Goal: Transaction & Acquisition: Purchase product/service

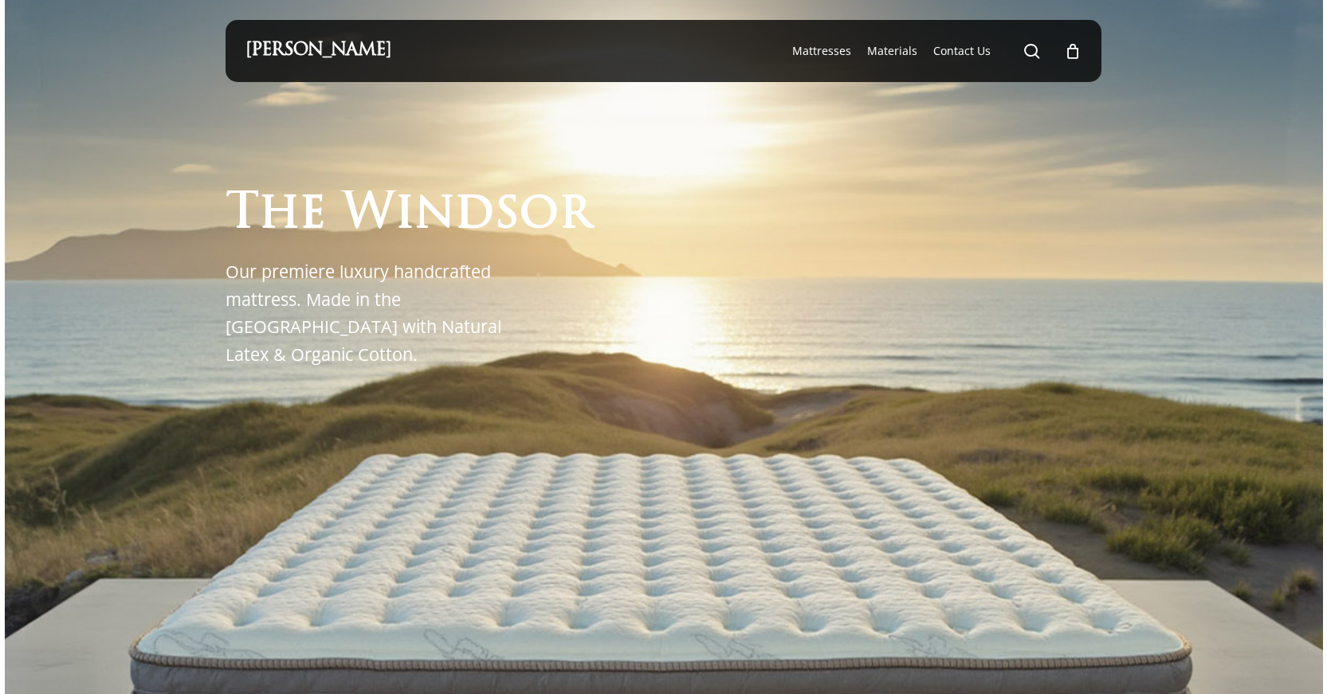
click at [326, 53] on link "[PERSON_NAME]" at bounding box center [318, 51] width 146 height 18
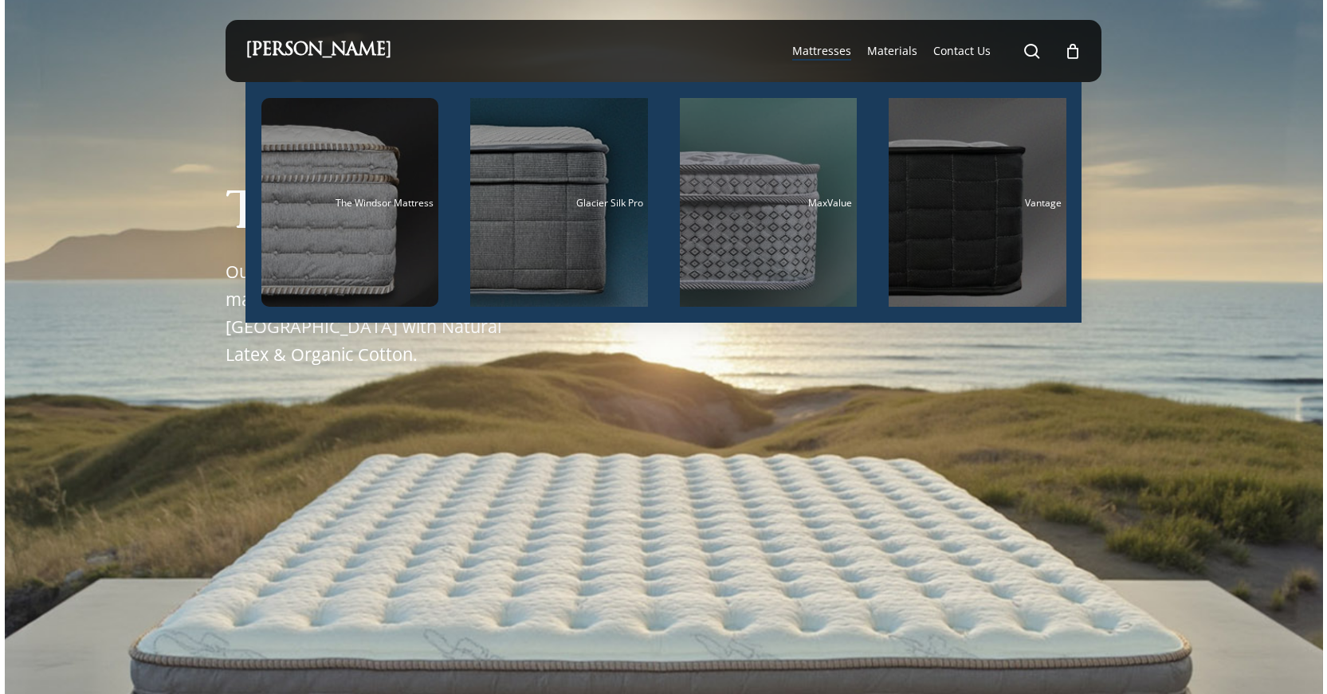
click at [826, 52] on span "Mattresses" at bounding box center [821, 50] width 59 height 15
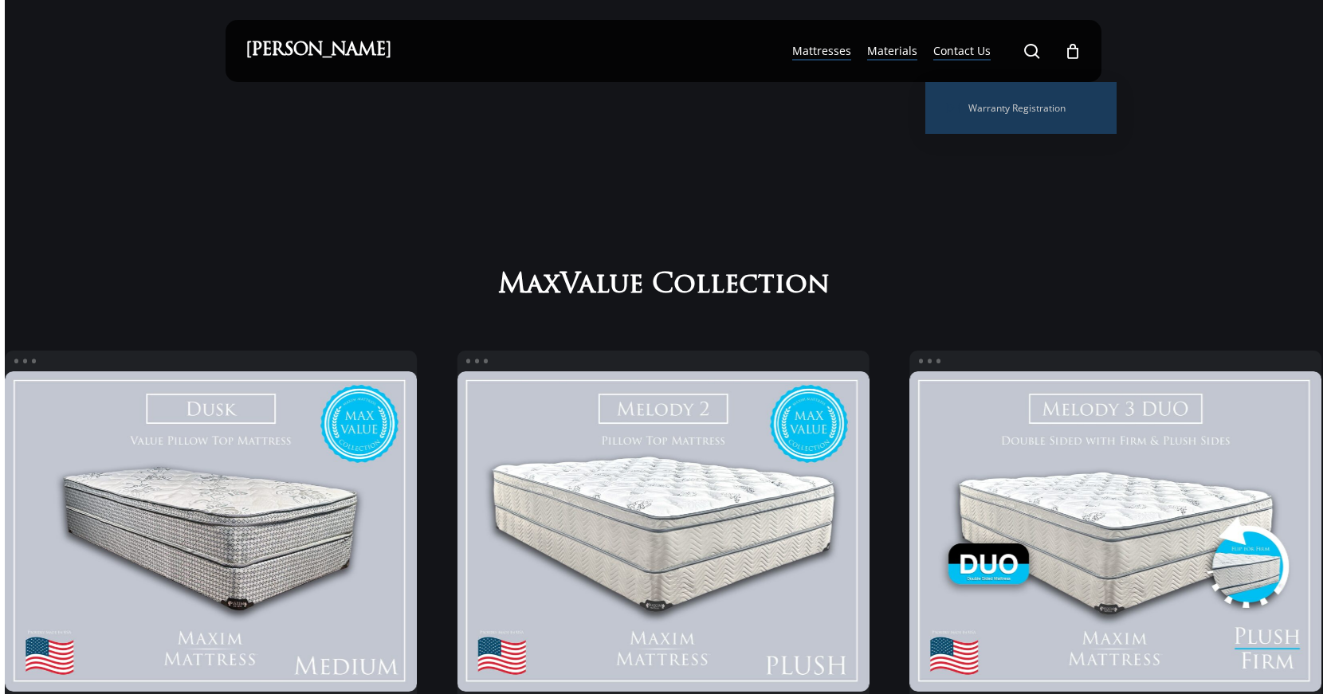
click at [894, 58] on span "Materials" at bounding box center [892, 50] width 50 height 15
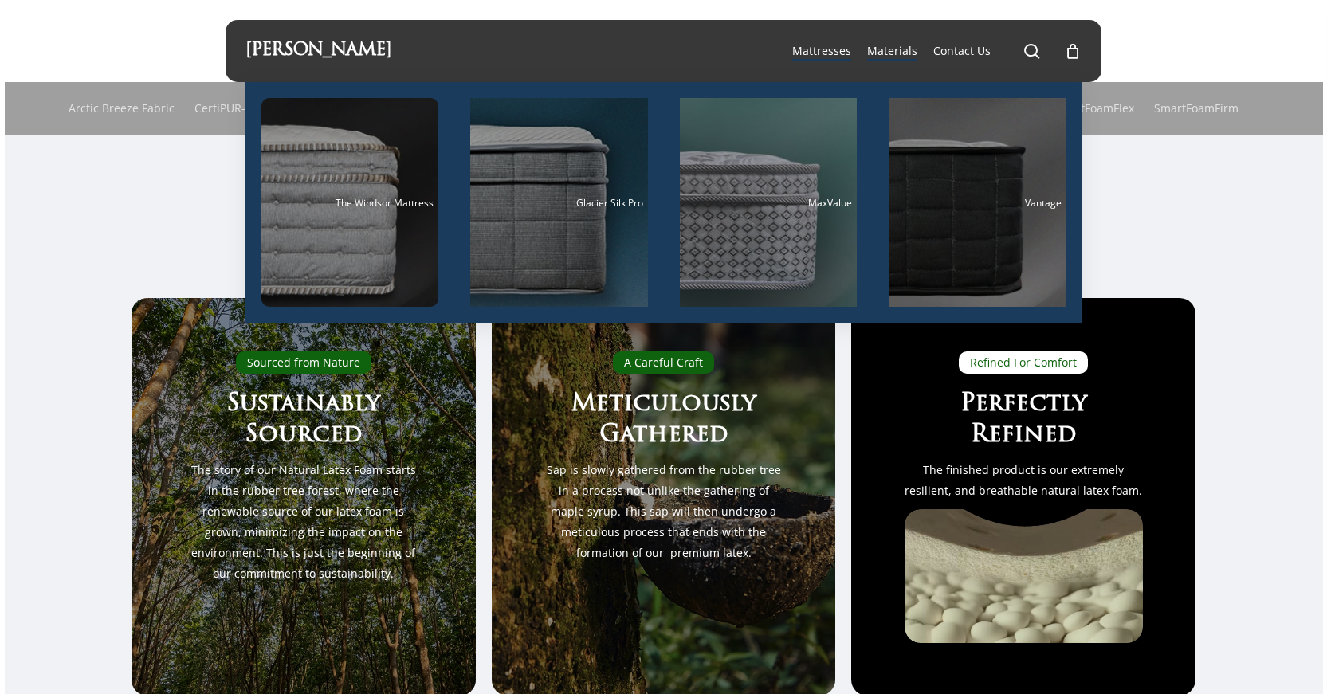
click at [819, 51] on span "Mattresses" at bounding box center [821, 50] width 59 height 15
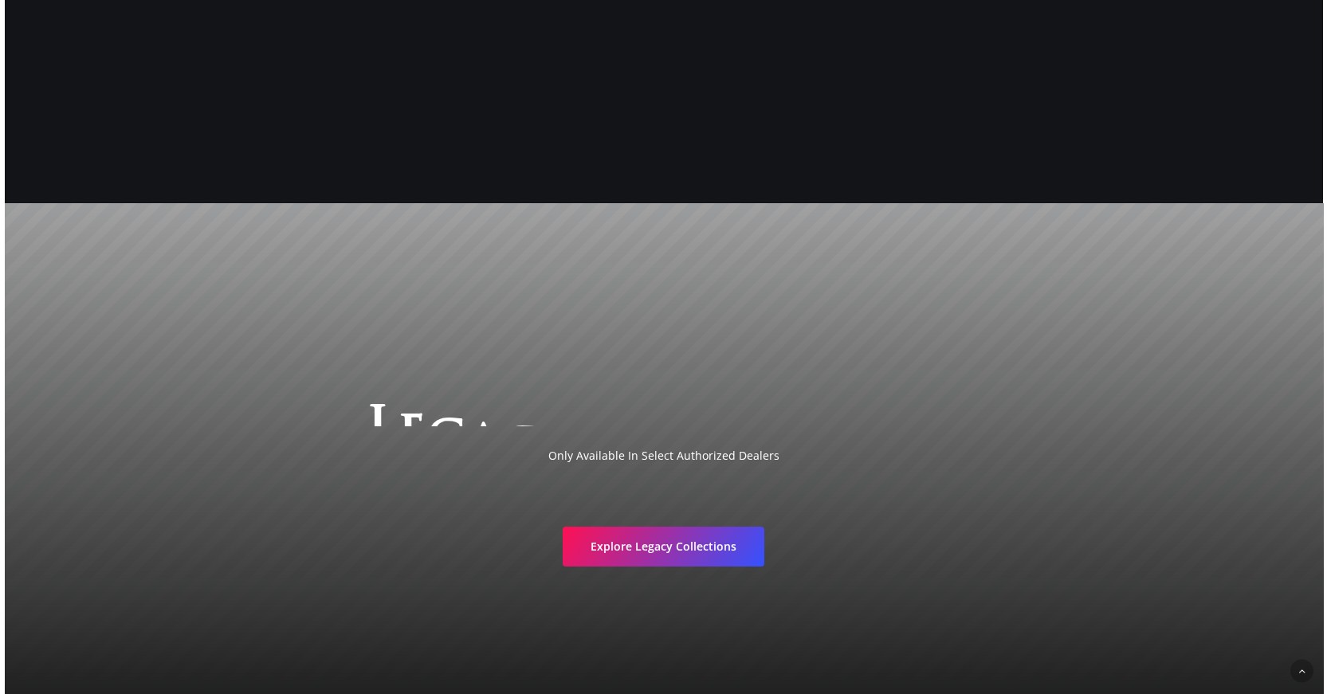
scroll to position [2845, 0]
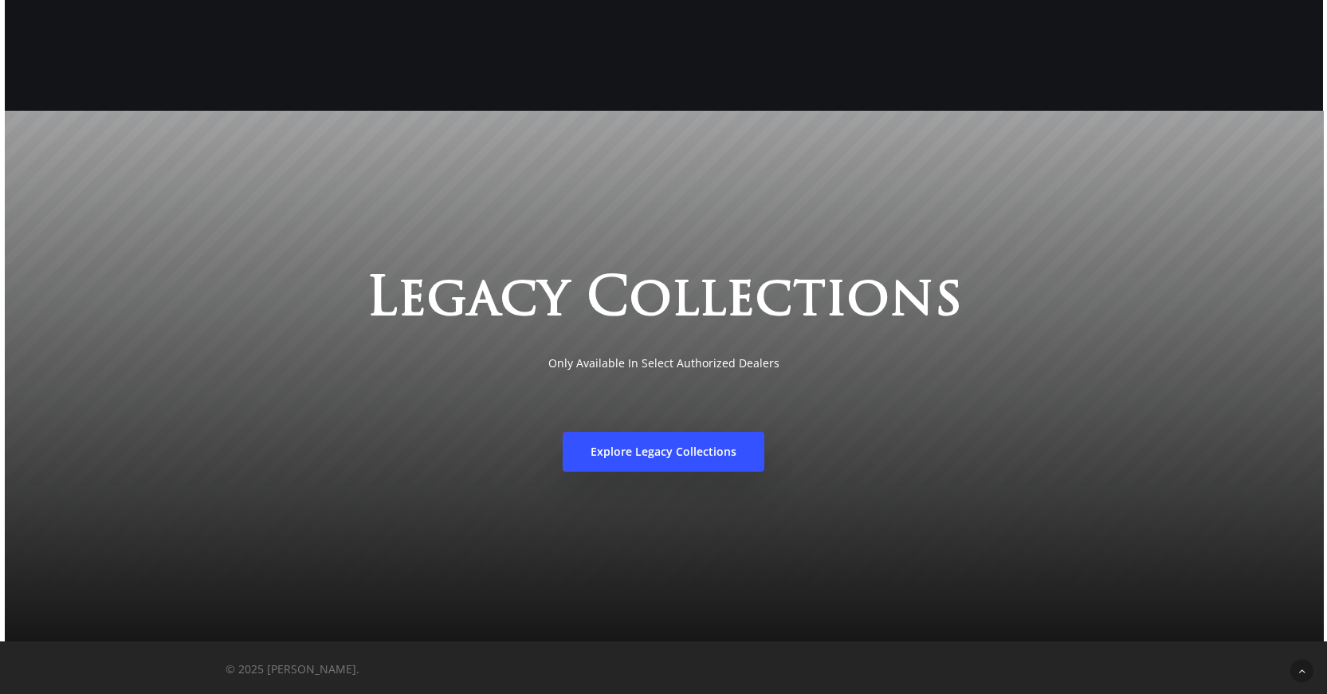
click at [677, 453] on span "Explore Legacy Collections" at bounding box center [664, 452] width 146 height 16
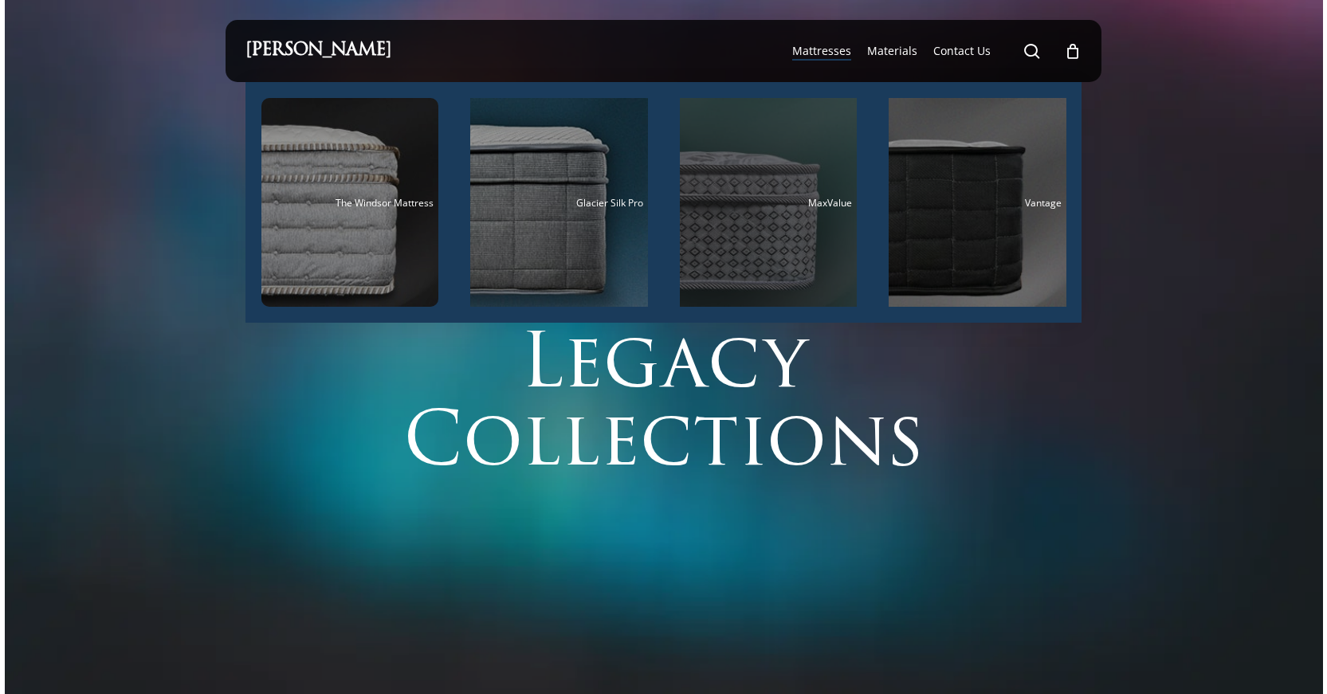
click at [827, 199] on span "MaxValue" at bounding box center [830, 203] width 44 height 14
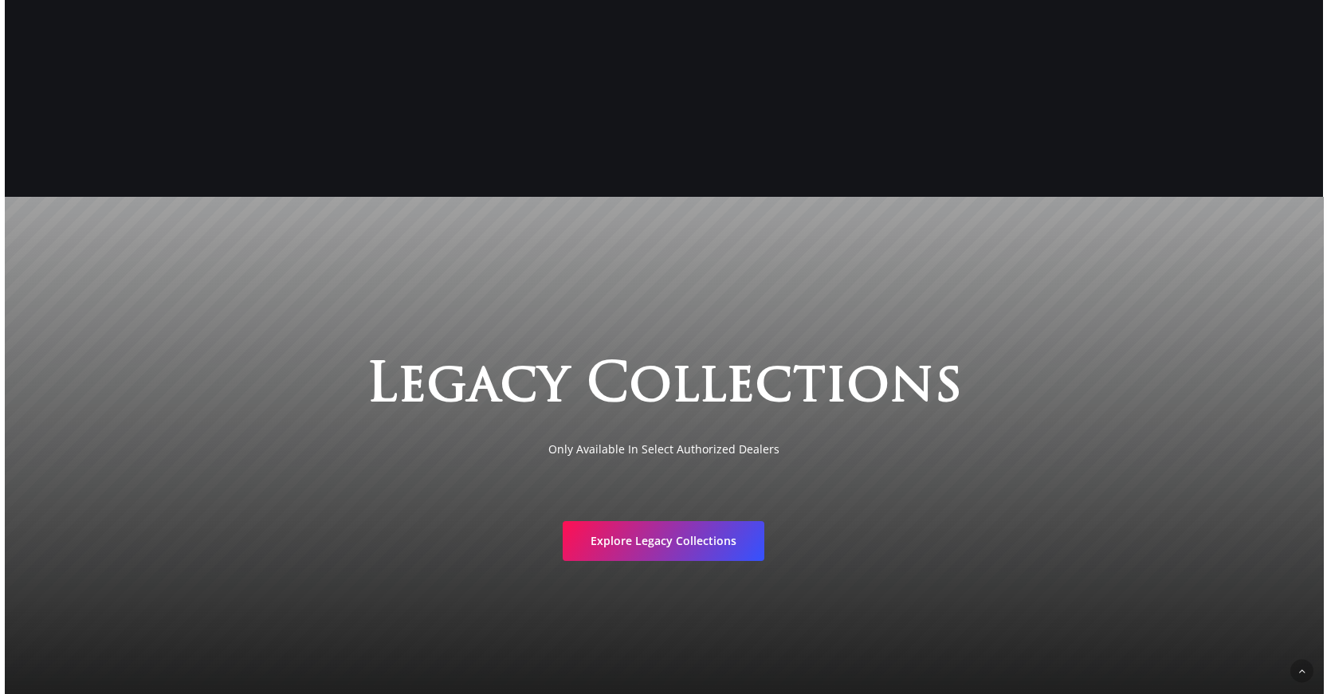
scroll to position [3156, 0]
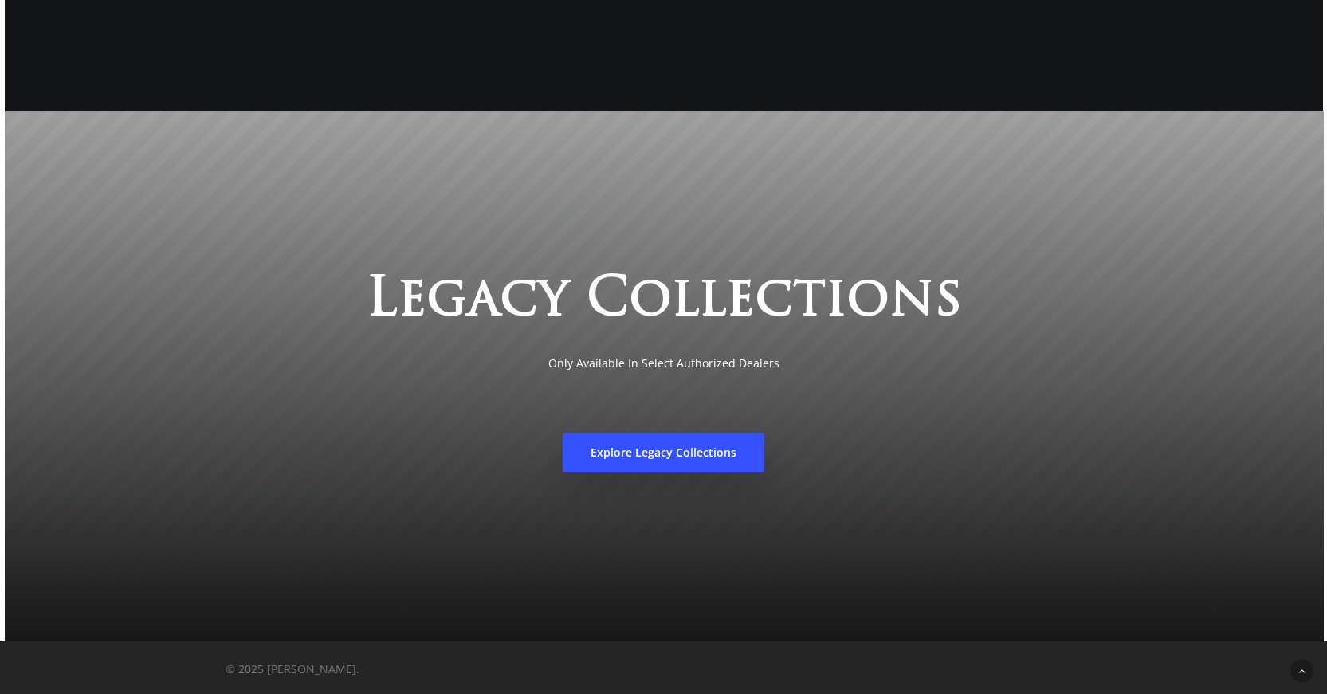
click at [670, 461] on link "Explore Legacy Collections" at bounding box center [664, 453] width 202 height 40
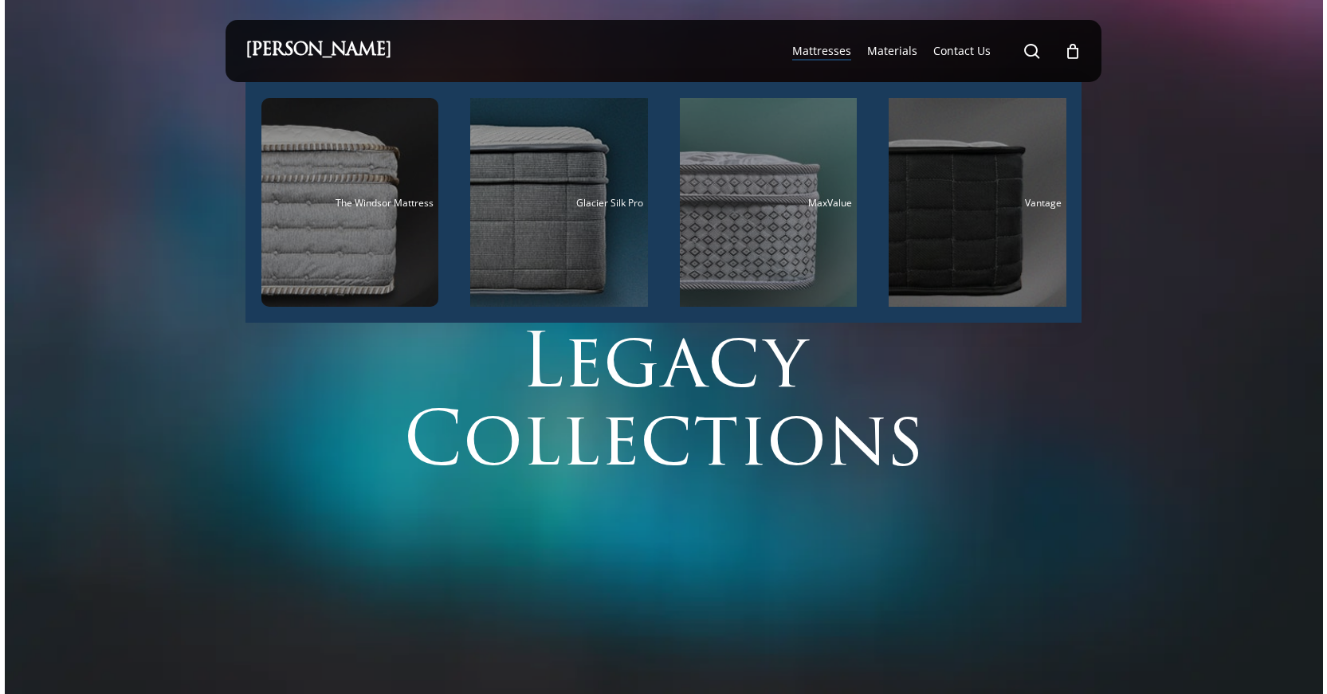
click at [833, 45] on span "Mattresses" at bounding box center [821, 50] width 59 height 15
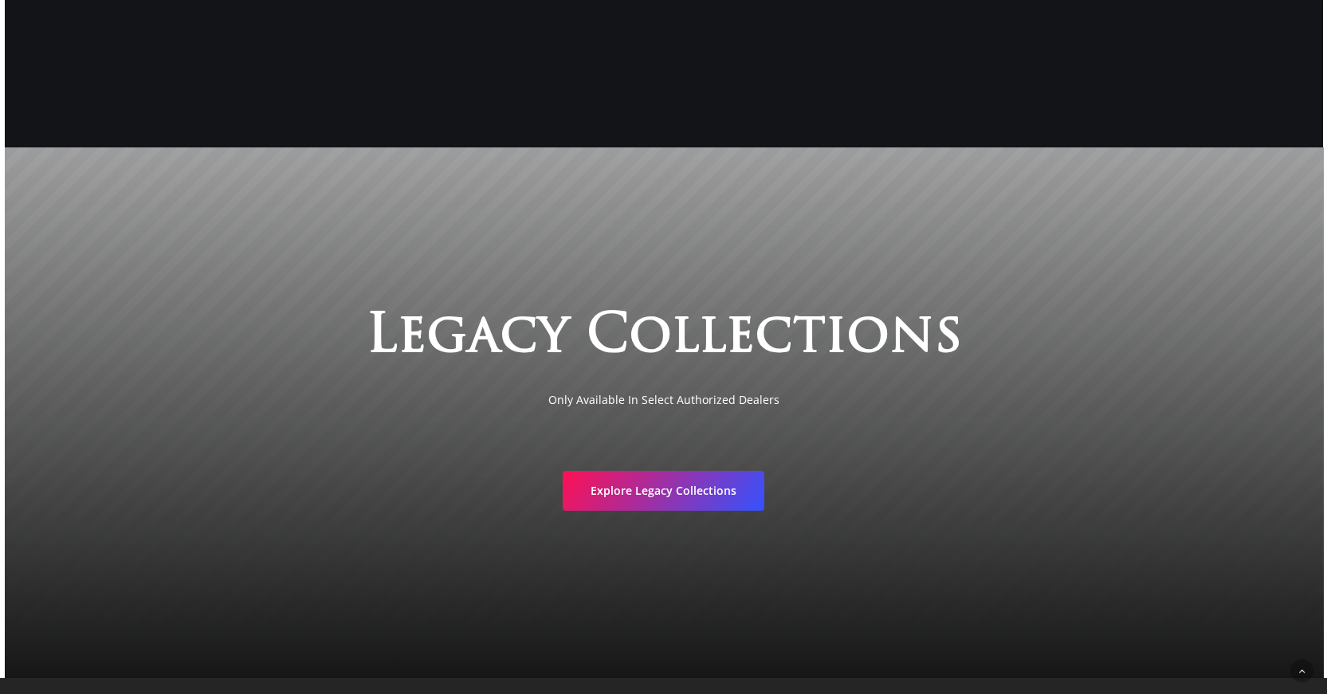
scroll to position [2845, 0]
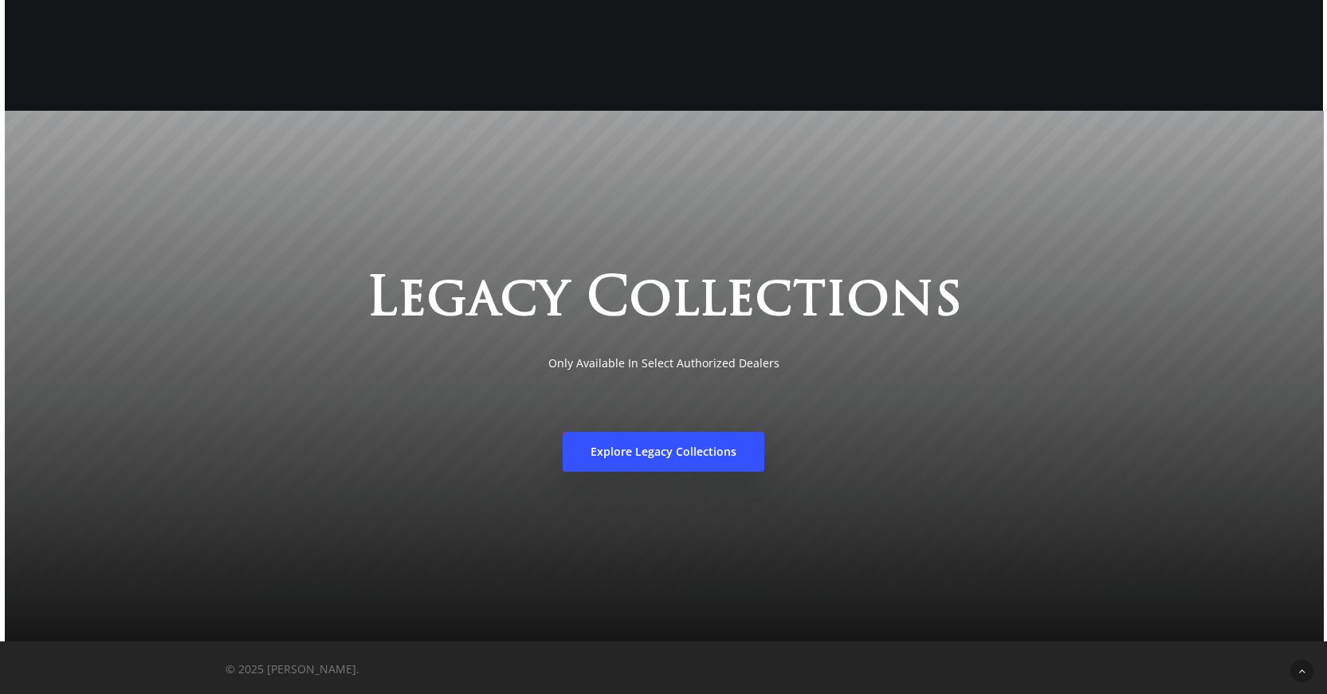
click at [622, 446] on span "Explore Legacy Collections" at bounding box center [664, 452] width 146 height 16
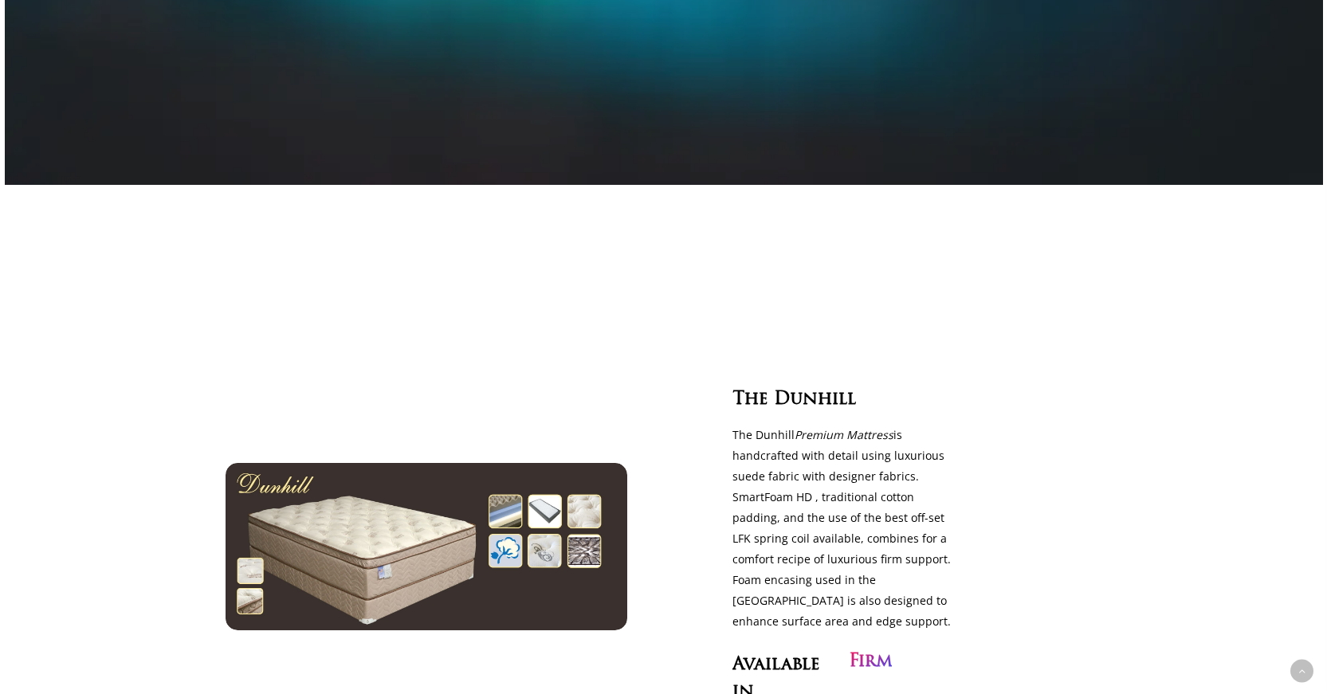
scroll to position [905, 0]
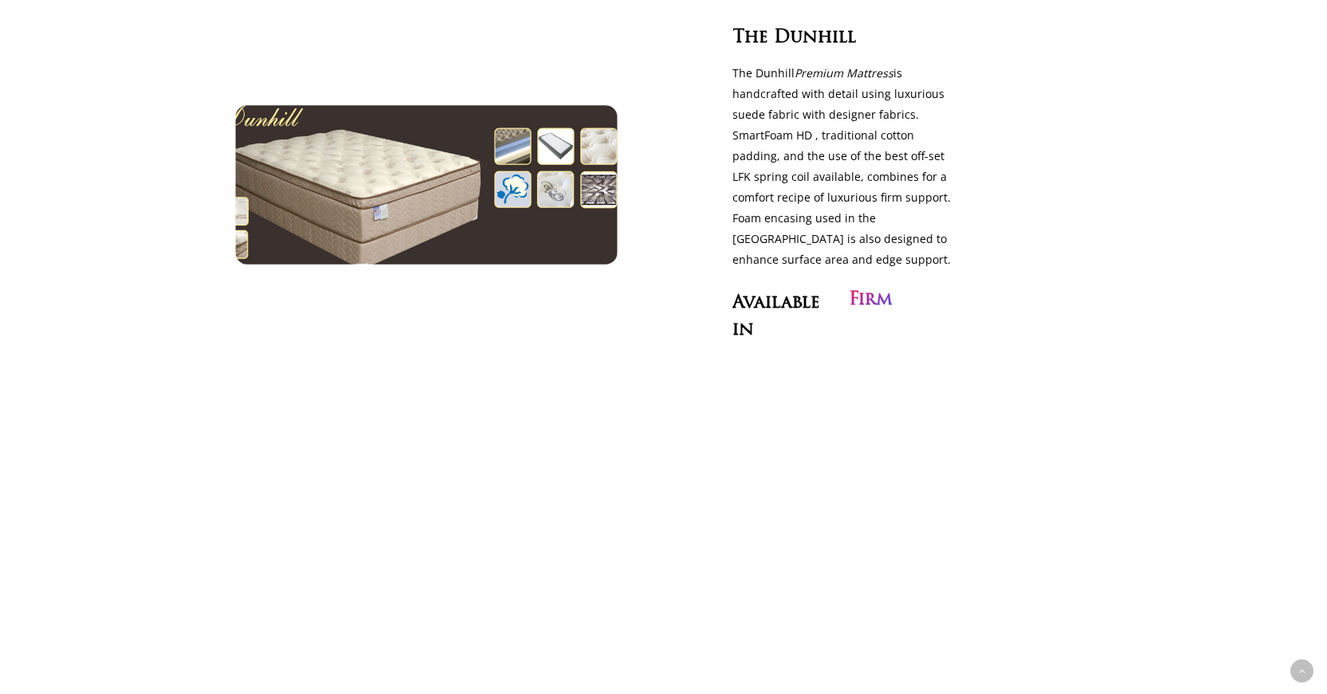
click at [490, 116] on img at bounding box center [425, 184] width 439 height 183
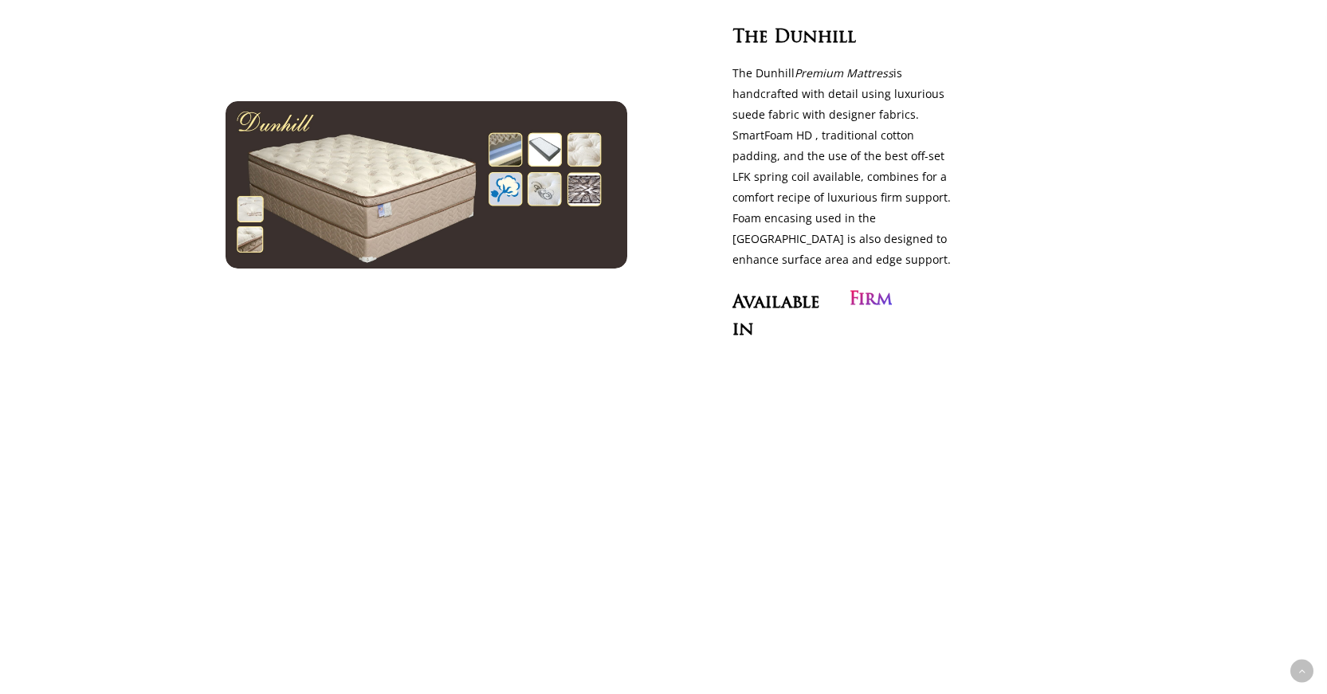
click at [864, 312] on h3 "Firm" at bounding box center [870, 300] width 43 height 27
click at [803, 311] on span "Available" at bounding box center [776, 303] width 88 height 21
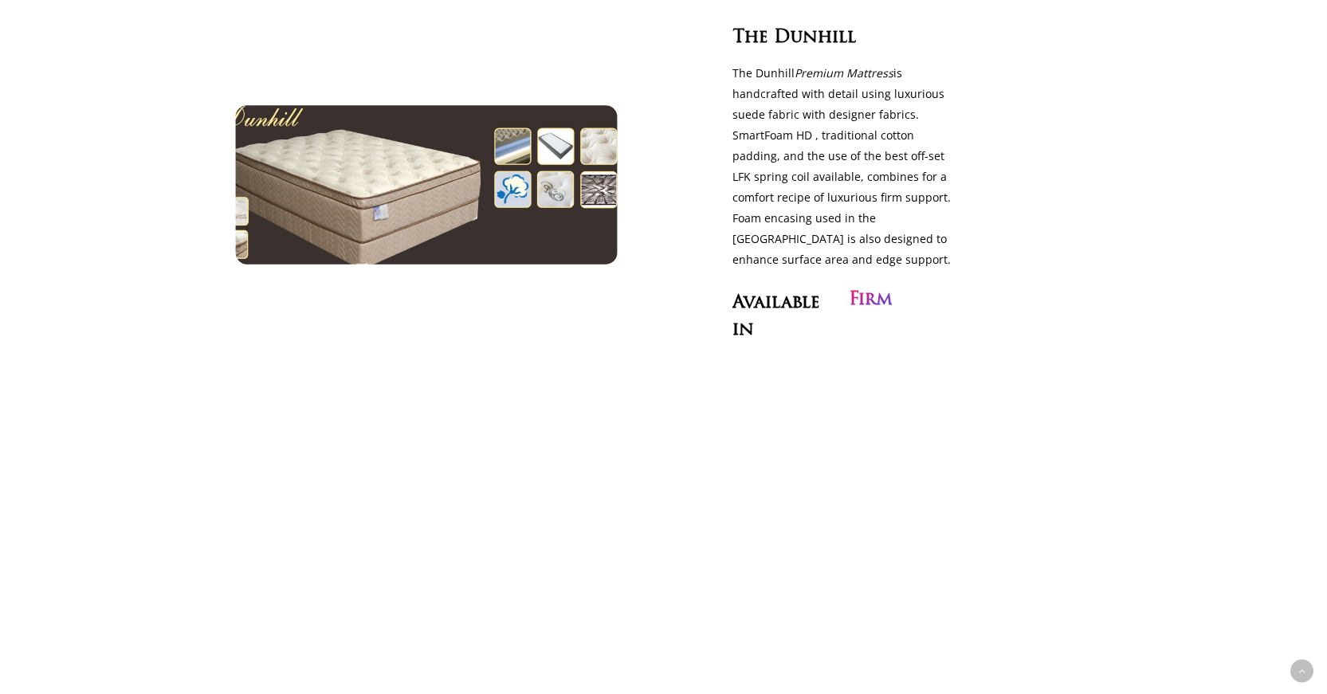
click at [490, 168] on img at bounding box center [425, 184] width 439 height 183
click at [451, 224] on img at bounding box center [425, 184] width 439 height 183
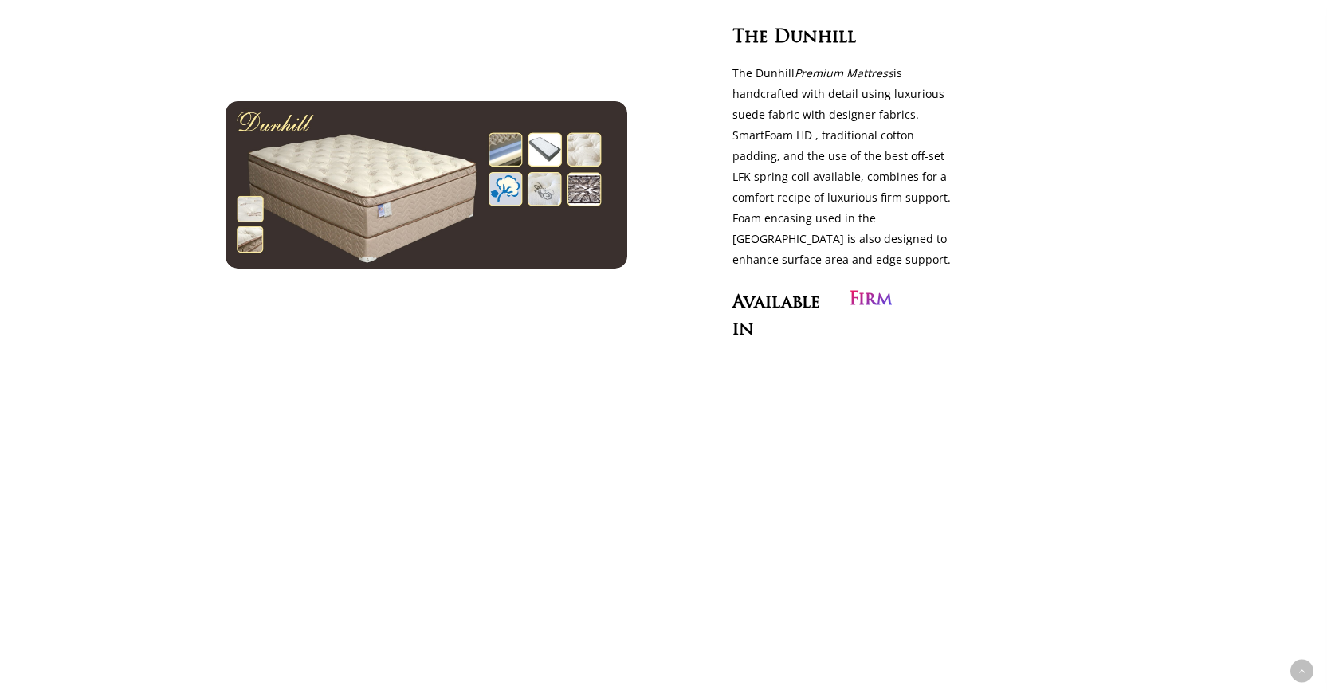
click at [426, 283] on div at bounding box center [408, 185] width 365 height 564
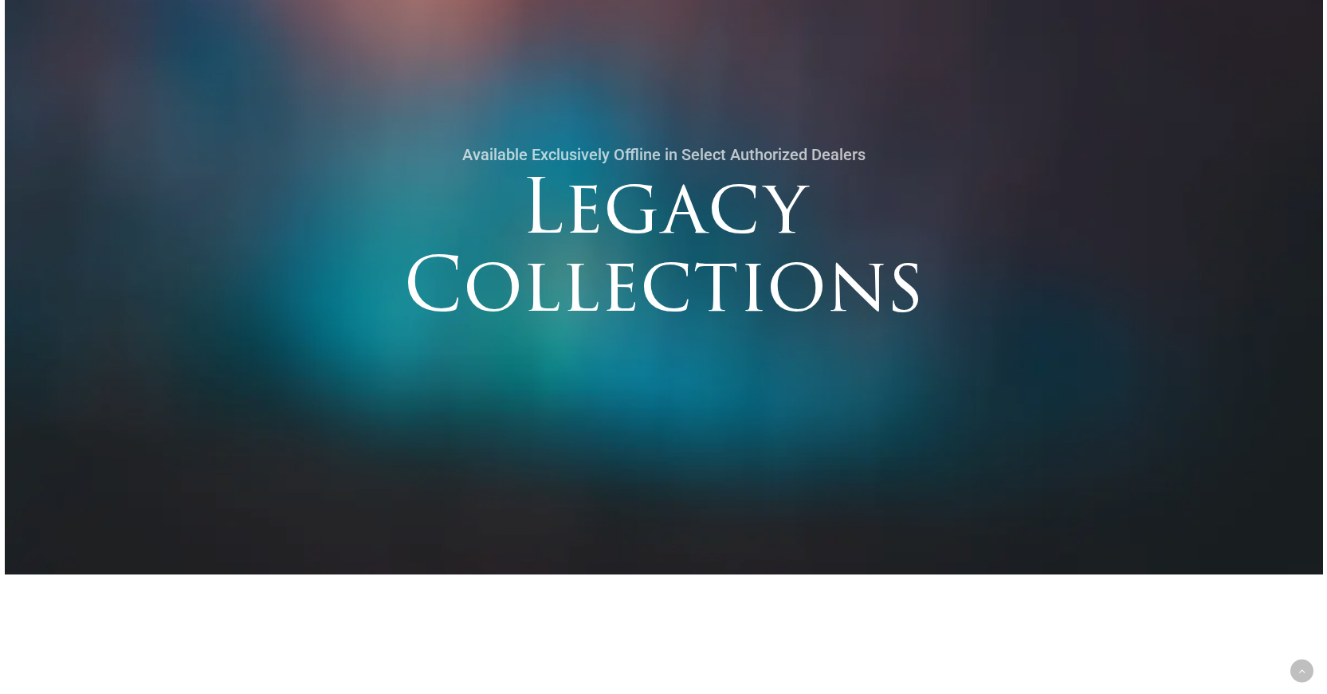
scroll to position [0, 0]
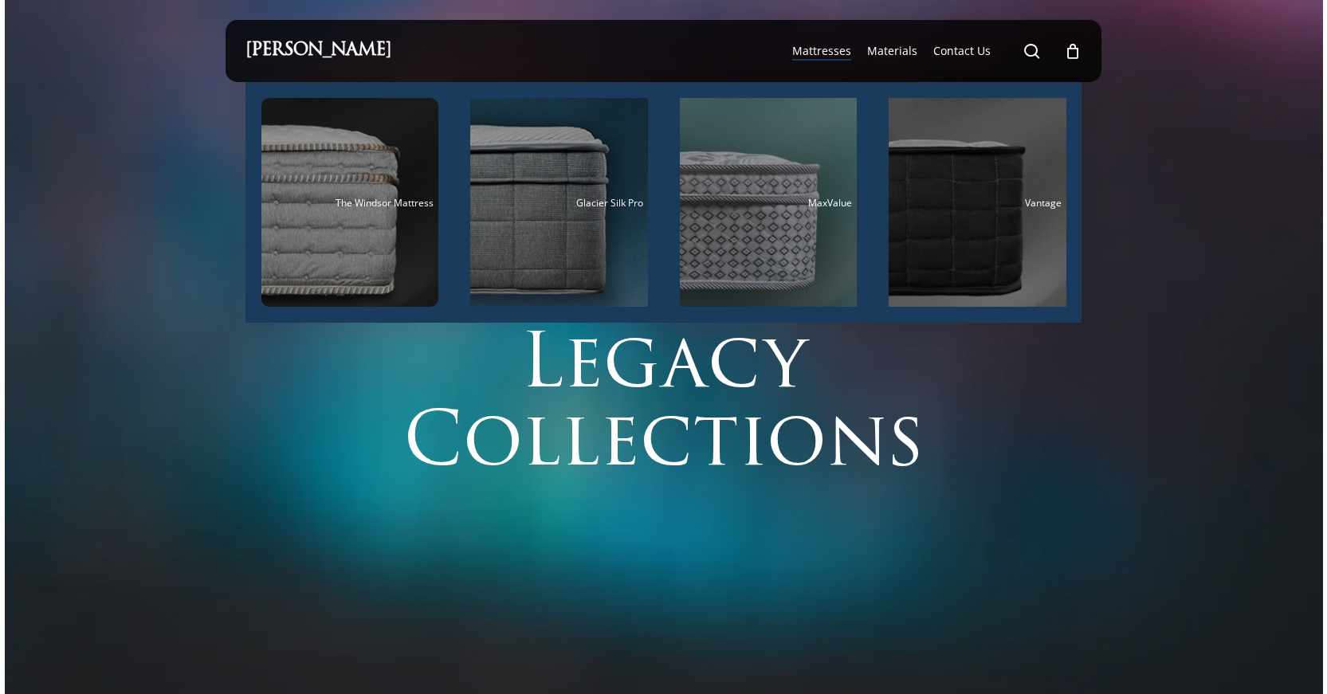
click at [812, 53] on span "Mattresses" at bounding box center [821, 50] width 59 height 15
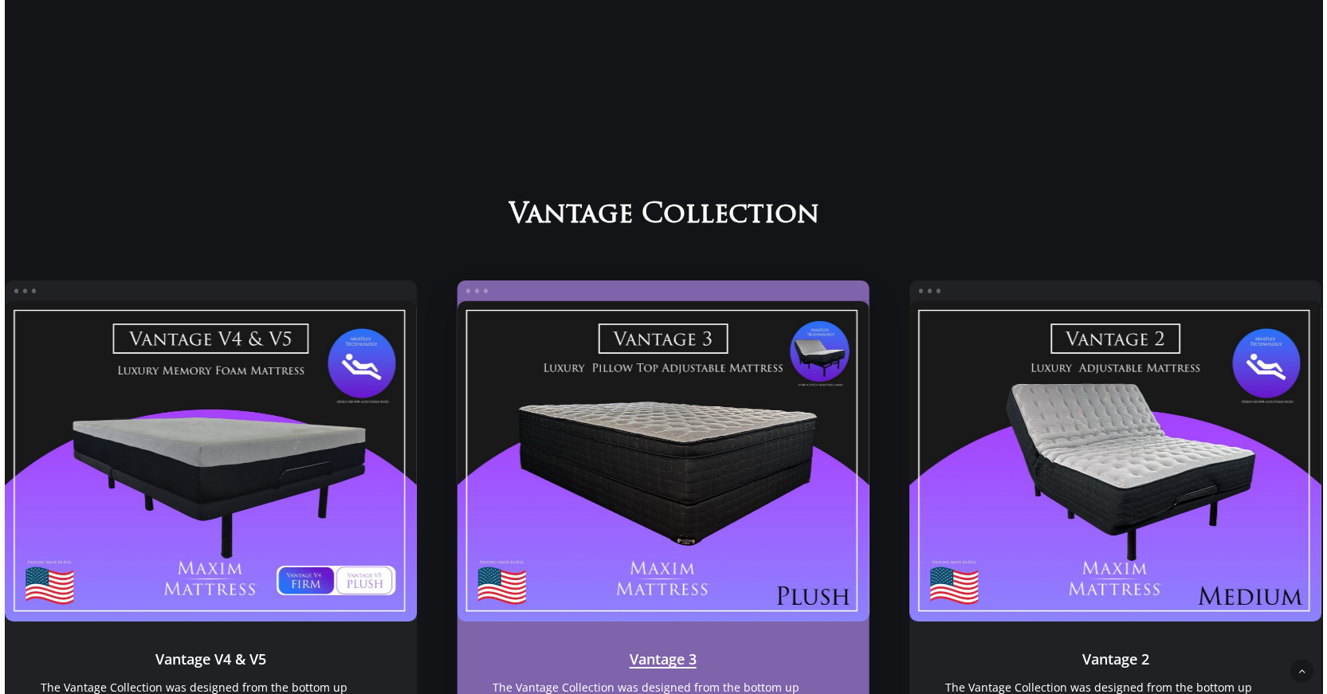
scroll to position [1389, 0]
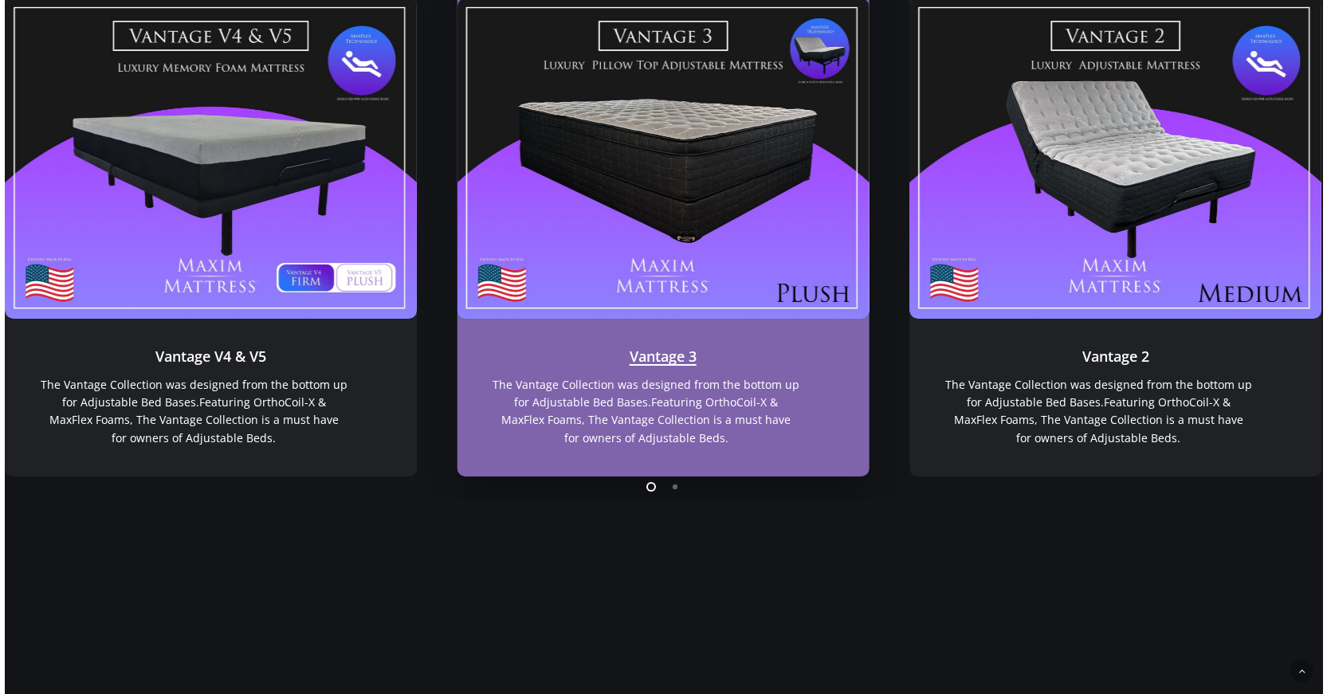
click at [665, 262] on link "Vantage 3" at bounding box center [663, 158] width 413 height 320
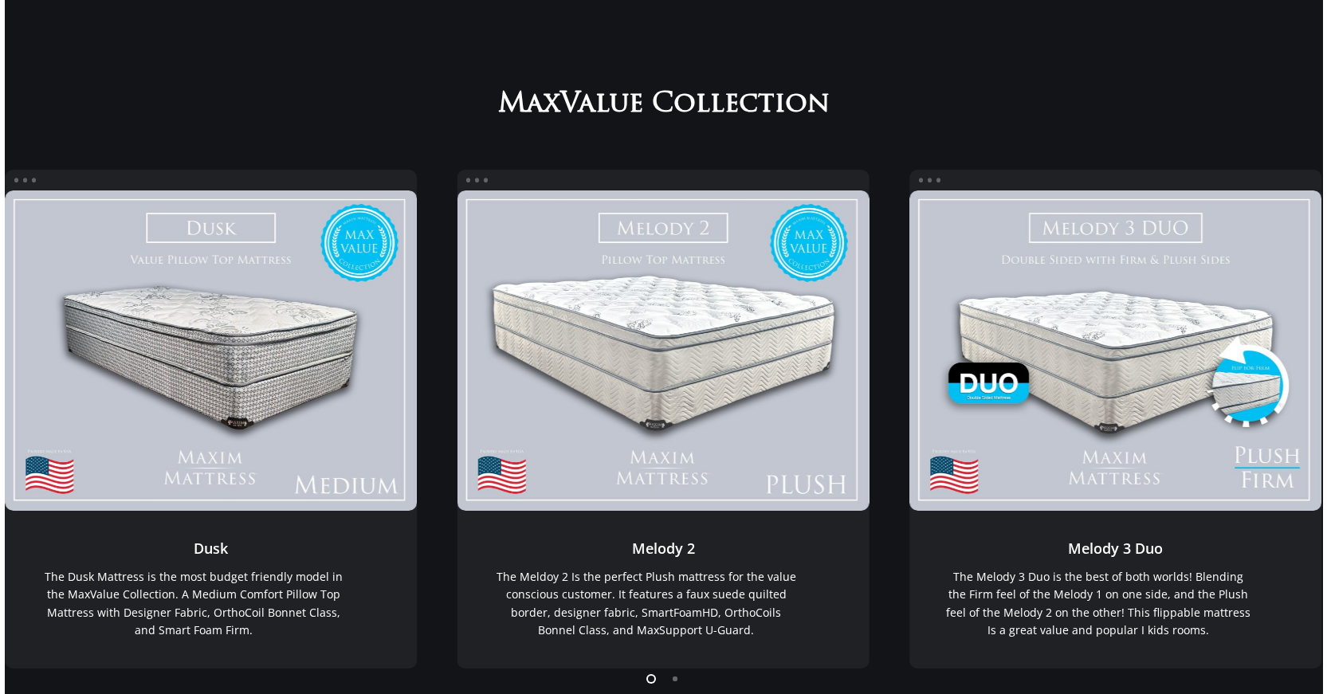
scroll to position [0, 0]
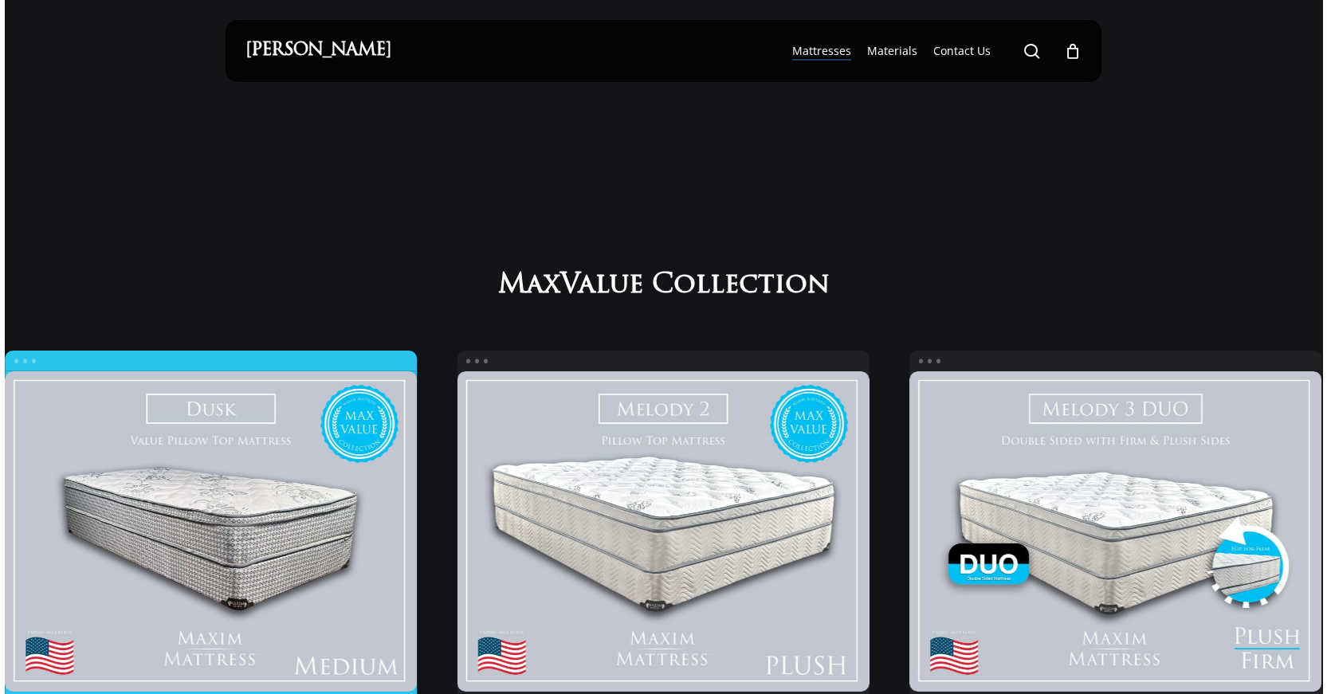
click at [253, 585] on link "Dusk" at bounding box center [211, 531] width 413 height 320
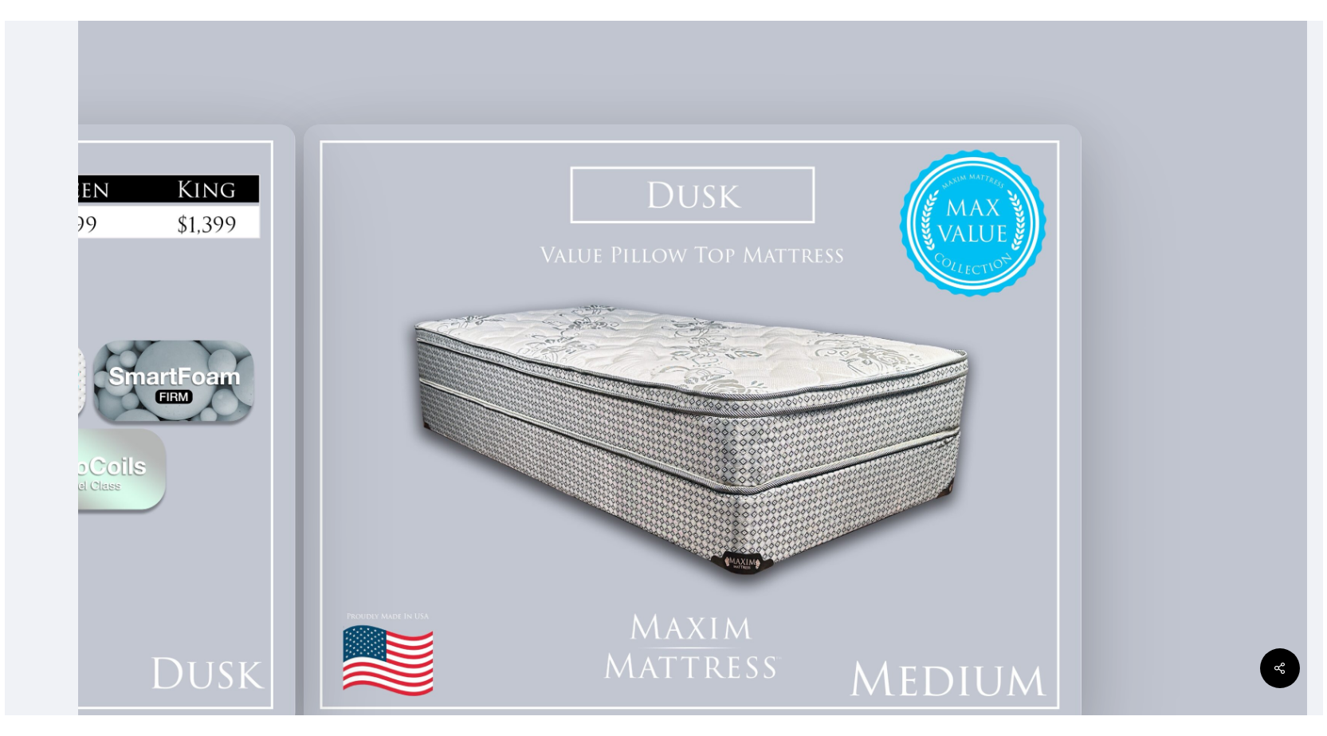
scroll to position [422, 0]
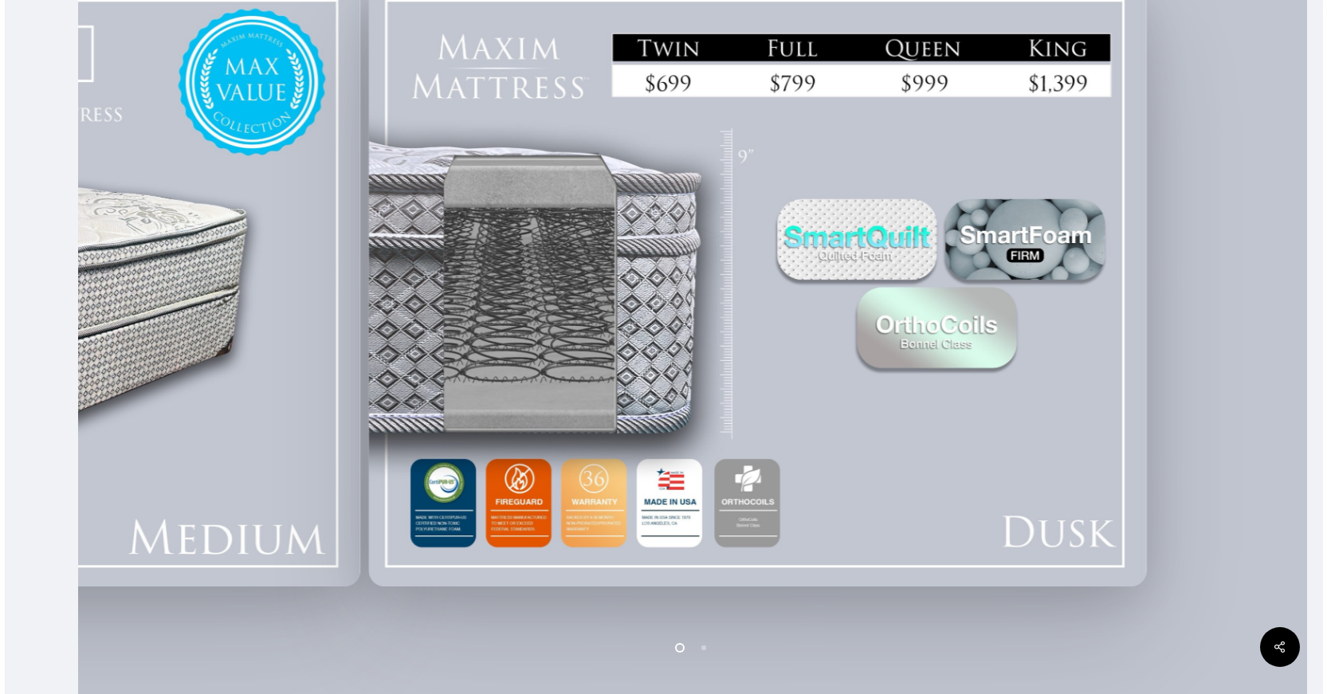
click at [1150, 426] on div at bounding box center [757, 284] width 786 height 617
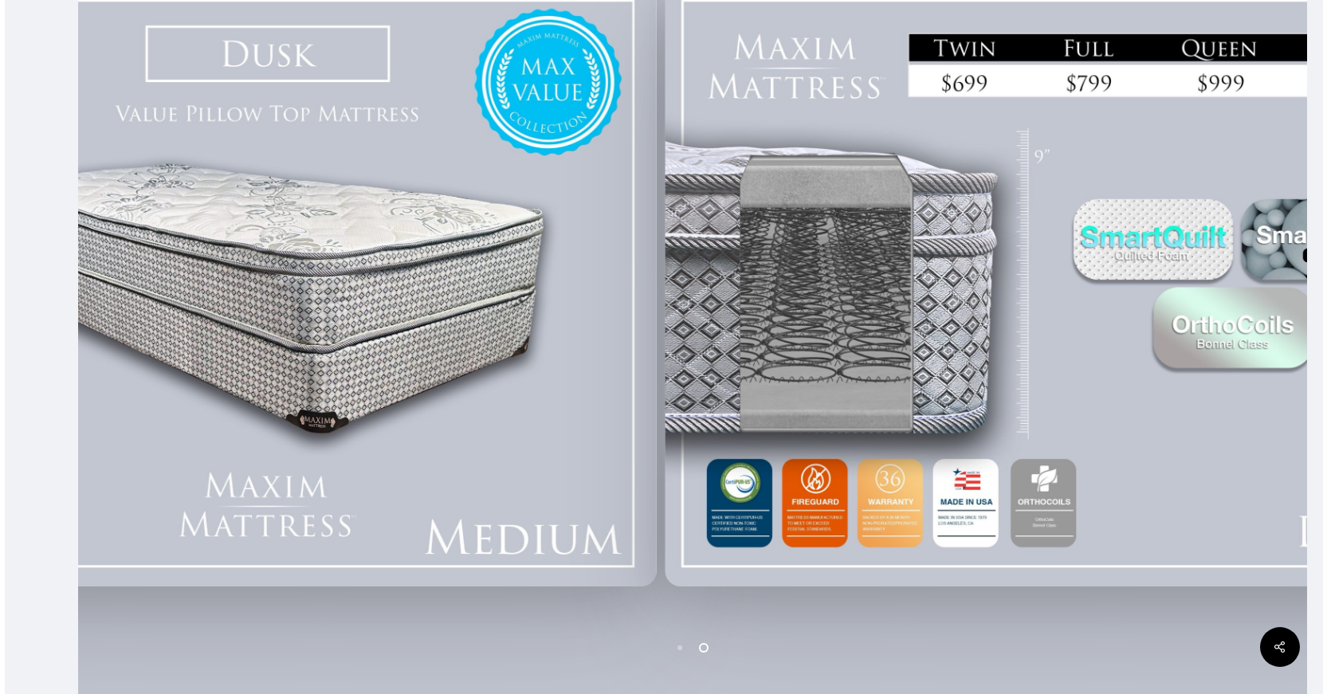
click at [1033, 416] on div at bounding box center [1054, 284] width 786 height 617
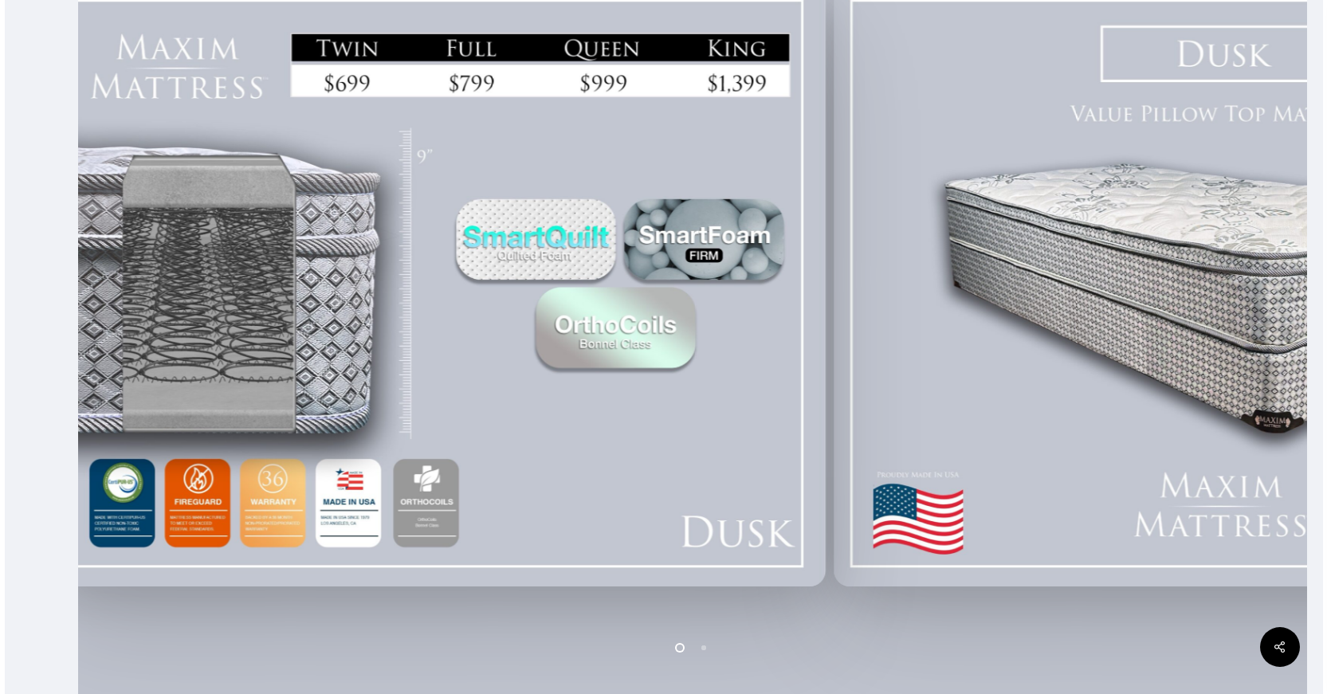
click at [1290, 373] on div at bounding box center [1223, 284] width 786 height 617
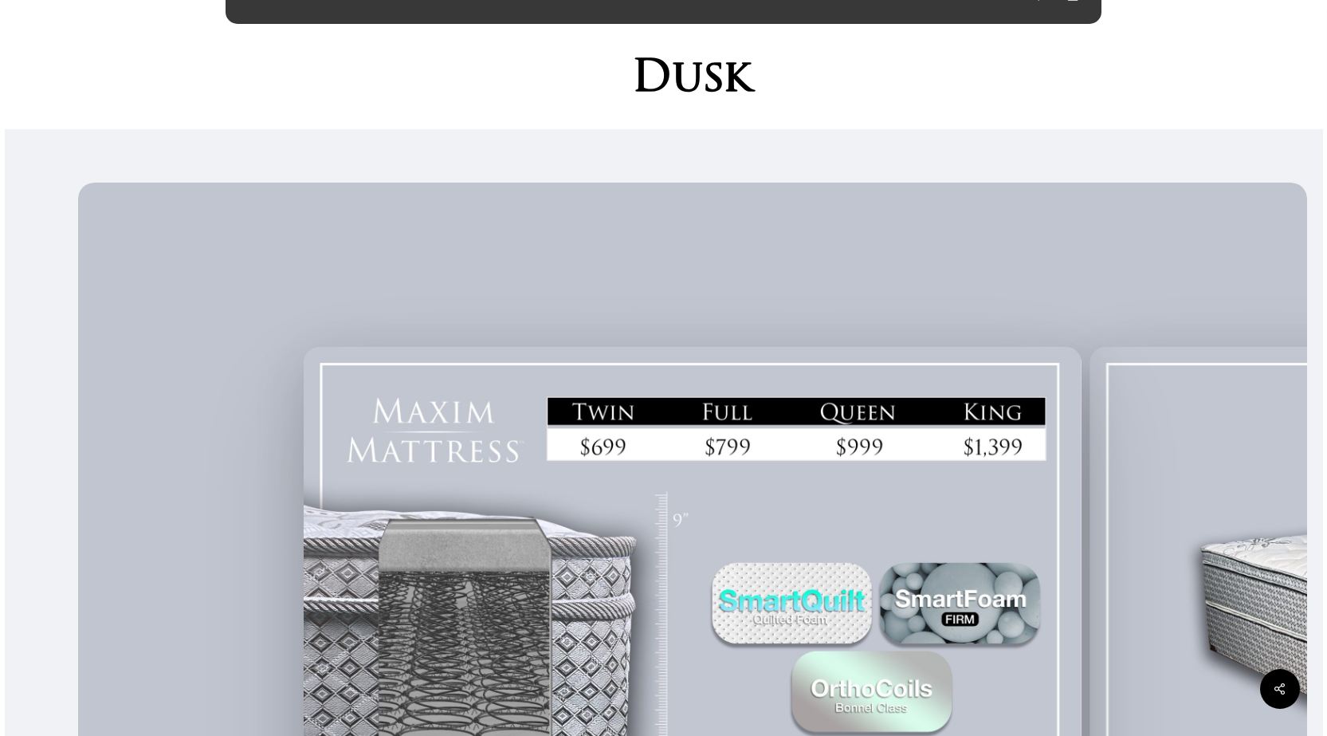
scroll to position [0, 0]
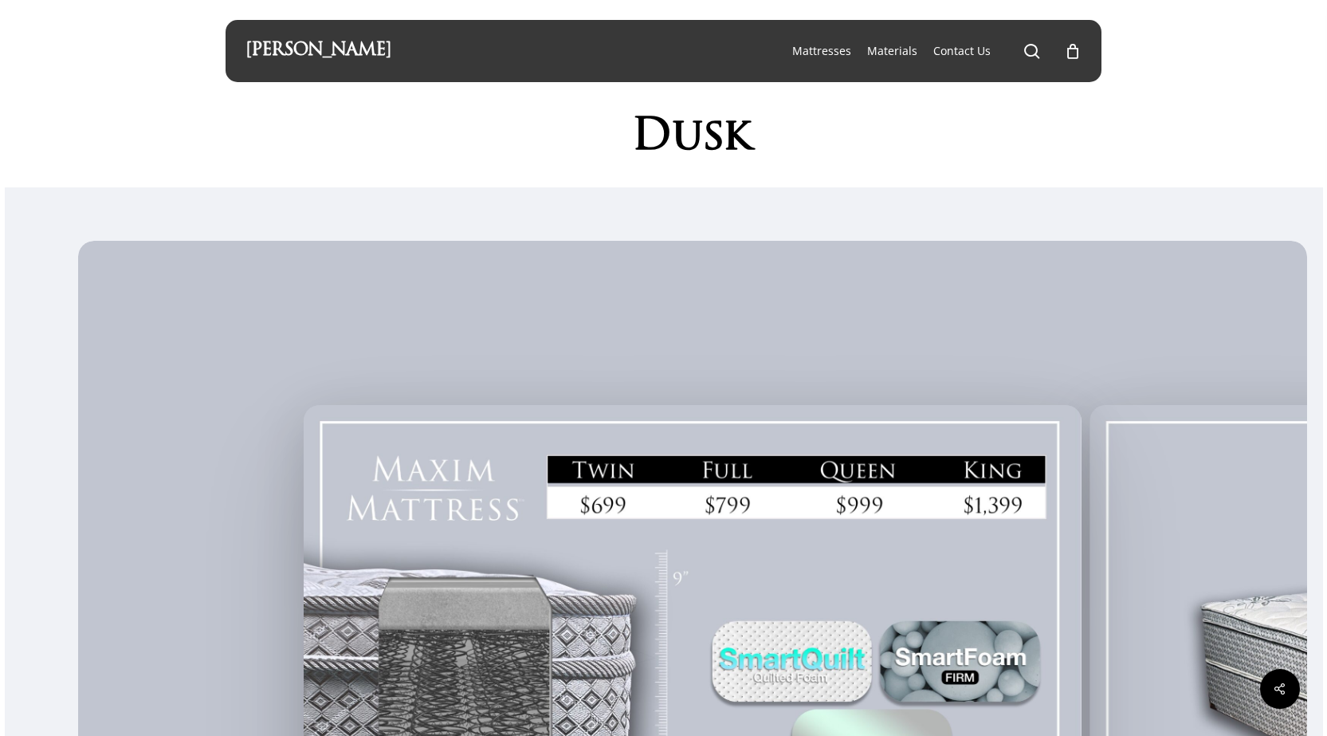
click at [359, 53] on link "[PERSON_NAME]" at bounding box center [318, 51] width 146 height 18
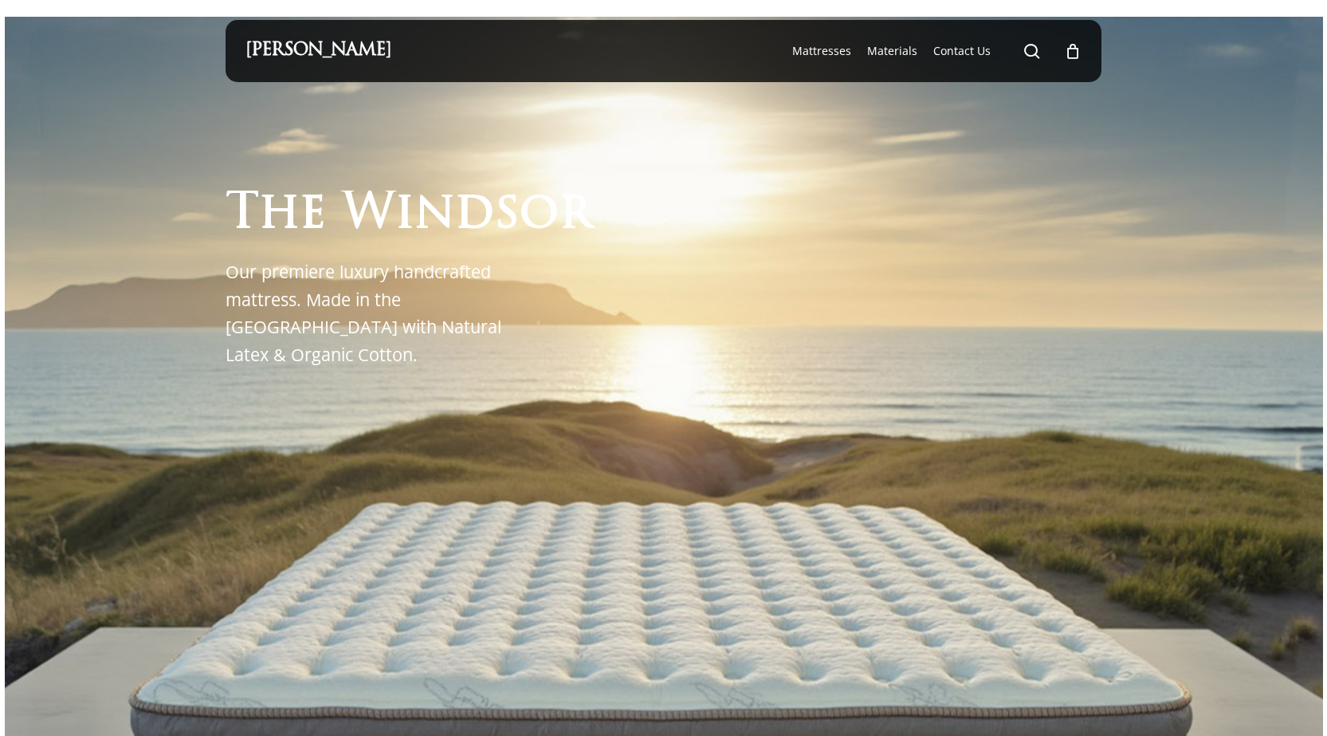
scroll to position [604, 0]
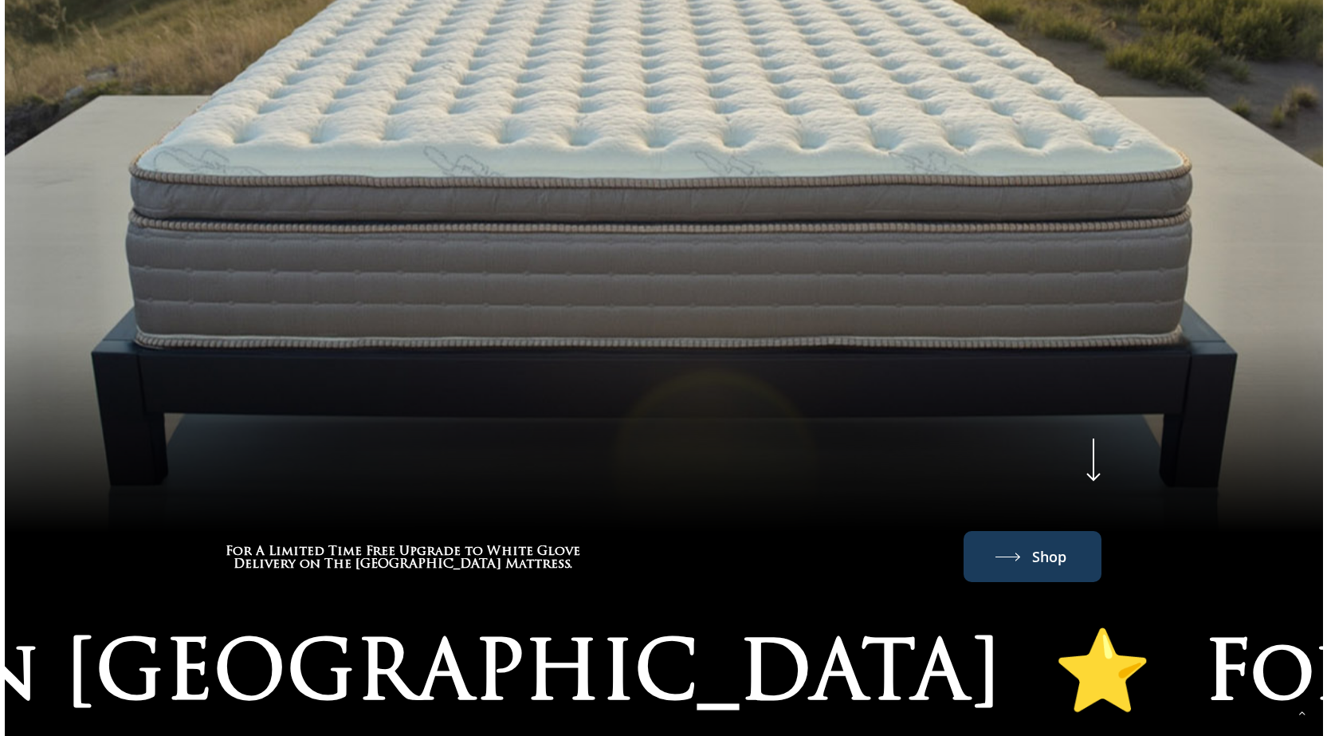
click at [1071, 532] on span "Shop" at bounding box center [1033, 556] width 138 height 51
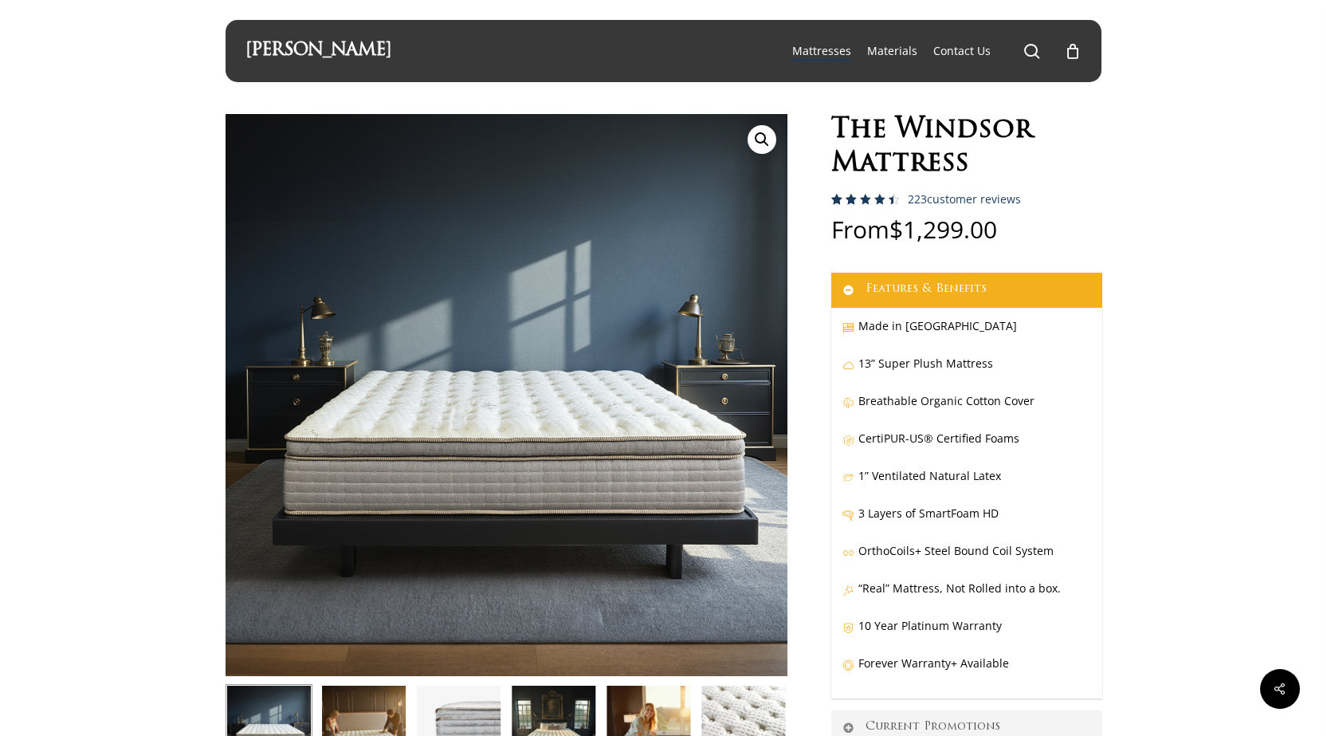
click at [1021, 45] on nav "Mattresses The Windsor Mattress Glacier Silk Pro MaxValue Vantage Materials Con…" at bounding box center [932, 51] width 297 height 62
click at [1024, 56] on span "Main Menu" at bounding box center [1032, 51] width 16 height 16
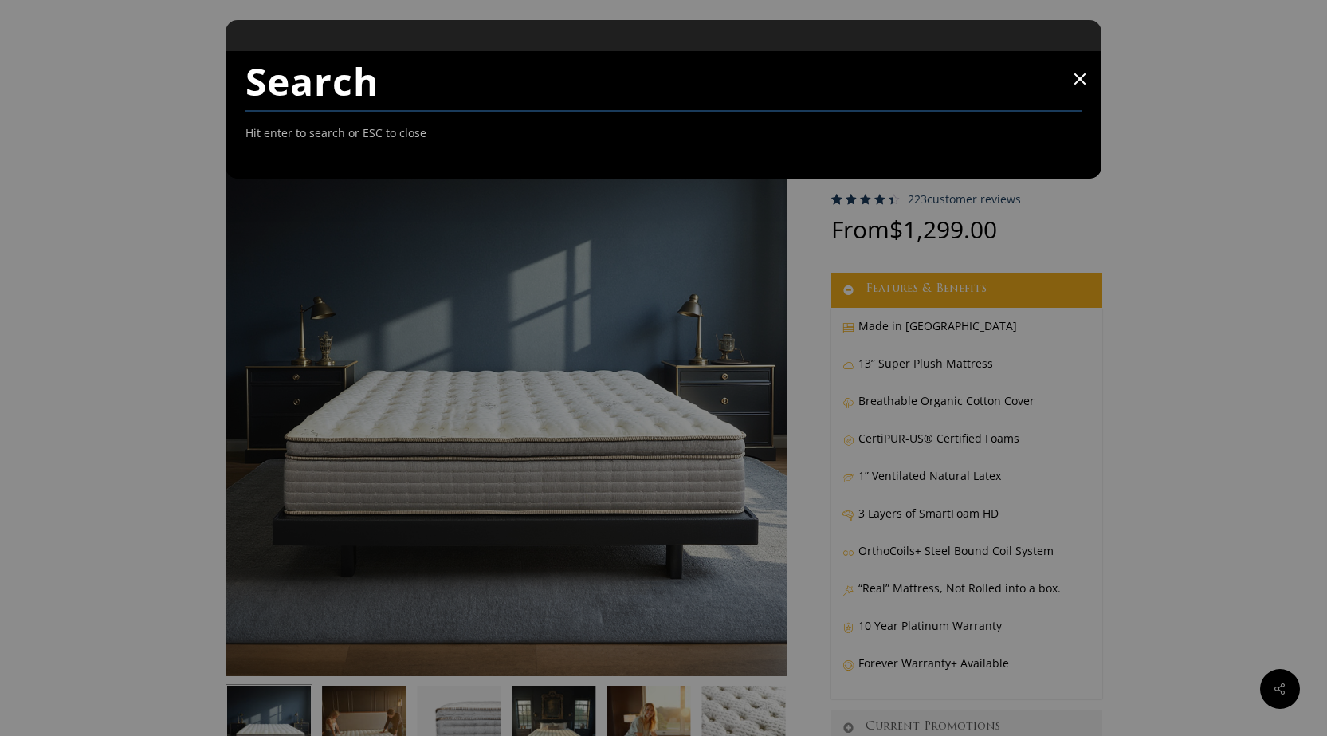
click at [401, 130] on span "Hit enter to search or ESC to close" at bounding box center [335, 133] width 181 height 21
click at [348, 69] on input "Search" at bounding box center [663, 81] width 837 height 61
type input "hotel"
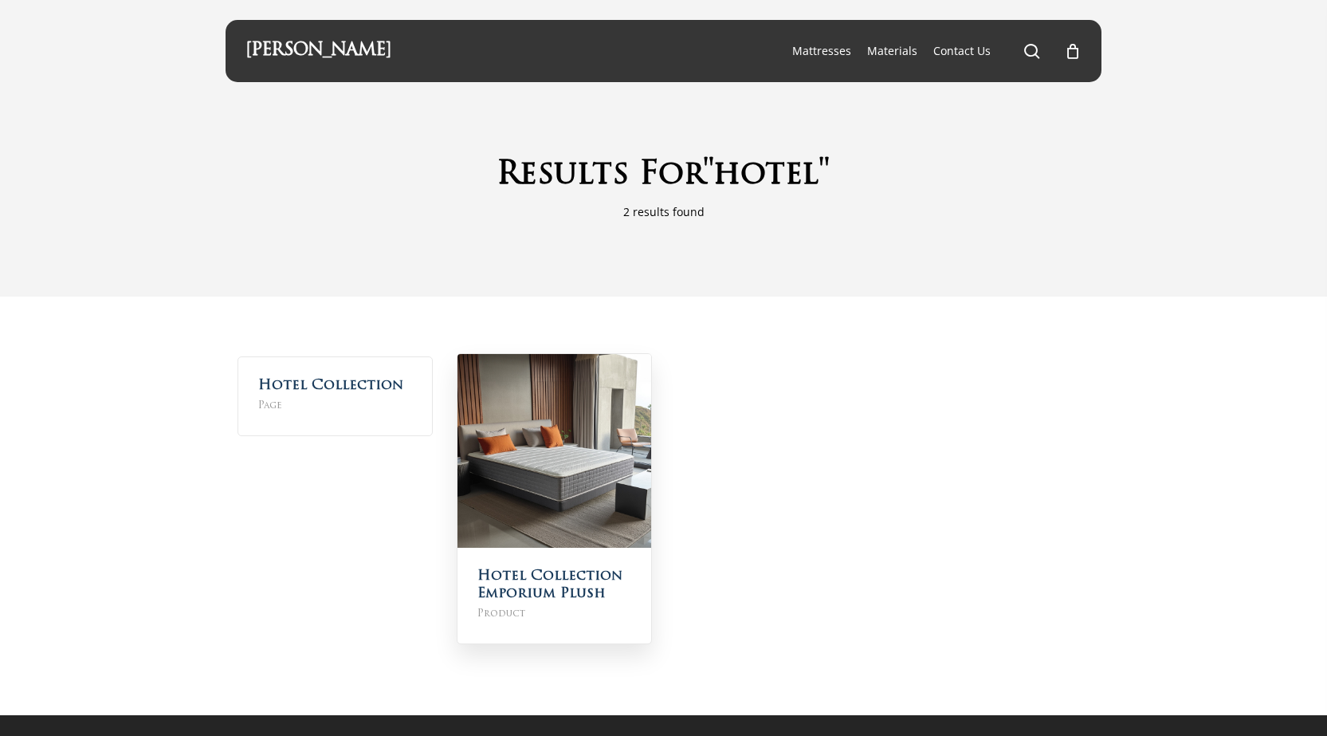
click at [579, 464] on img at bounding box center [555, 451] width 194 height 194
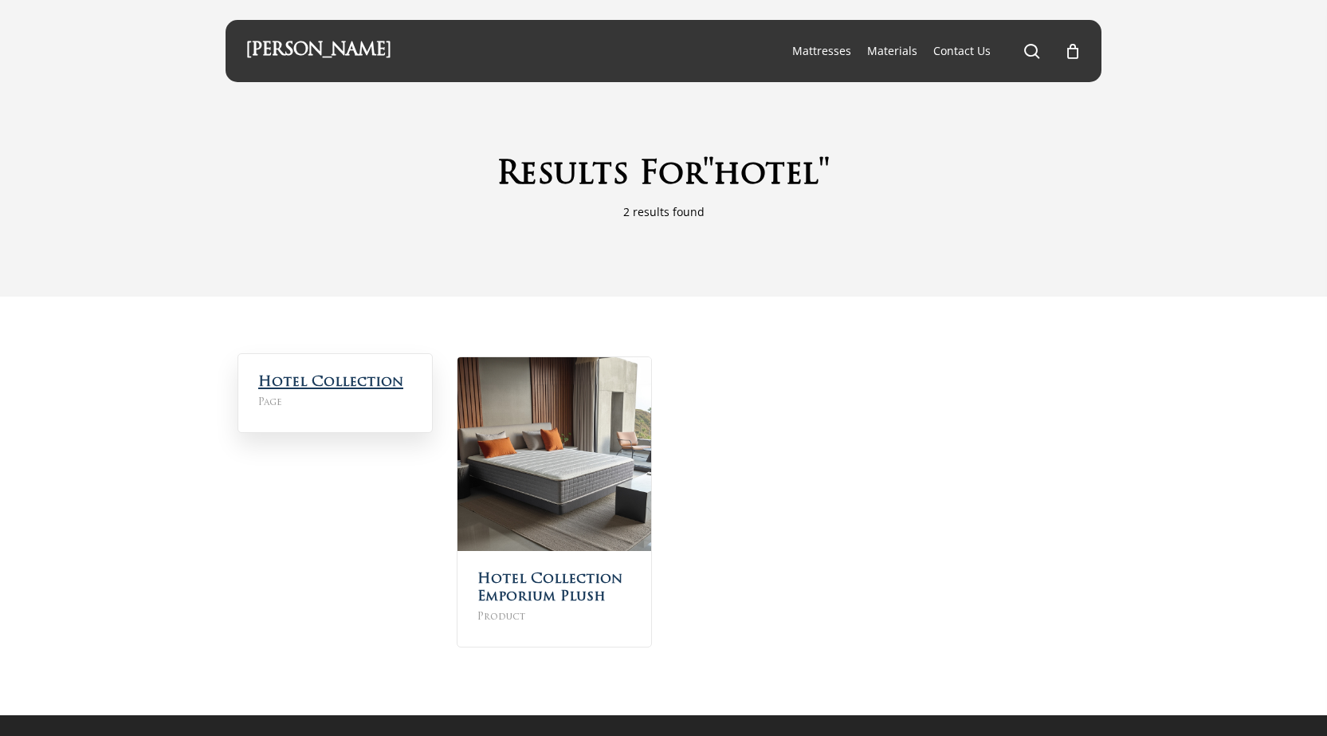
click at [358, 388] on link "Hotel Collection" at bounding box center [330, 382] width 145 height 14
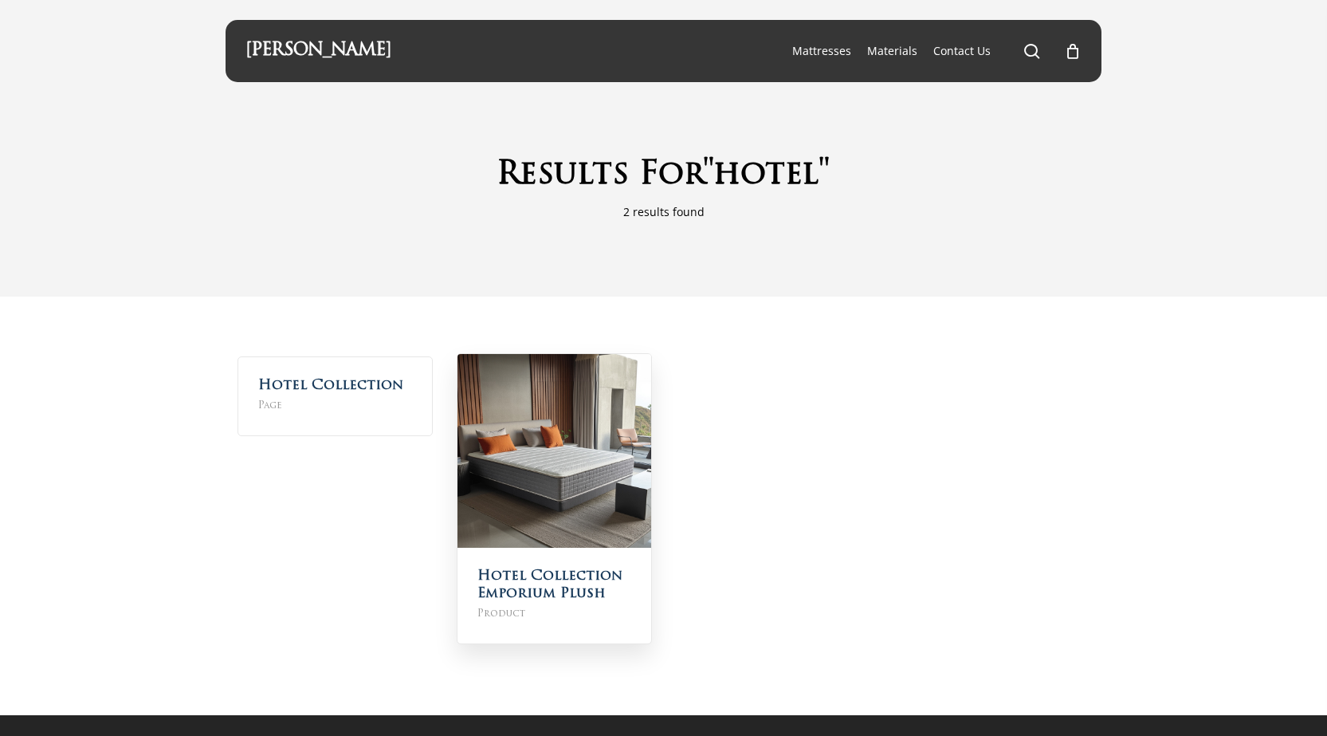
click at [600, 477] on img at bounding box center [555, 451] width 194 height 194
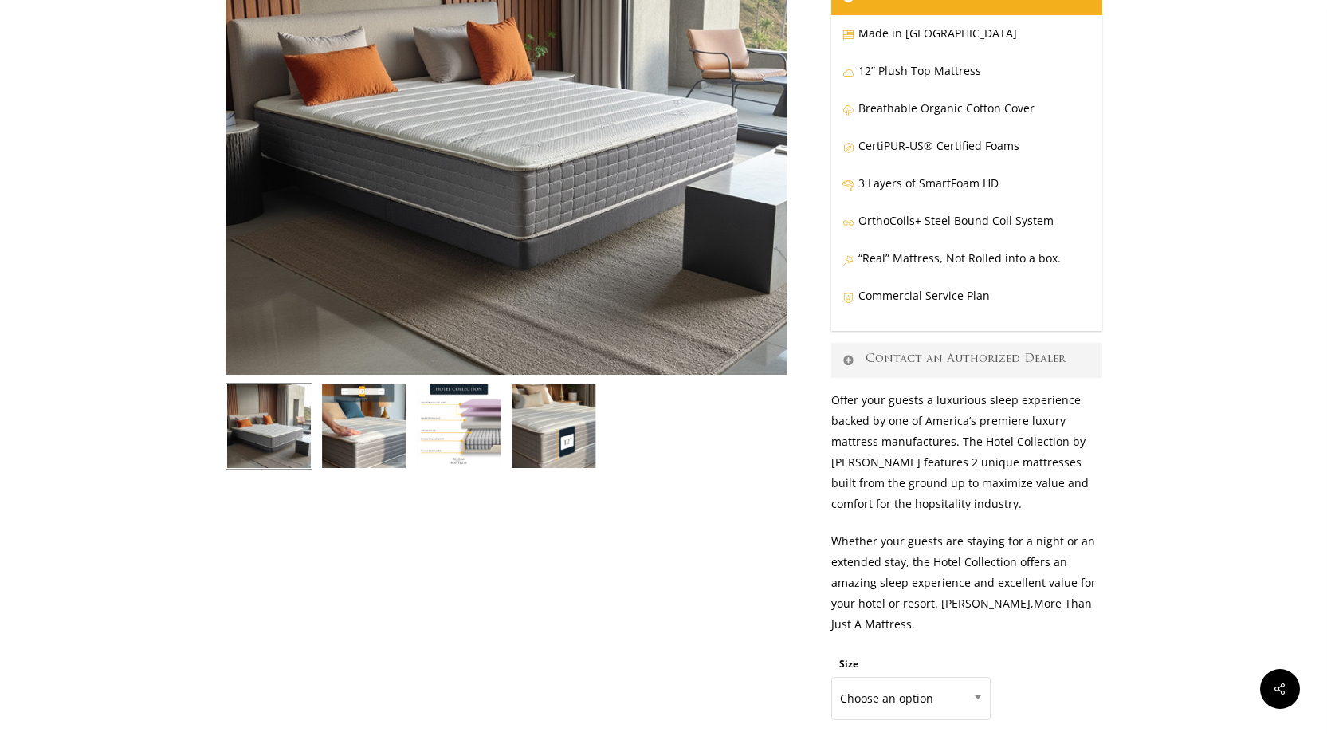
scroll to position [241, 0]
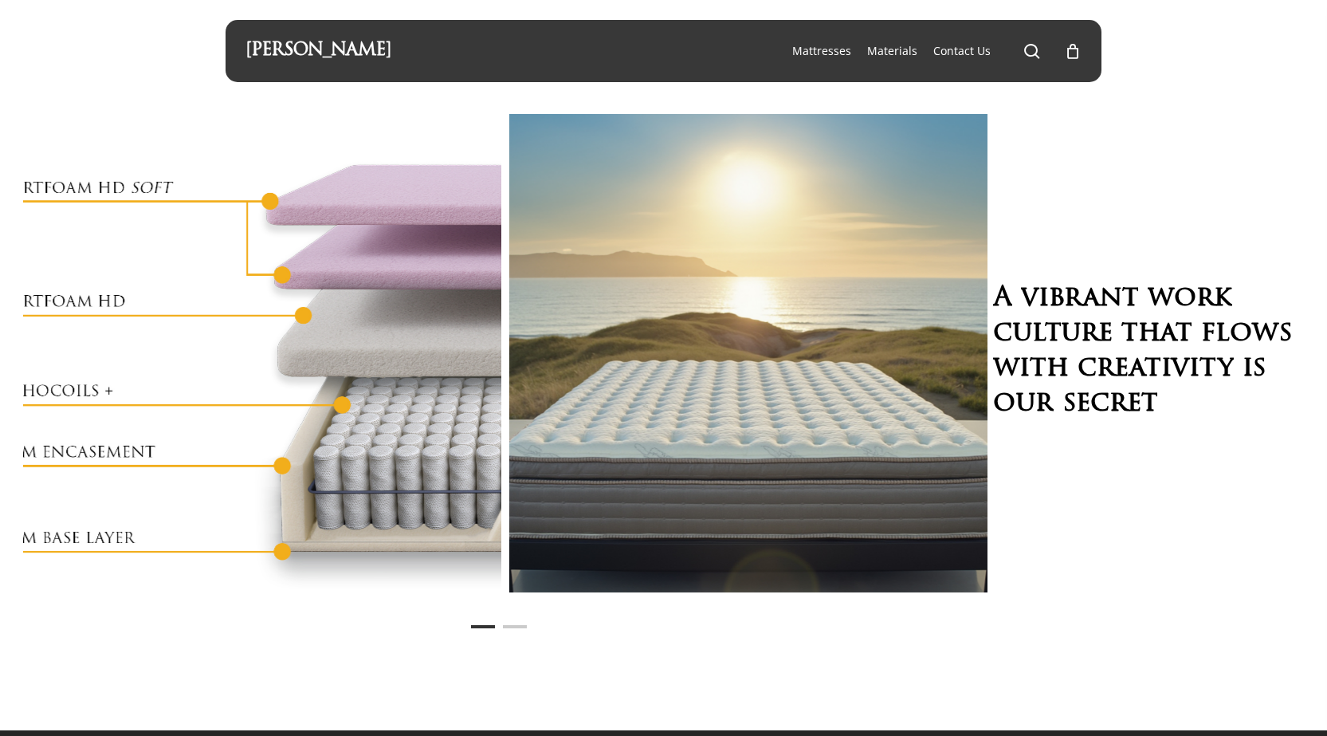
scroll to position [48, 0]
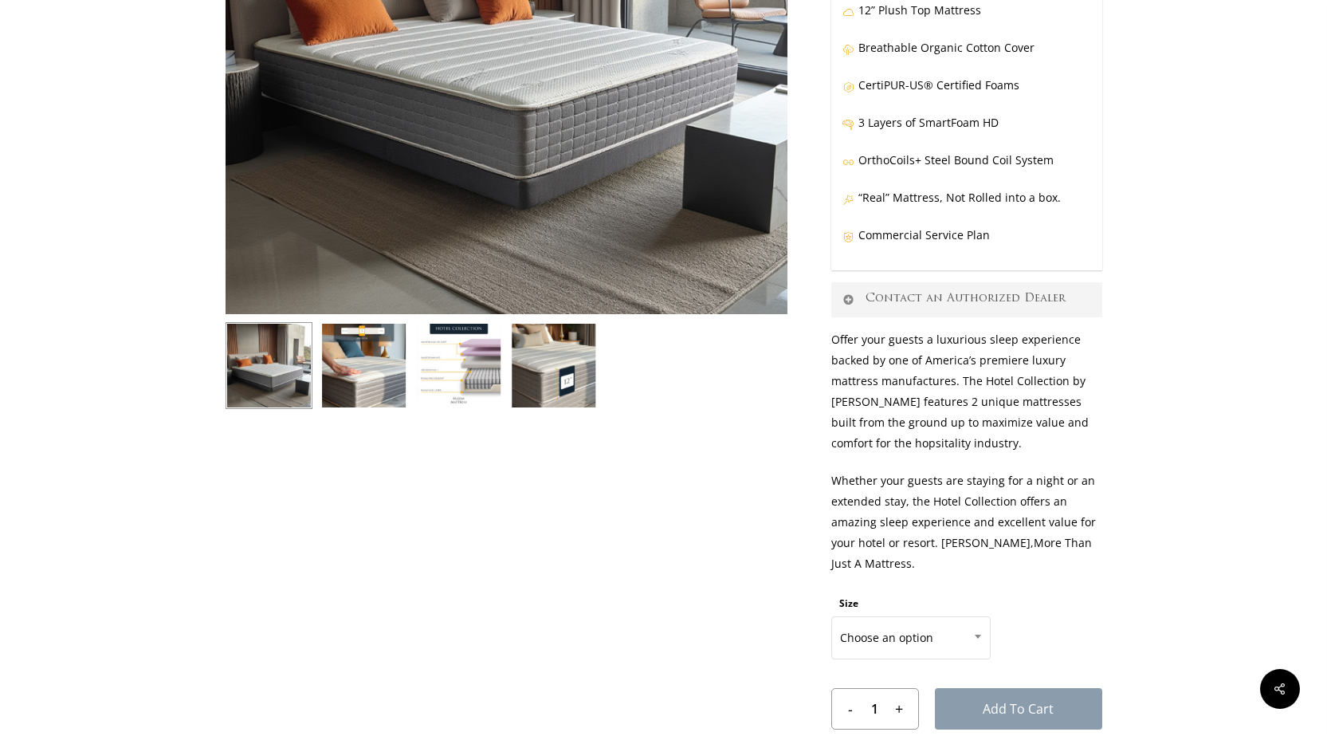
scroll to position [603, 0]
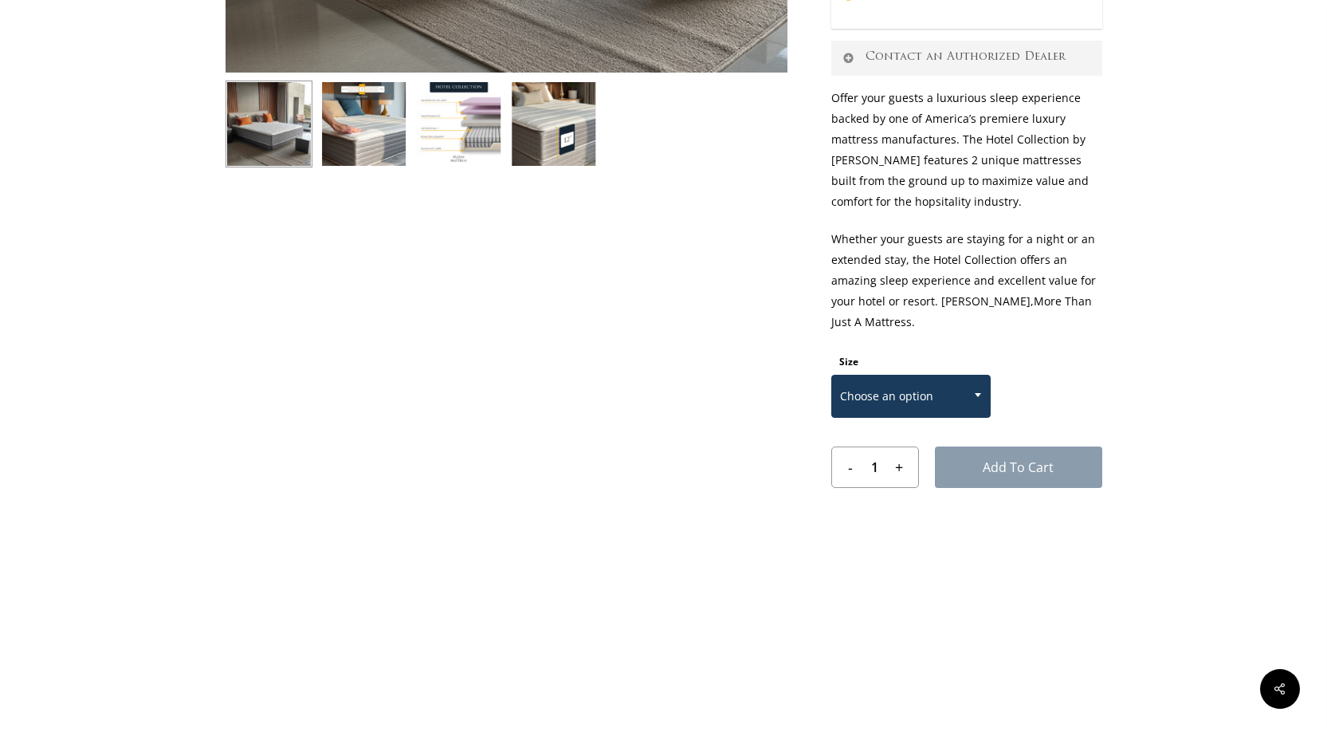
click at [977, 401] on span at bounding box center [978, 395] width 24 height 40
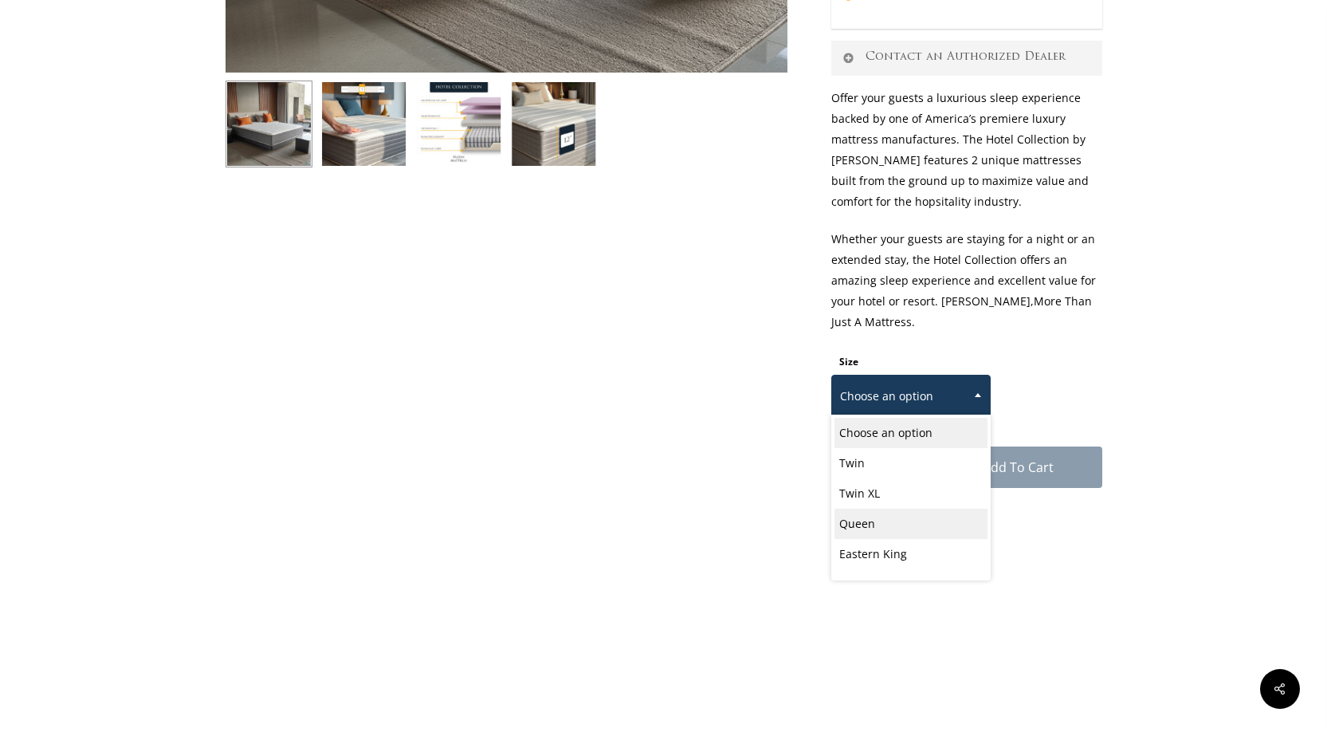
select select "Queen"
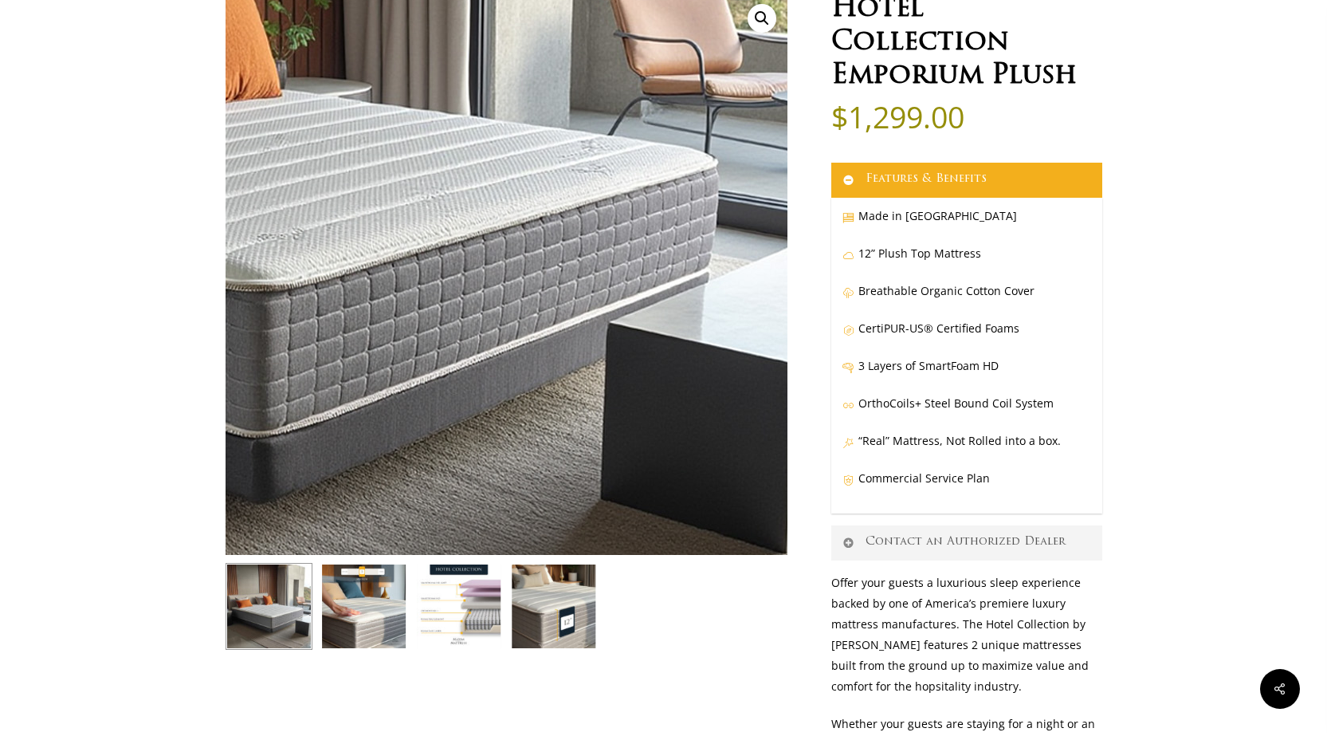
scroll to position [0, 0]
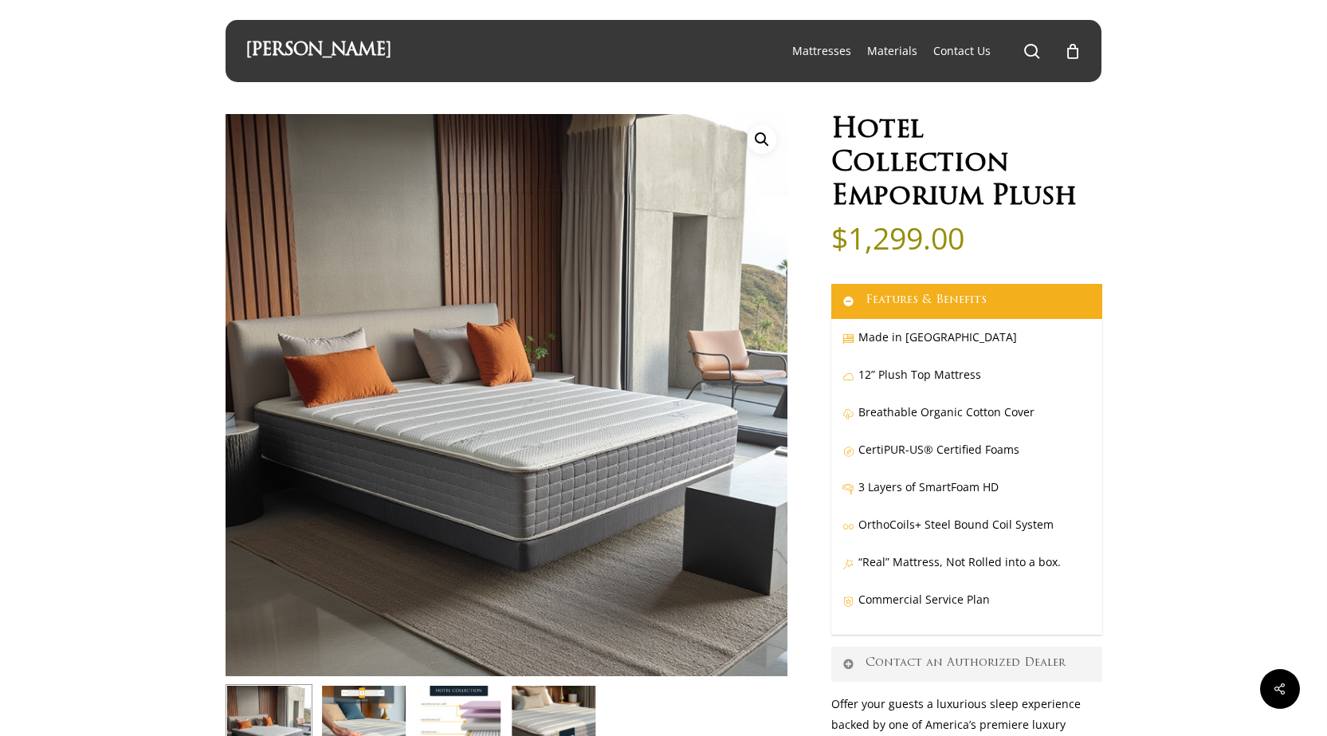
click at [873, 191] on h1 "Hotel Collection Emporium Plush" at bounding box center [966, 164] width 271 height 100
click at [891, 304] on link "Features & Benefits" at bounding box center [966, 301] width 271 height 35
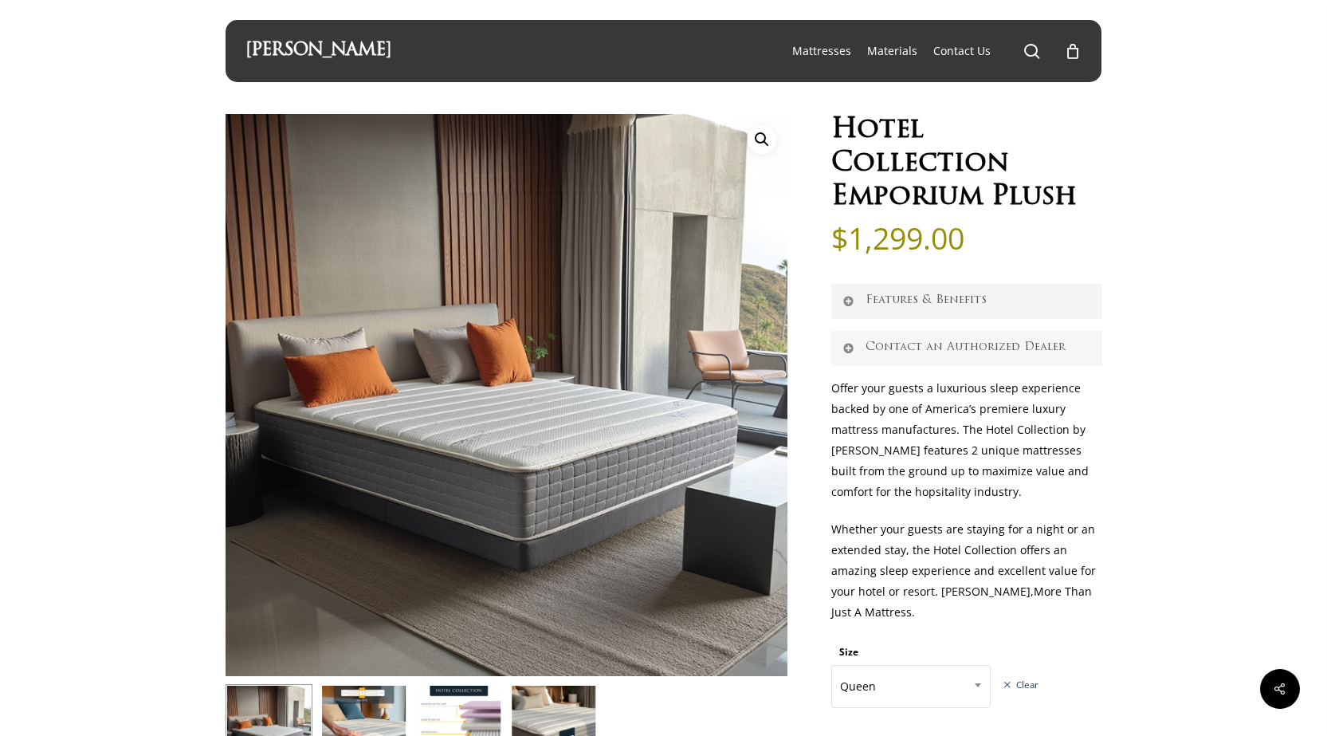
click at [892, 338] on link "Contact an Authorized Dealer" at bounding box center [966, 348] width 271 height 35
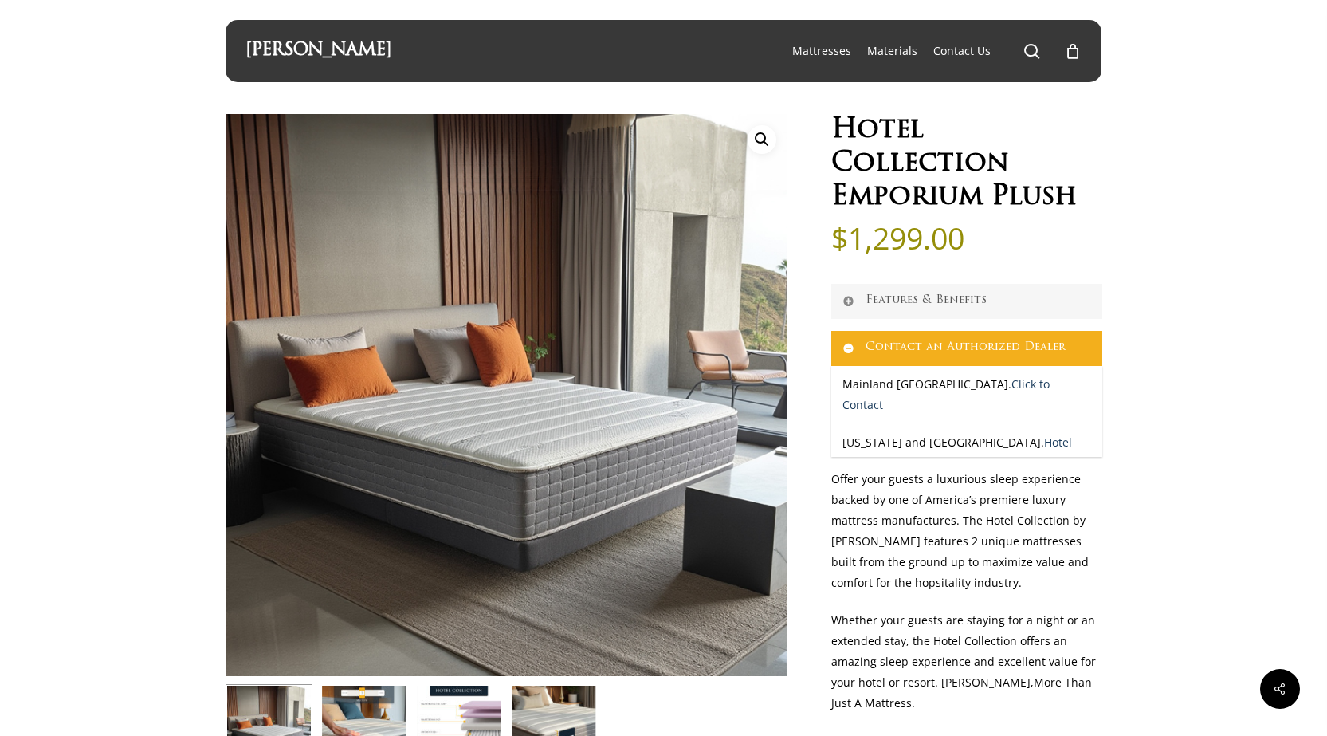
click at [917, 300] on link "Features & Benefits" at bounding box center [966, 301] width 271 height 35
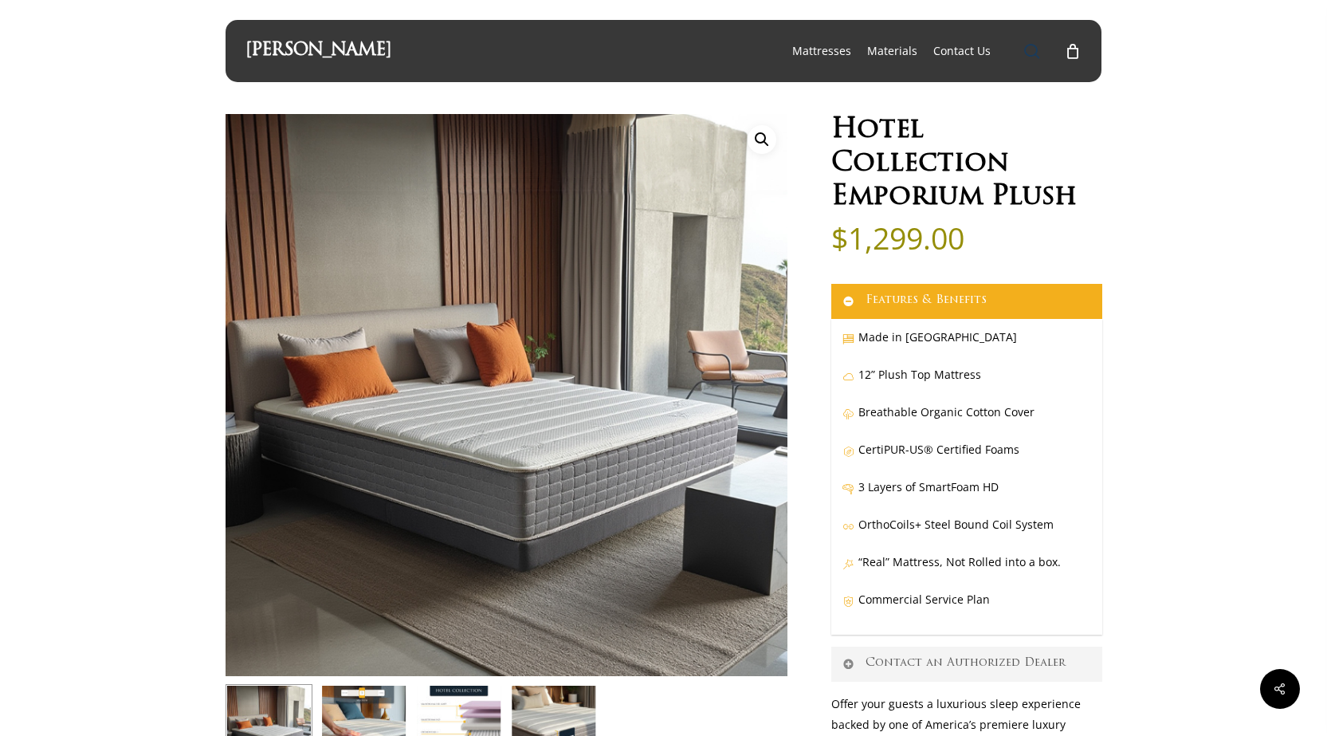
click at [1033, 45] on span "Main Menu" at bounding box center [1032, 51] width 16 height 16
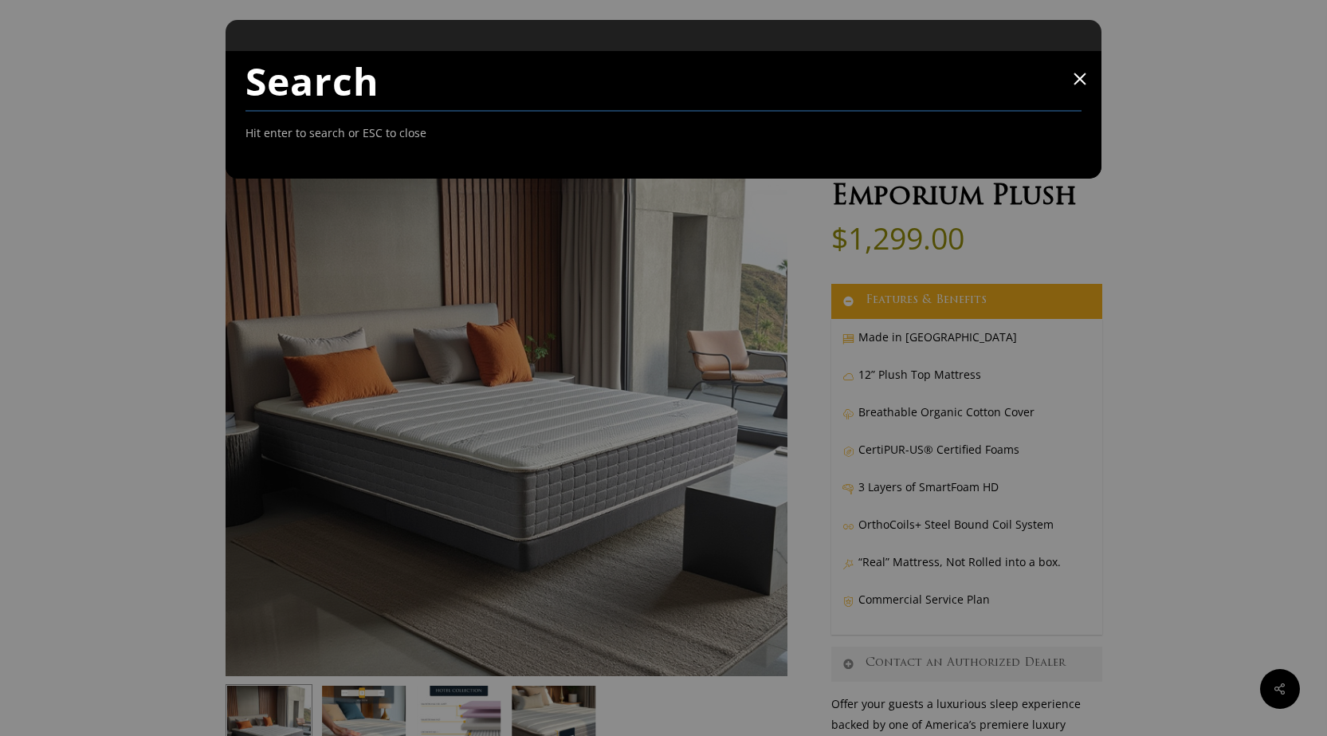
click at [359, 93] on input "Search" at bounding box center [663, 81] width 837 height 61
type input "hotel."
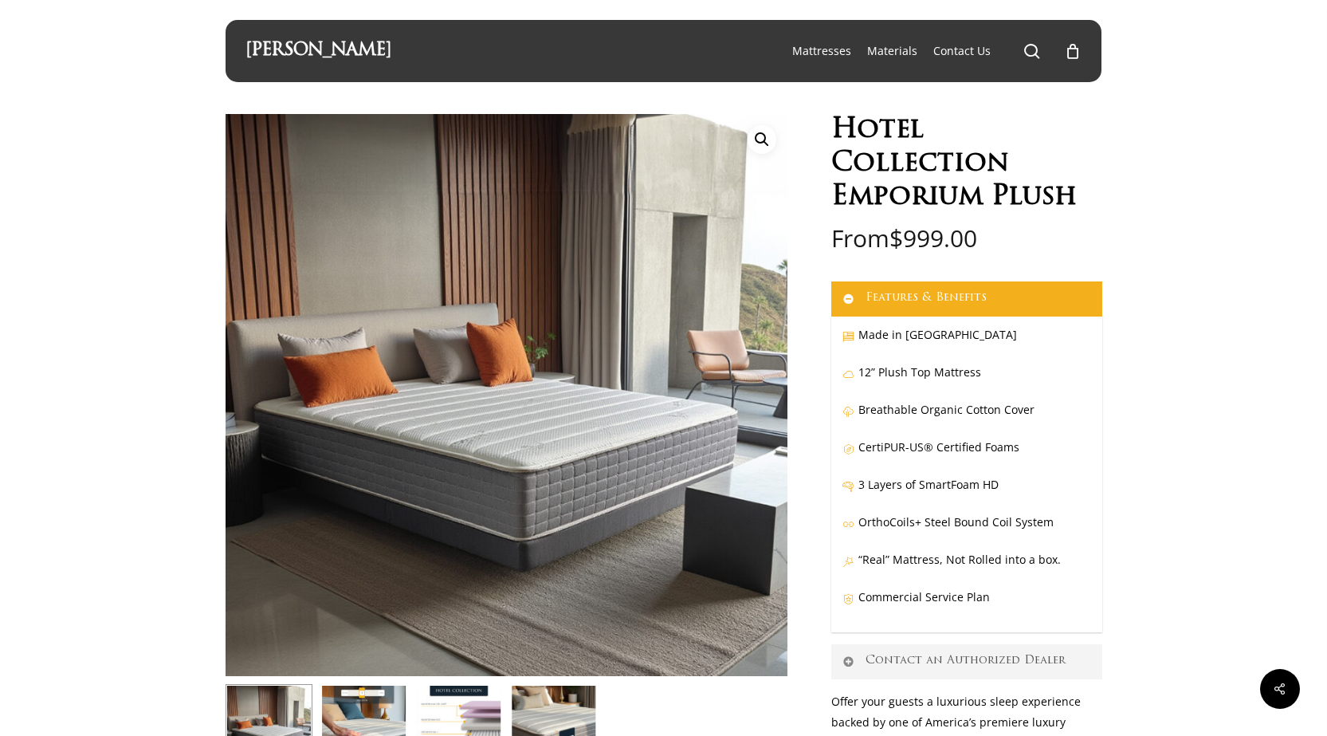
select select "Queen"
click at [1037, 56] on span "Main Menu" at bounding box center [1032, 51] width 16 height 16
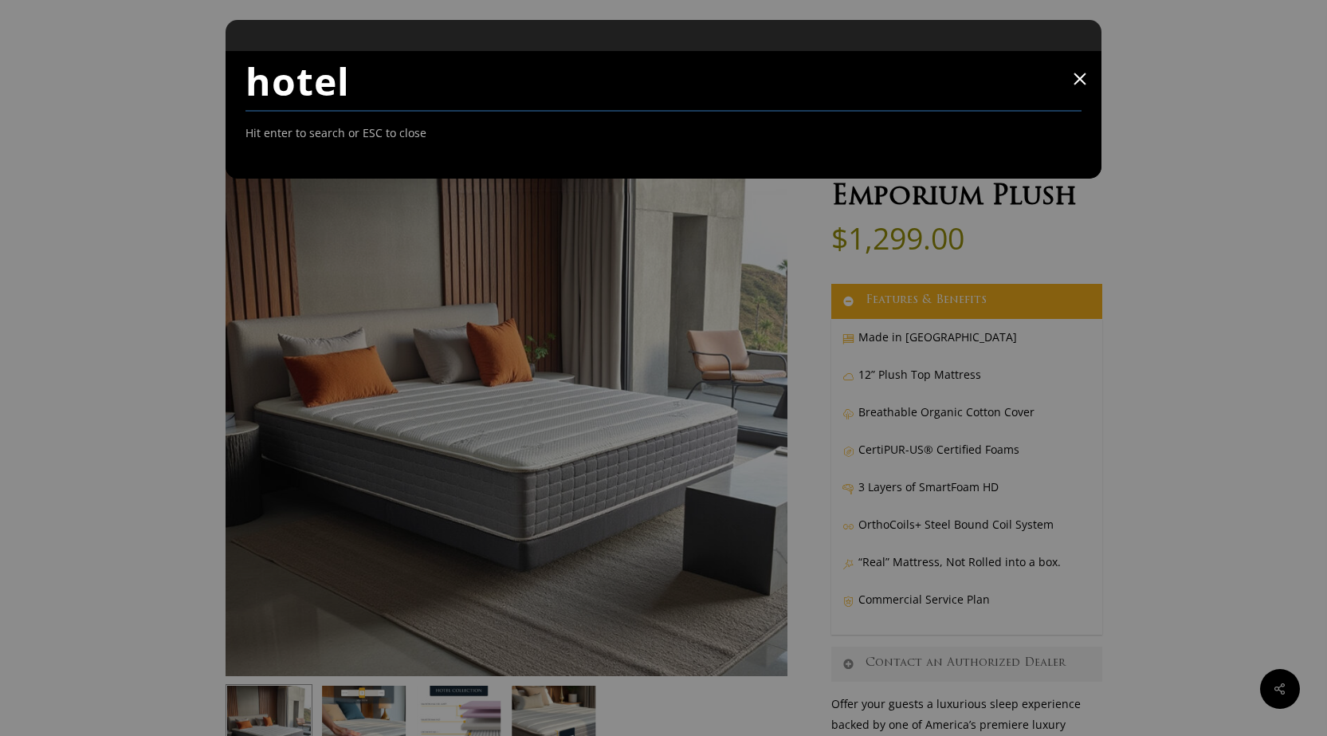
type input "hotel"
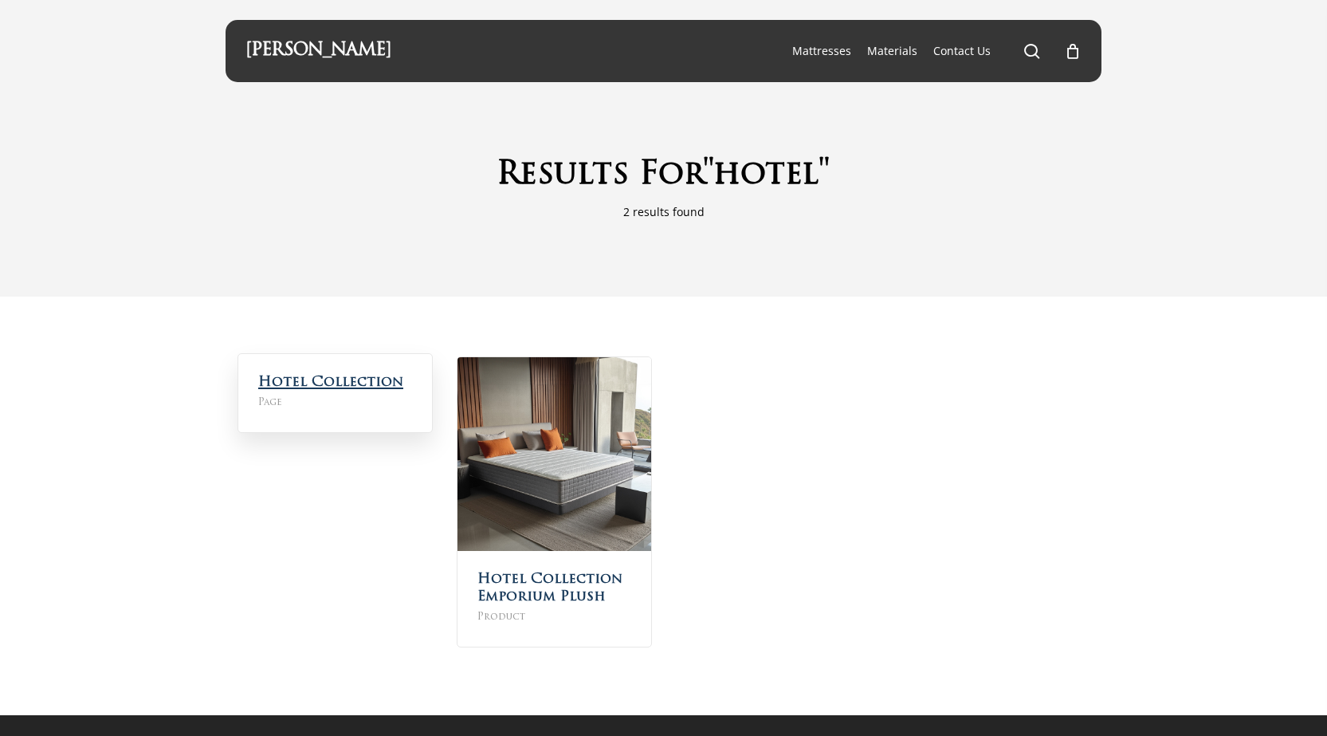
click at [328, 385] on link "Hotel Collection" at bounding box center [330, 382] width 145 height 14
click at [1036, 53] on span "Main Menu" at bounding box center [1032, 51] width 16 height 16
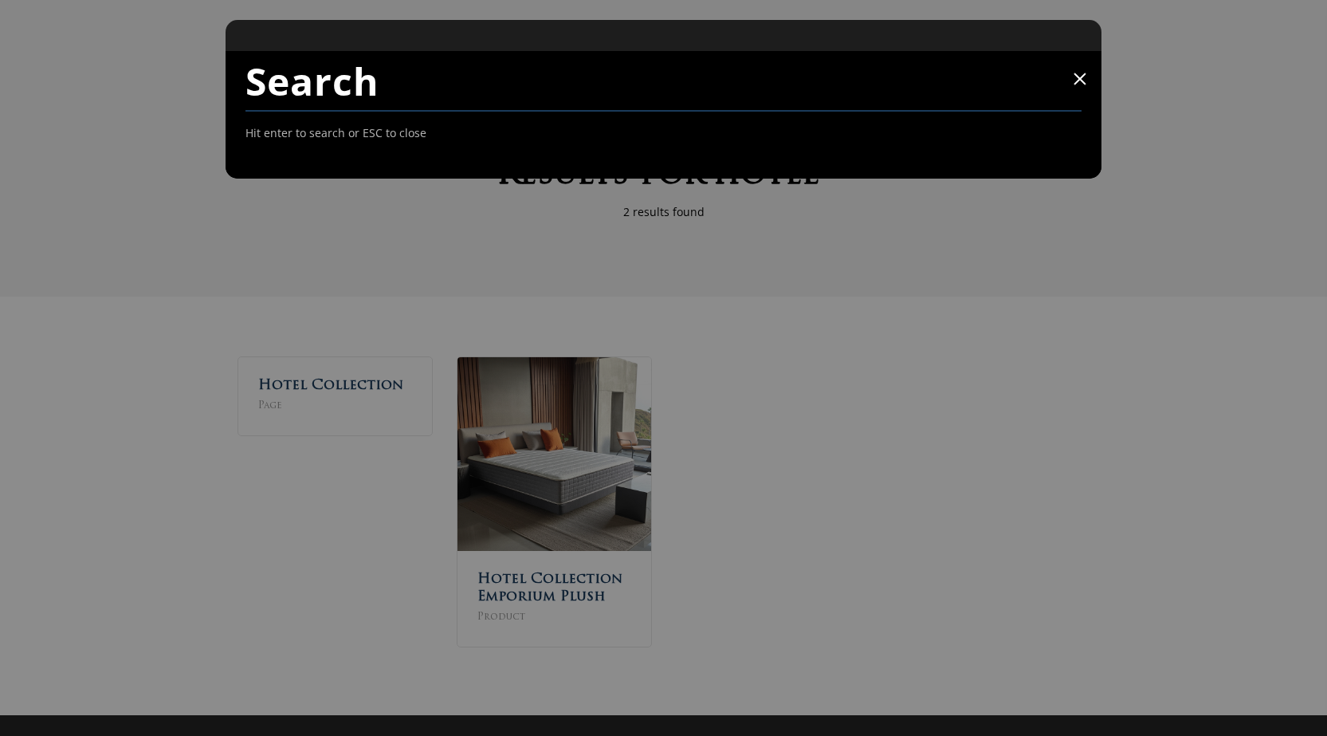
click at [325, 91] on input "Search" at bounding box center [663, 81] width 837 height 61
type input "airbnb"
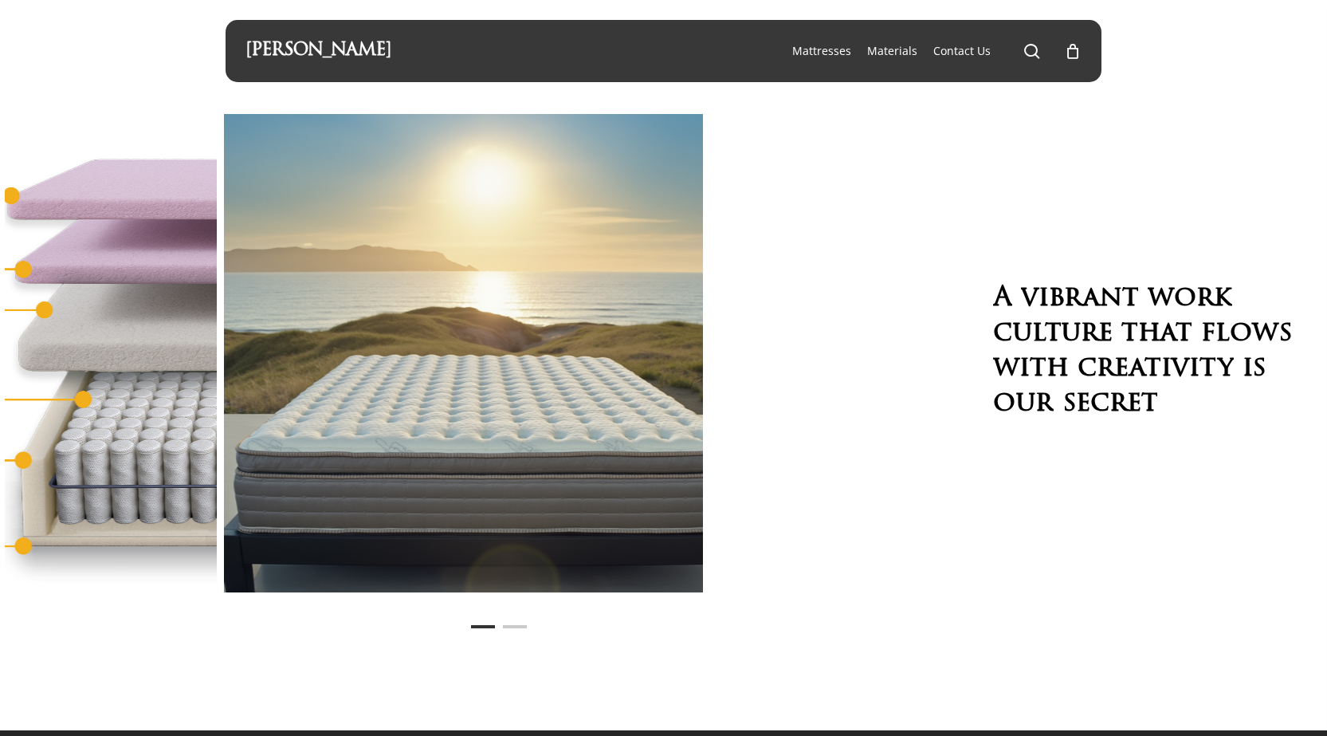
click at [320, 408] on div at bounding box center [463, 353] width 478 height 478
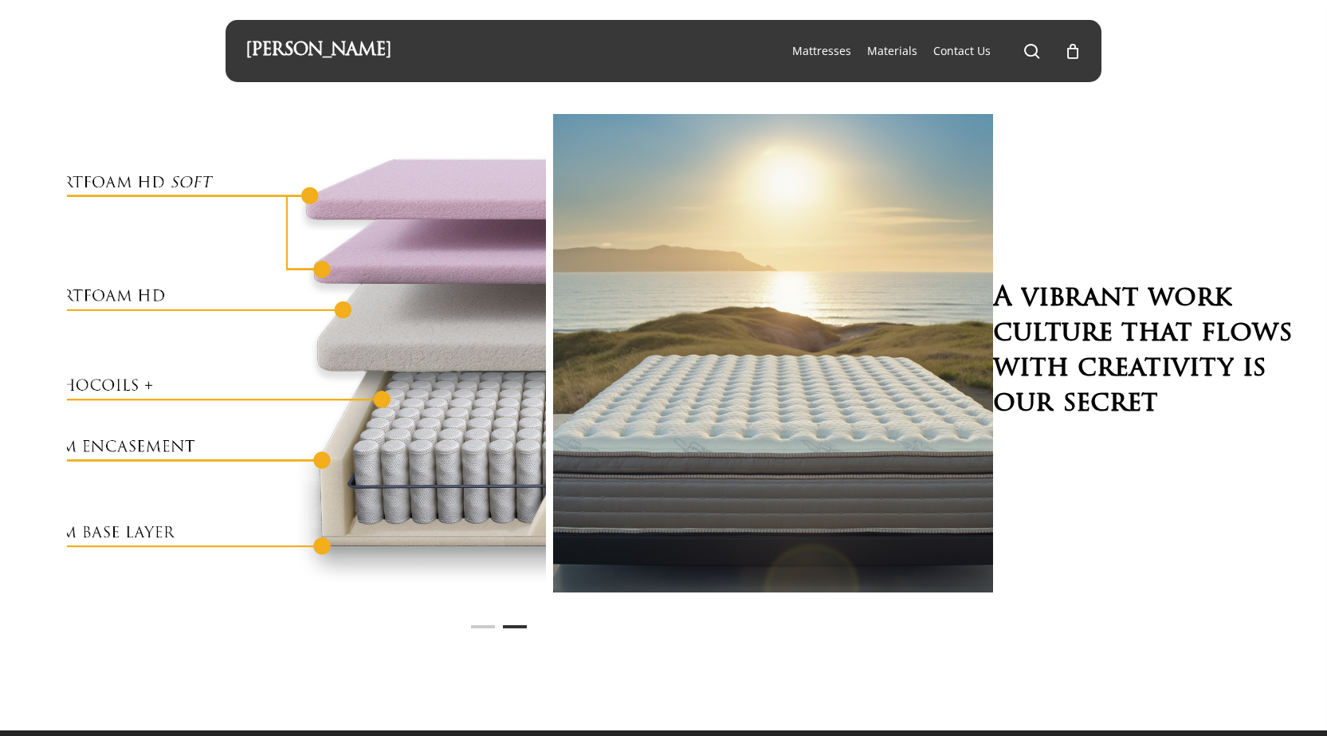
click at [875, 403] on div at bounding box center [557, 353] width 989 height 478
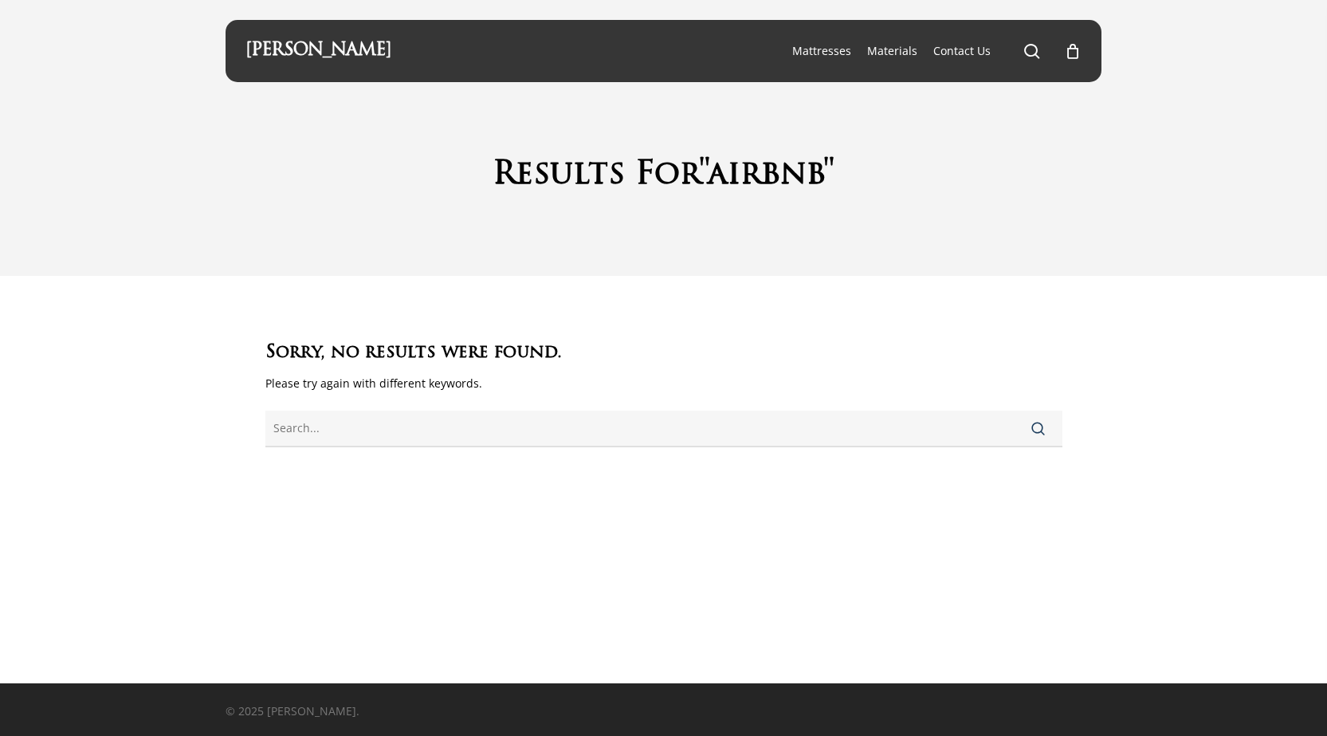
click at [1039, 53] on span "Main Menu" at bounding box center [1032, 51] width 16 height 16
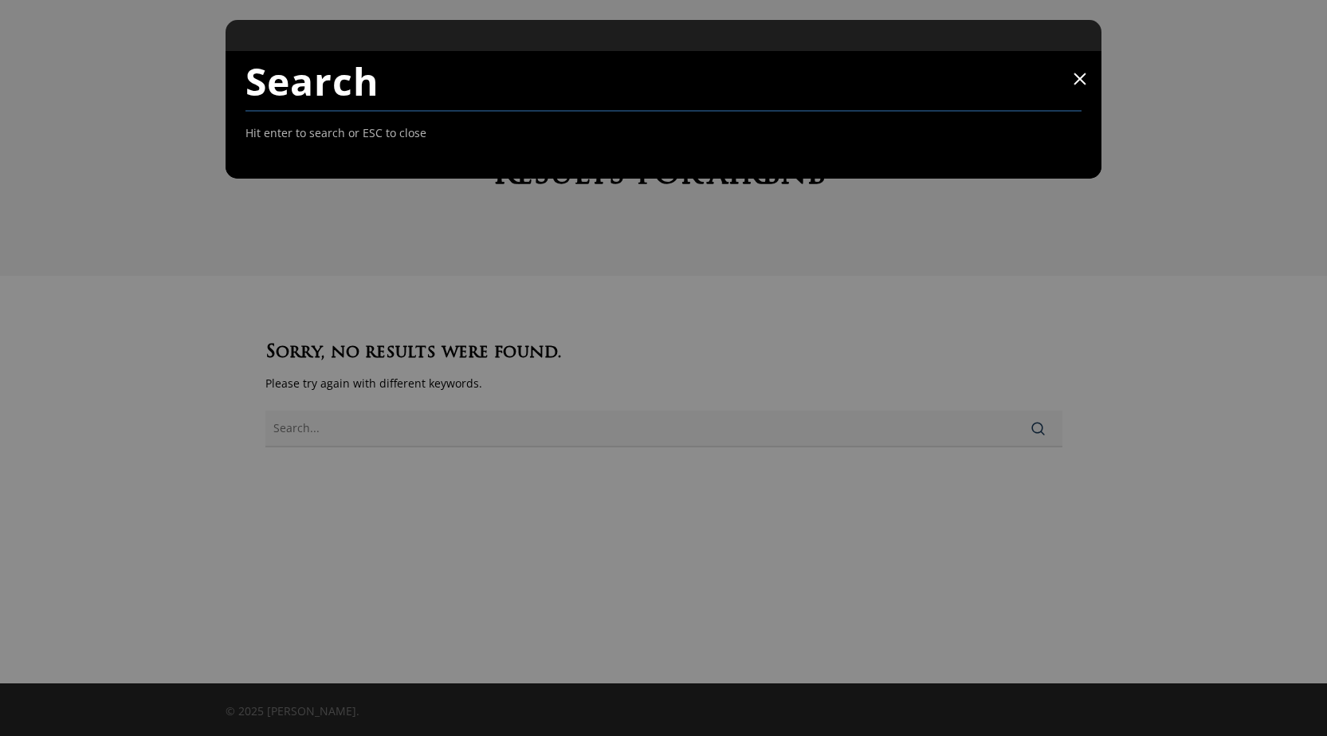
click at [398, 90] on input "Search" at bounding box center [663, 81] width 837 height 61
type input "hotel"
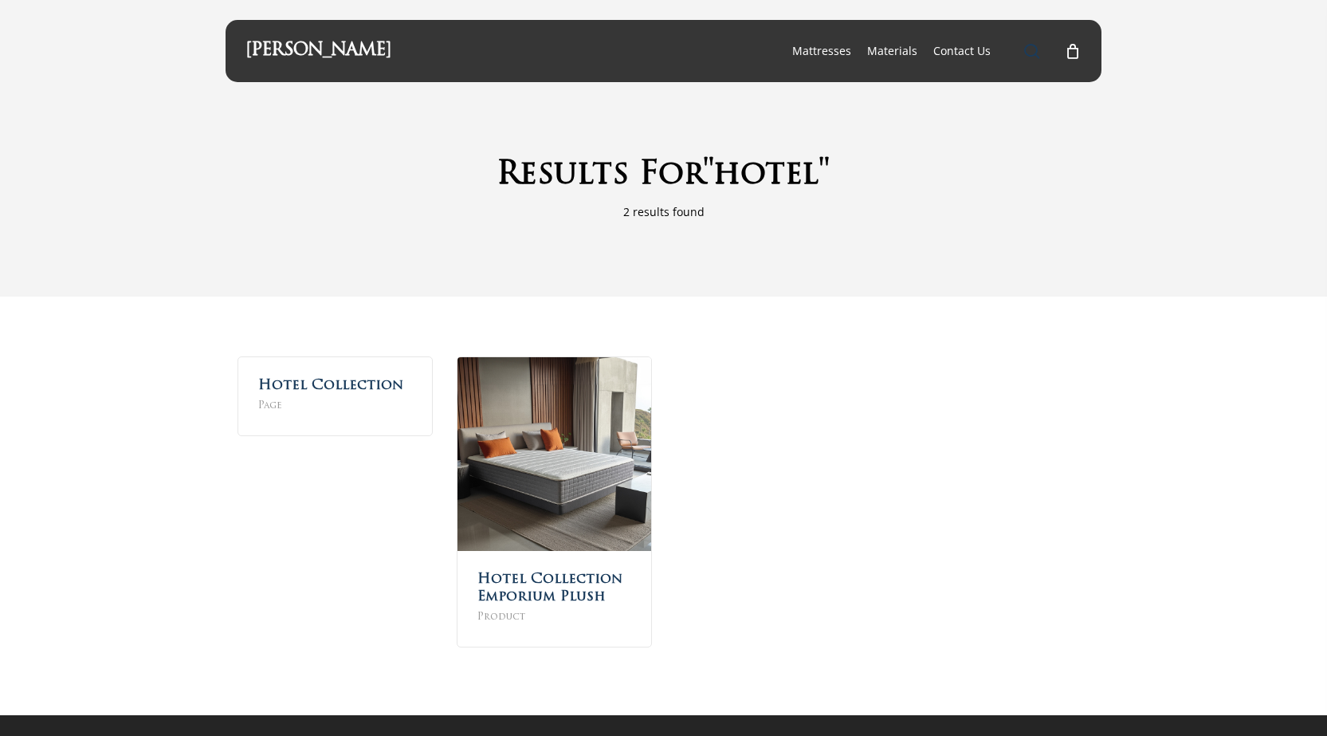
click at [1035, 53] on span "Main Menu" at bounding box center [1032, 51] width 16 height 16
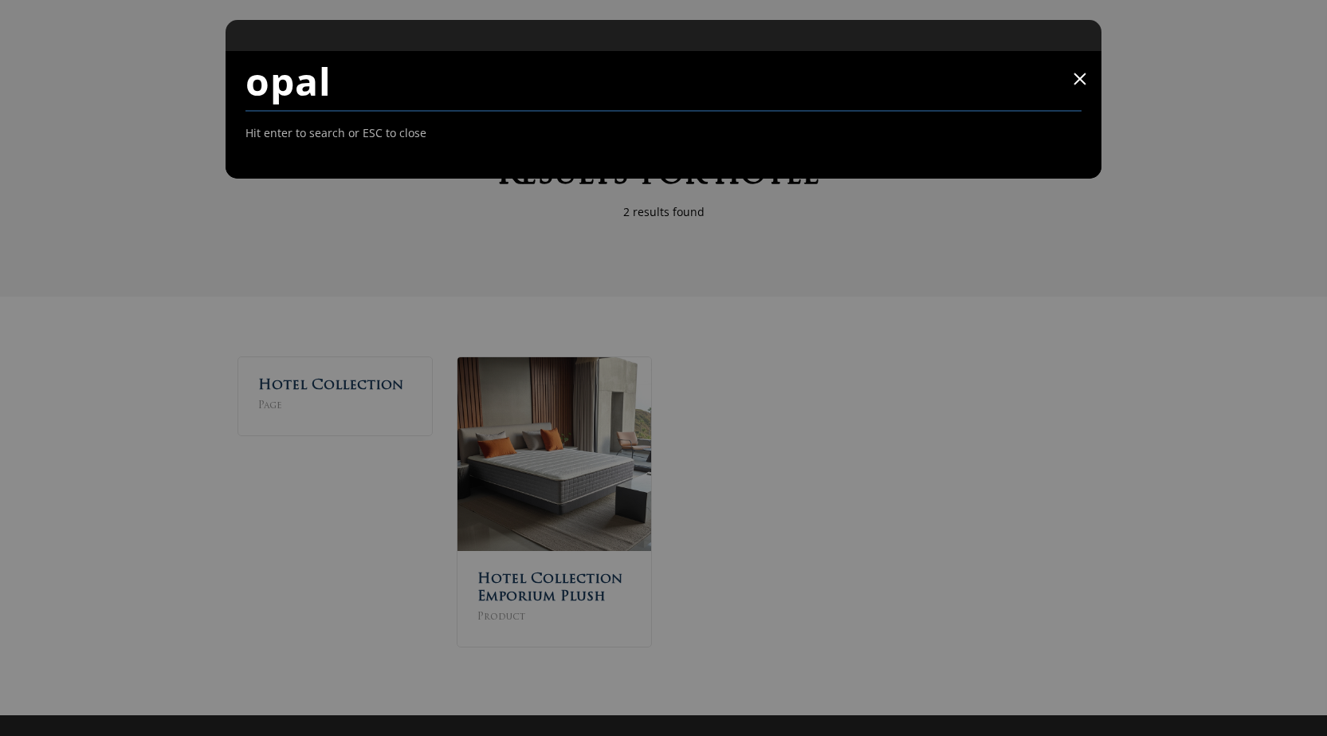
type input "opal"
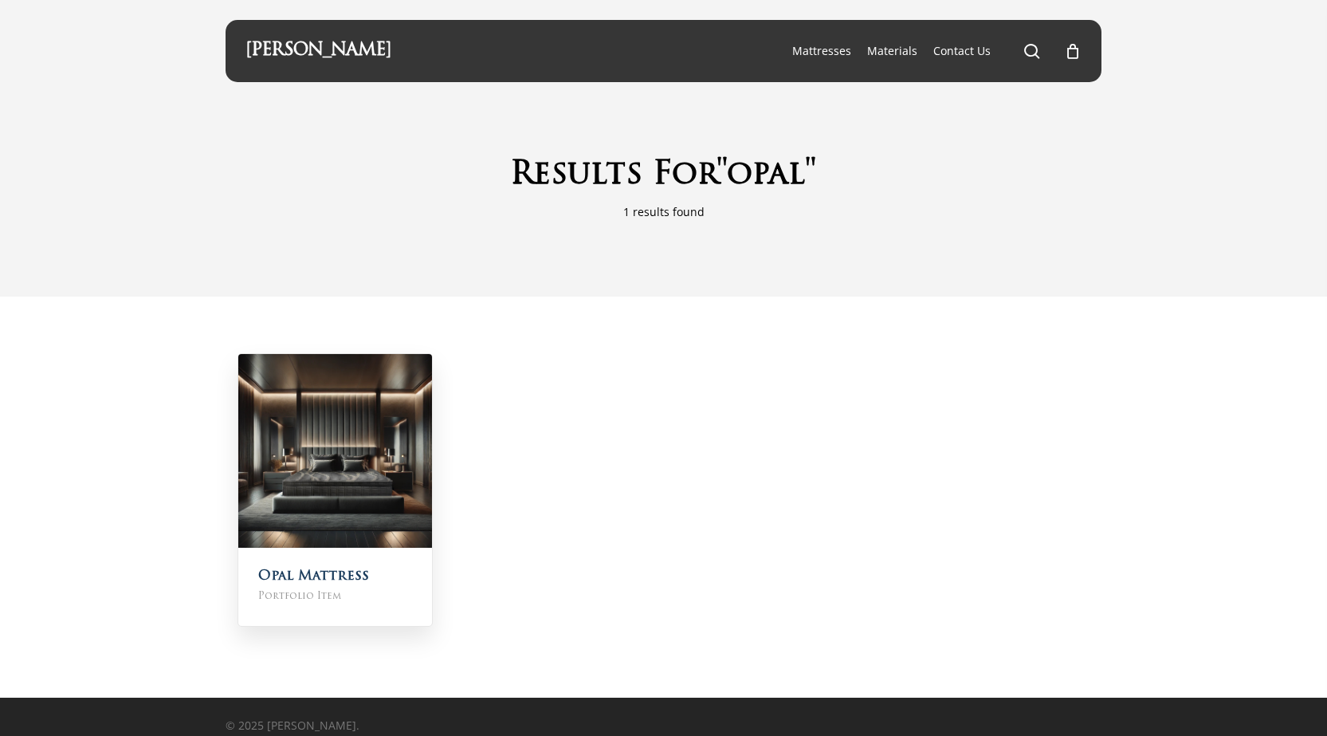
click at [320, 471] on img at bounding box center [335, 451] width 194 height 194
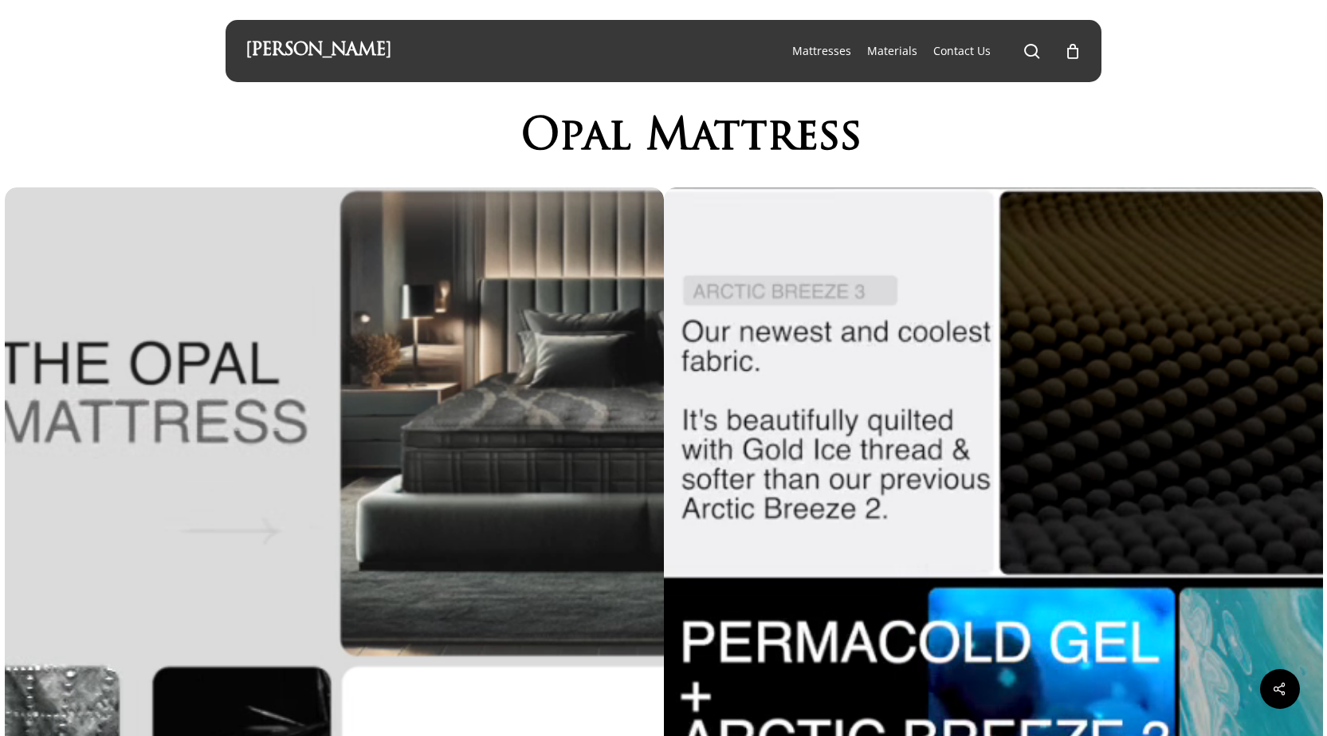
click at [1040, 40] on li "search" at bounding box center [1032, 51] width 19 height 62
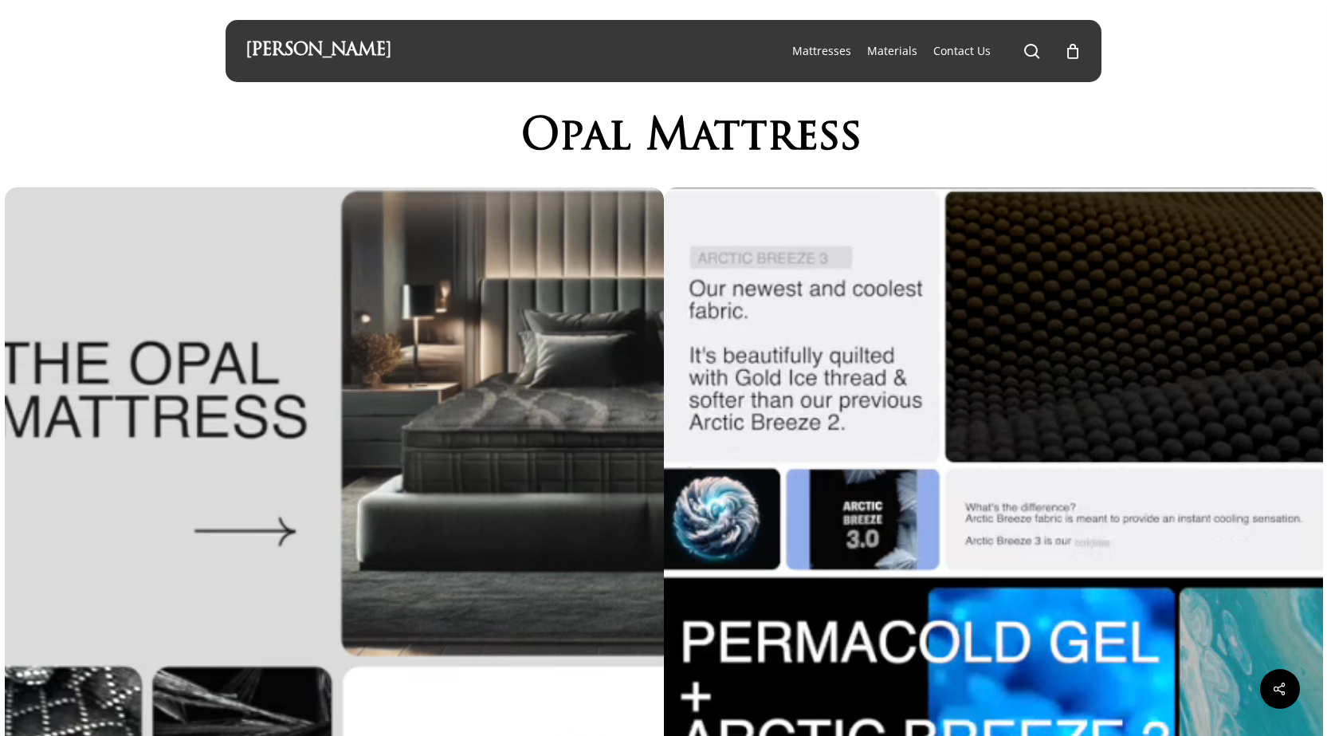
click at [1021, 53] on nav "Mattresses The Windsor Mattress Glacier Silk Pro MaxValue Vantage Materials Con…" at bounding box center [932, 51] width 297 height 62
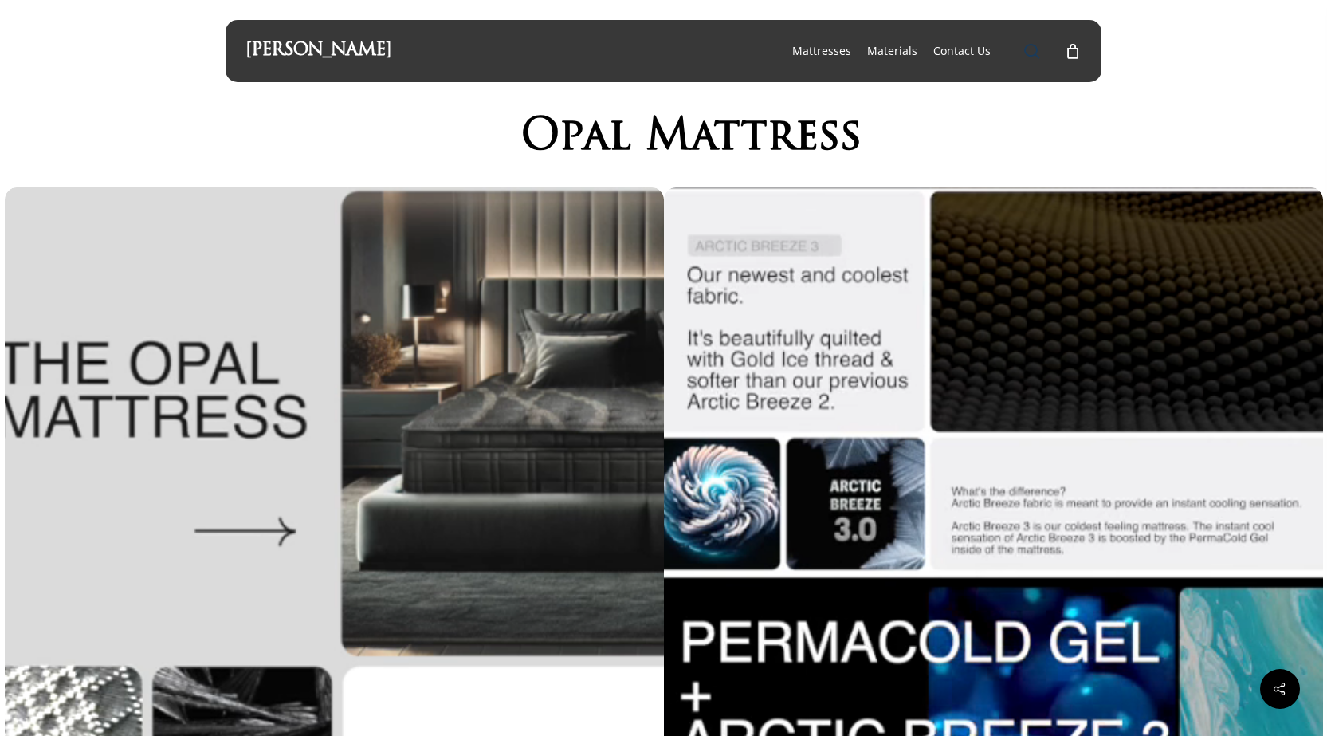
click at [1027, 49] on span "Main Menu" at bounding box center [1032, 51] width 16 height 16
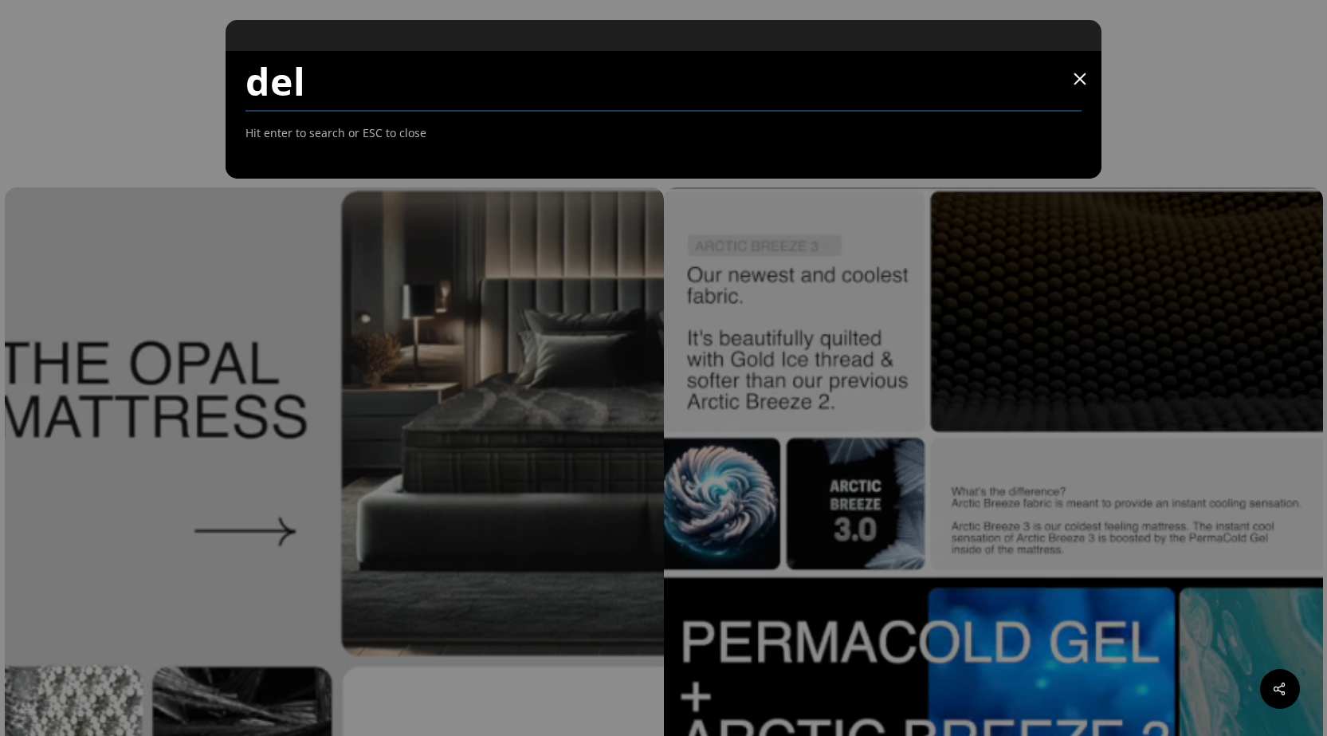
click at [348, 90] on input "del" at bounding box center [663, 81] width 837 height 61
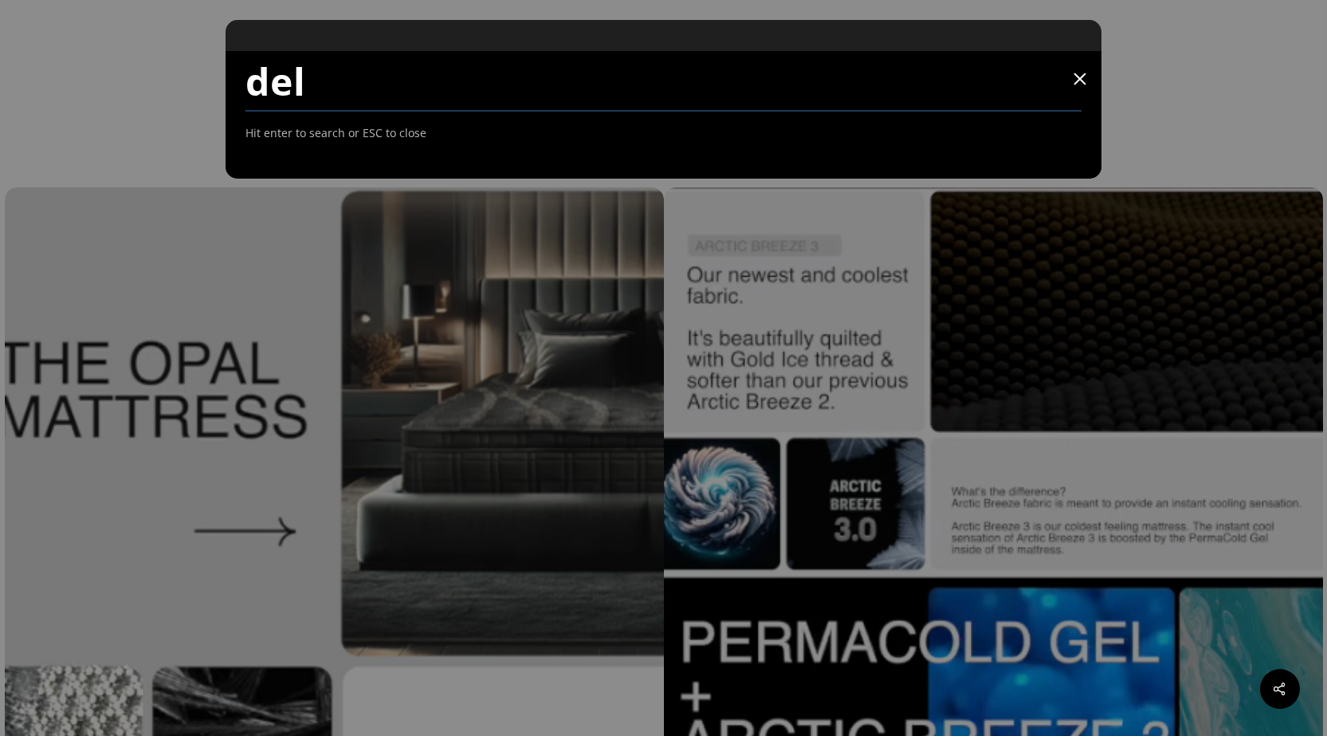
drag, startPoint x: 165, startPoint y: 88, endPoint x: 104, endPoint y: 90, distance: 61.4
click at [1084, 82] on span at bounding box center [1080, 79] width 13 height 13
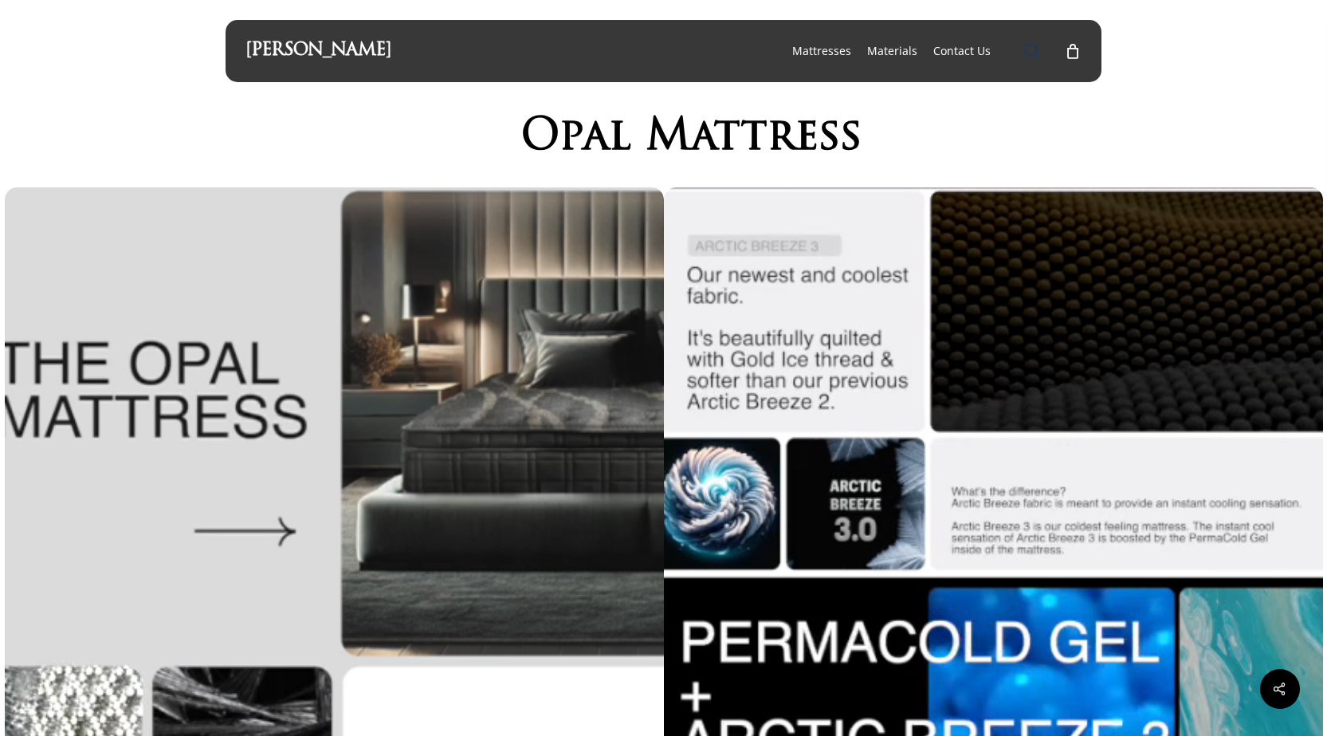
click at [1039, 56] on span "Main Menu" at bounding box center [1032, 51] width 16 height 16
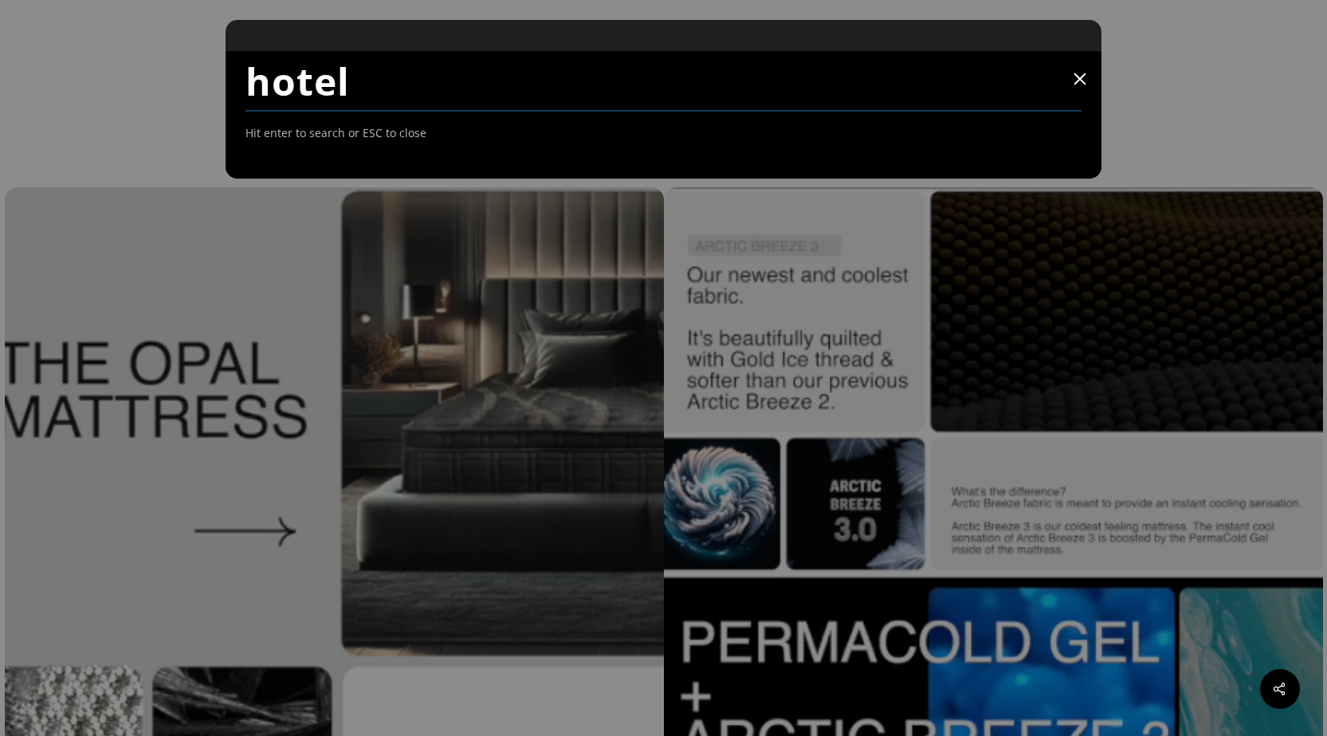
type input "hotel"
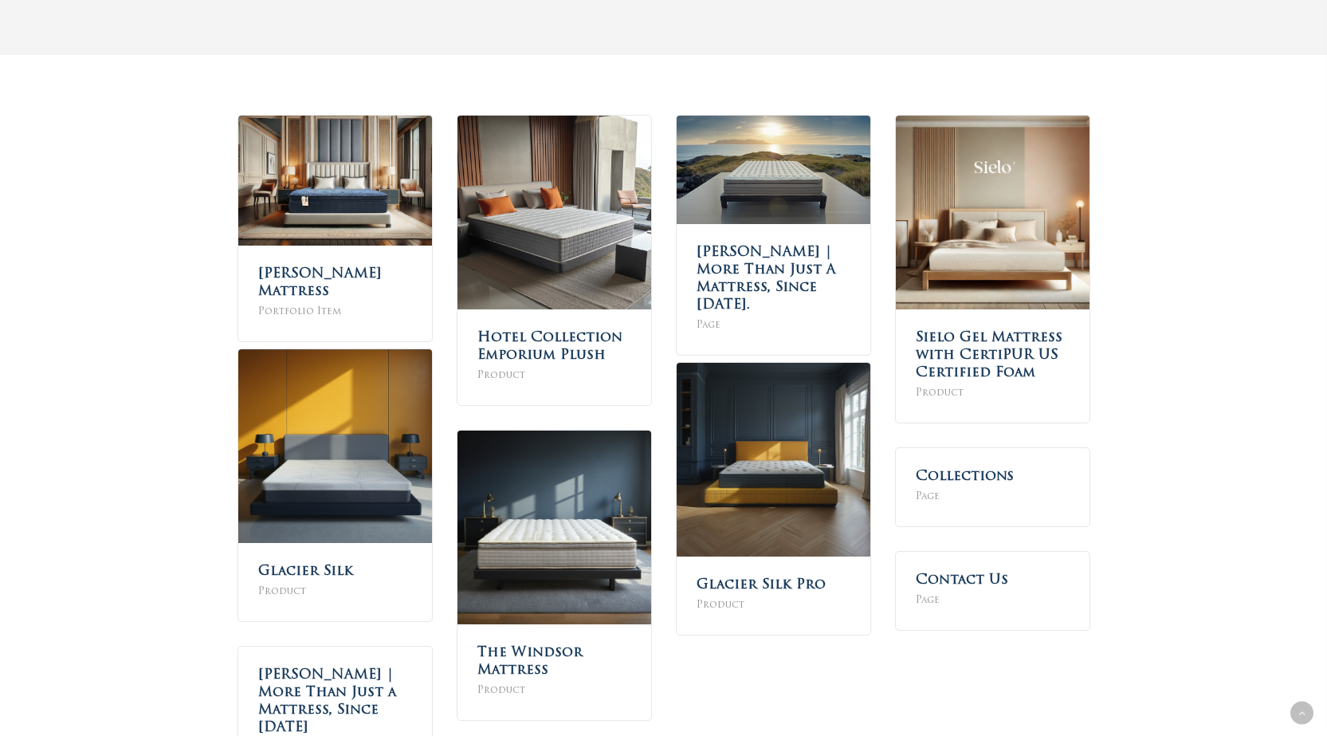
scroll to position [420, 0]
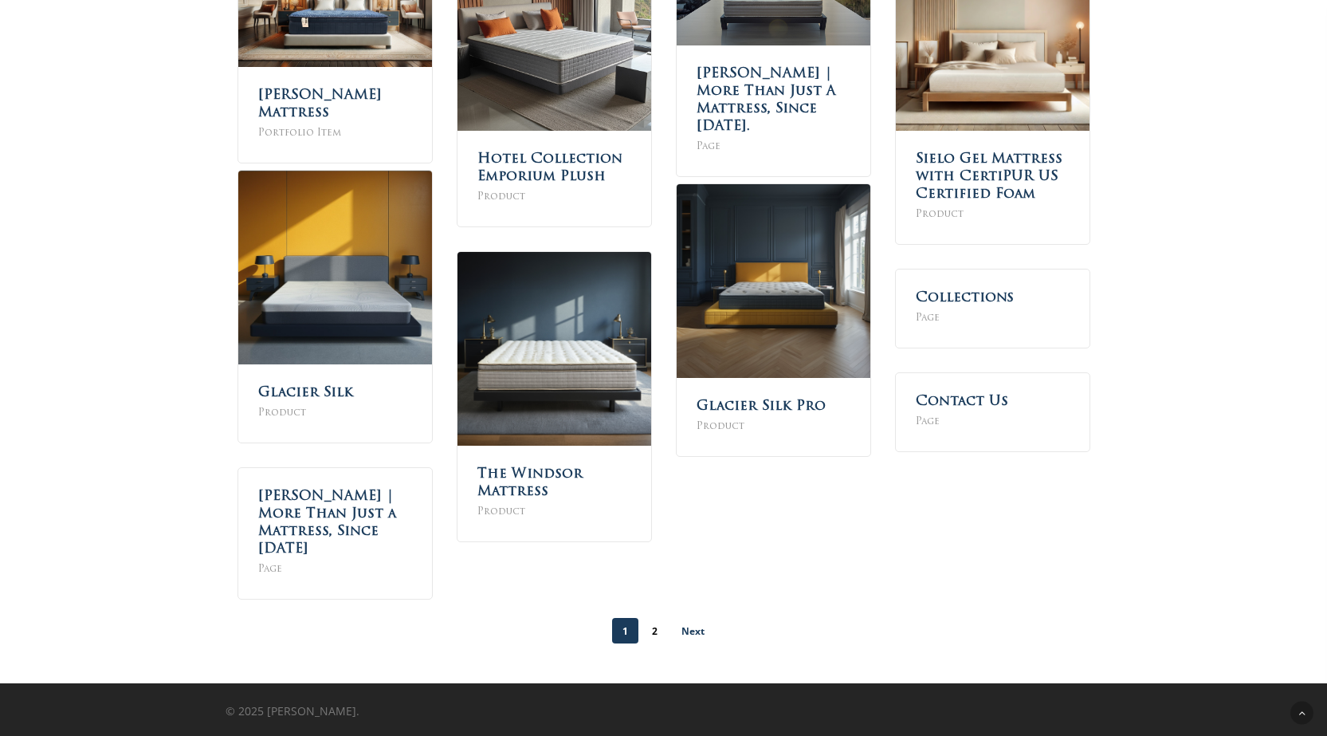
click at [689, 632] on link "Next" at bounding box center [693, 631] width 44 height 26
click at [963, 294] on link "Collections" at bounding box center [965, 295] width 98 height 14
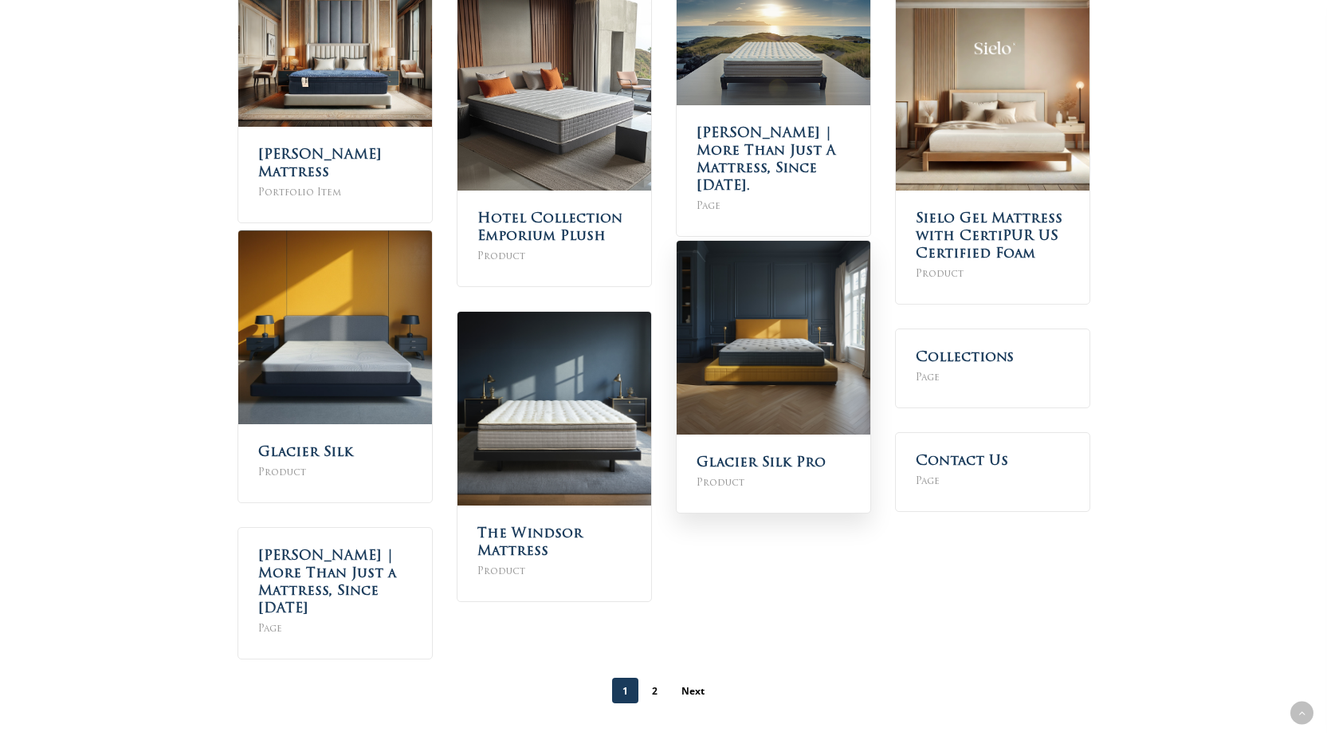
scroll to position [300, 0]
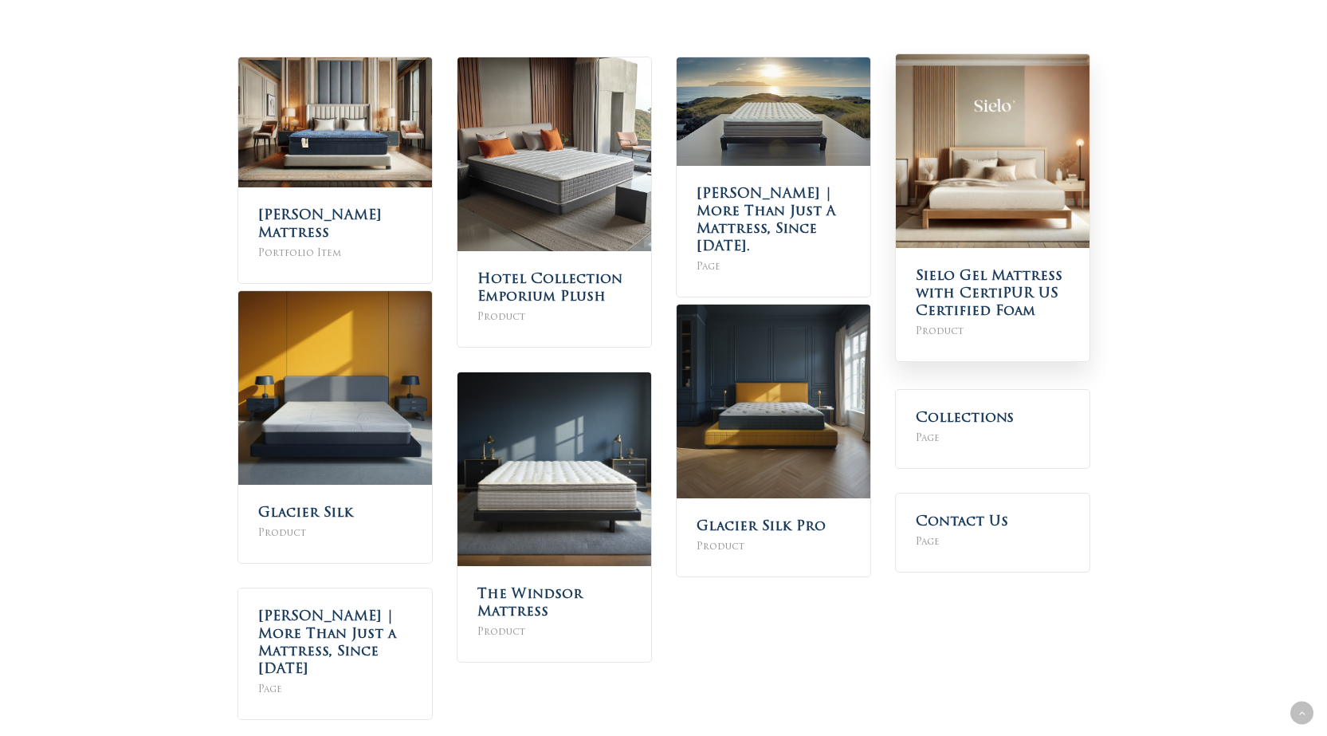
click at [994, 328] on span "Product" at bounding box center [993, 332] width 154 height 18
click at [991, 308] on link "Sielo Gel Mattress with CertiPUR US Certified Foam" at bounding box center [989, 293] width 147 height 49
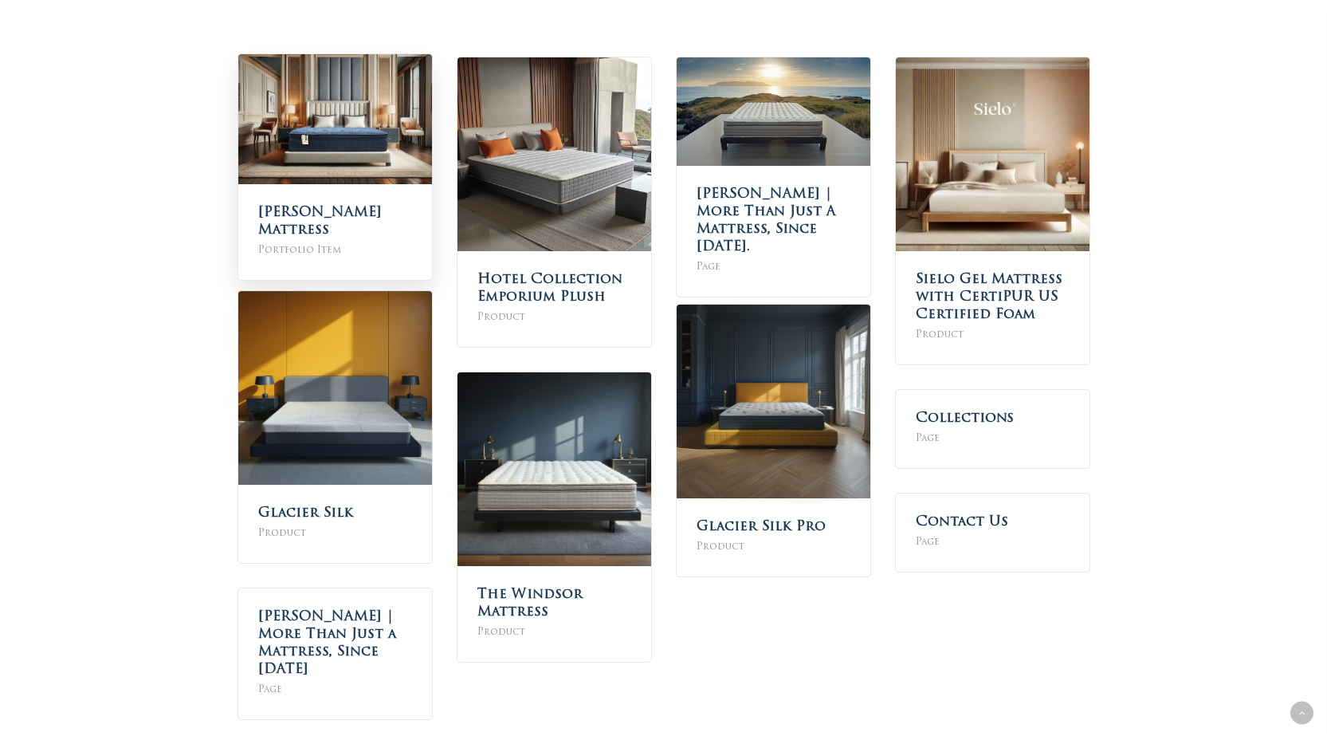
click at [374, 159] on img at bounding box center [335, 119] width 194 height 130
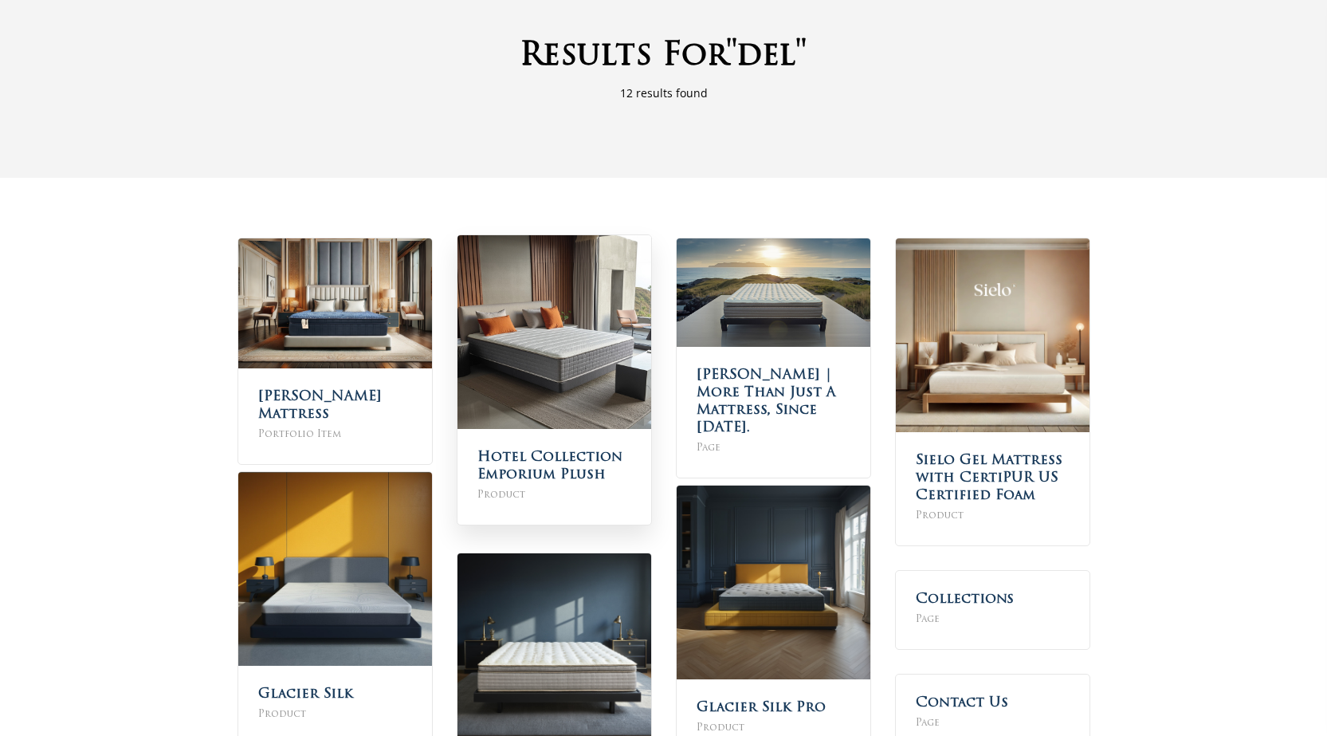
scroll to position [0, 0]
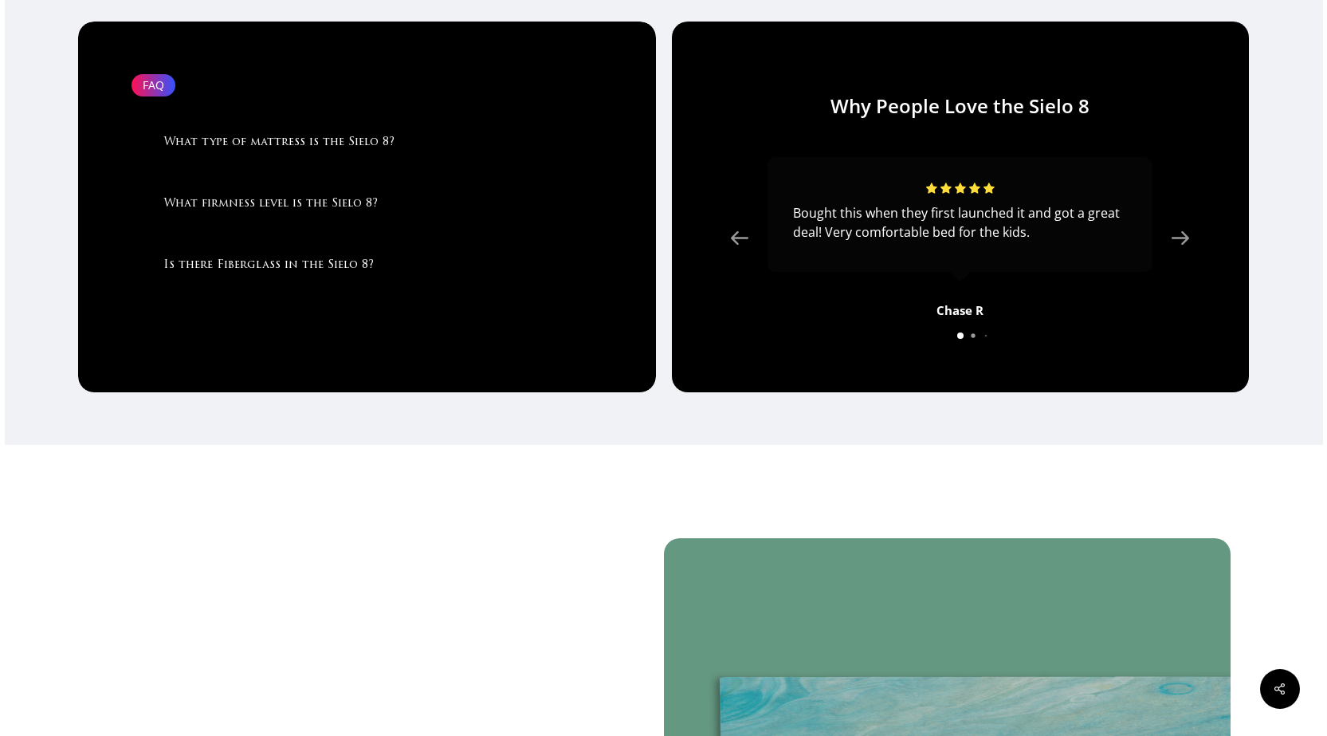
scroll to position [1449, 0]
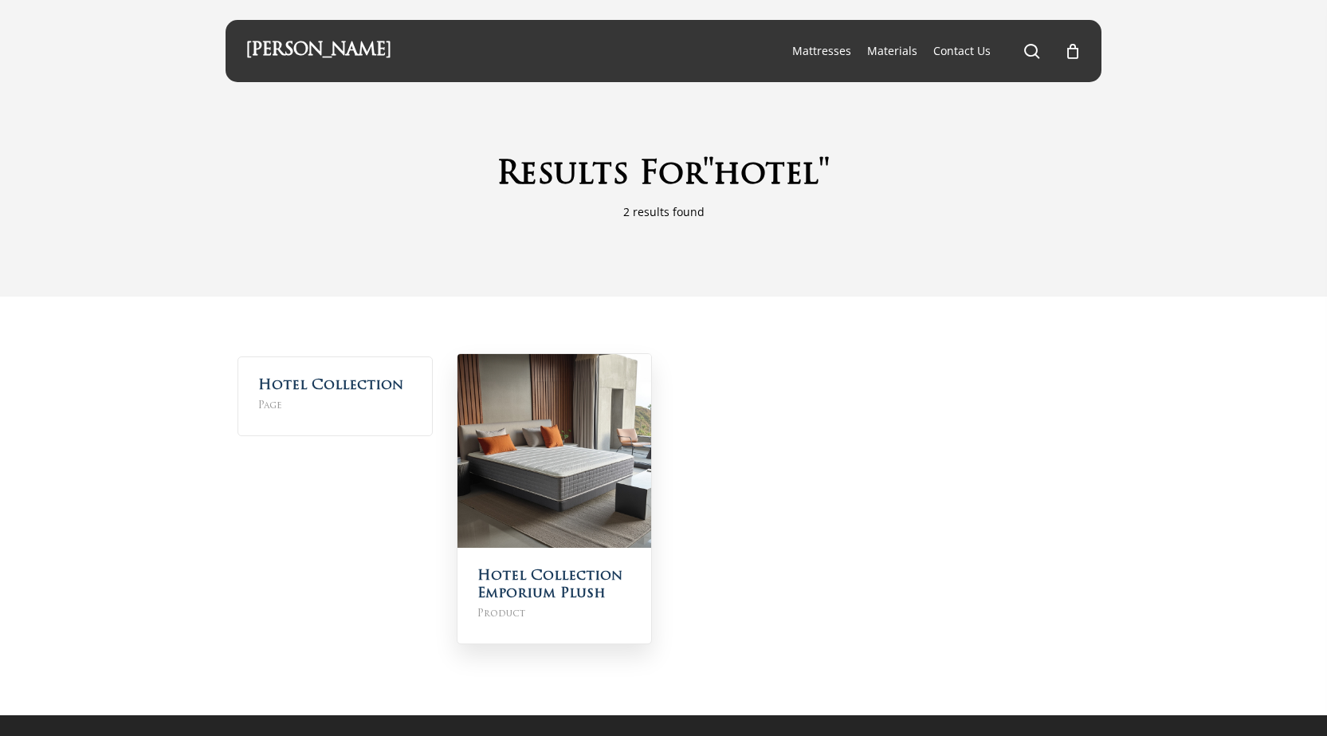
click at [543, 392] on img at bounding box center [555, 451] width 194 height 194
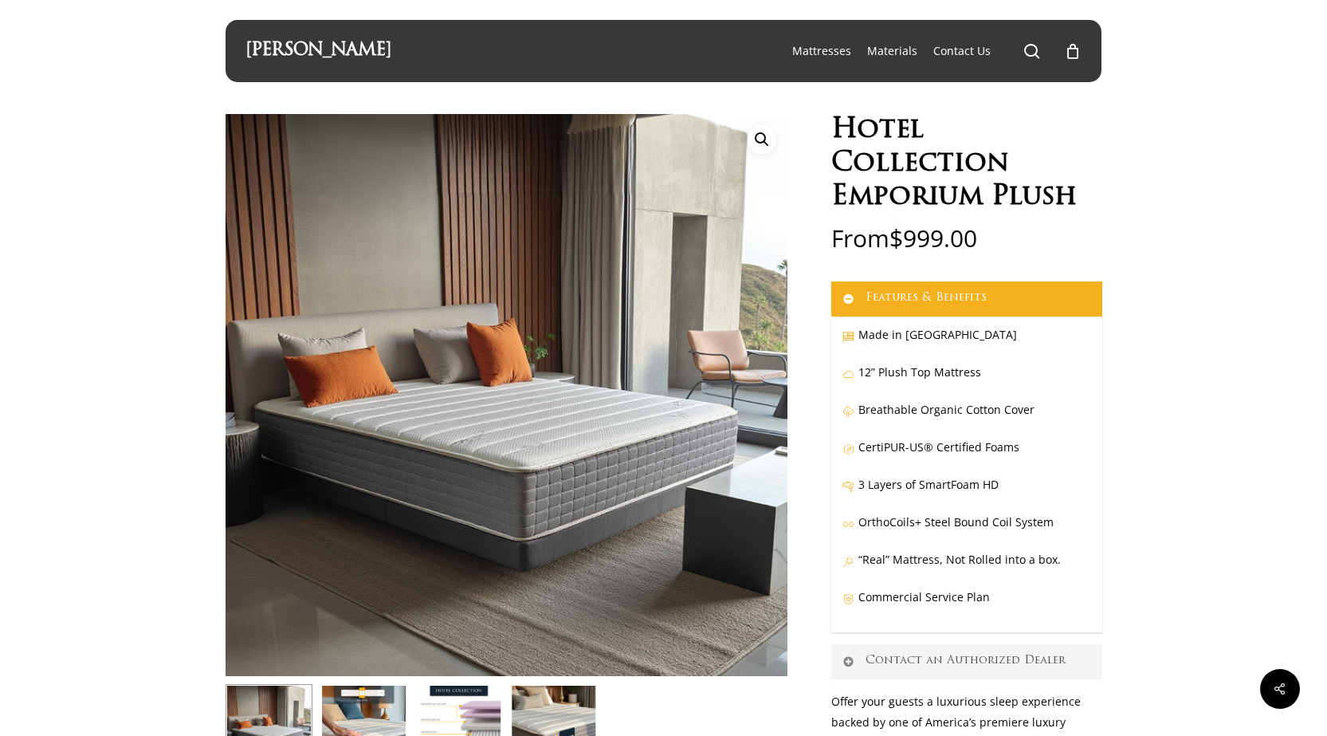
click at [847, 486] on icon at bounding box center [848, 486] width 12 height 10
click at [361, 47] on link "[PERSON_NAME]" at bounding box center [318, 51] width 146 height 18
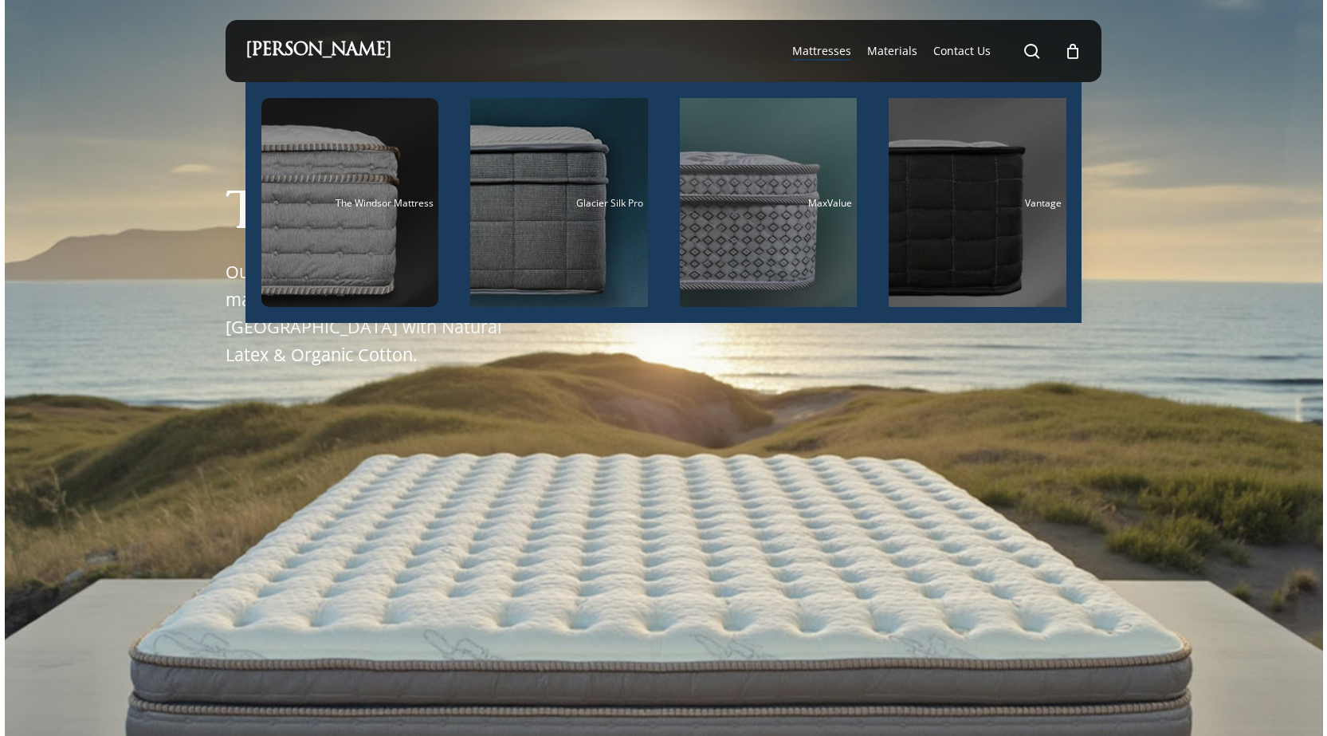
click at [840, 56] on span "Mattresses" at bounding box center [821, 50] width 59 height 15
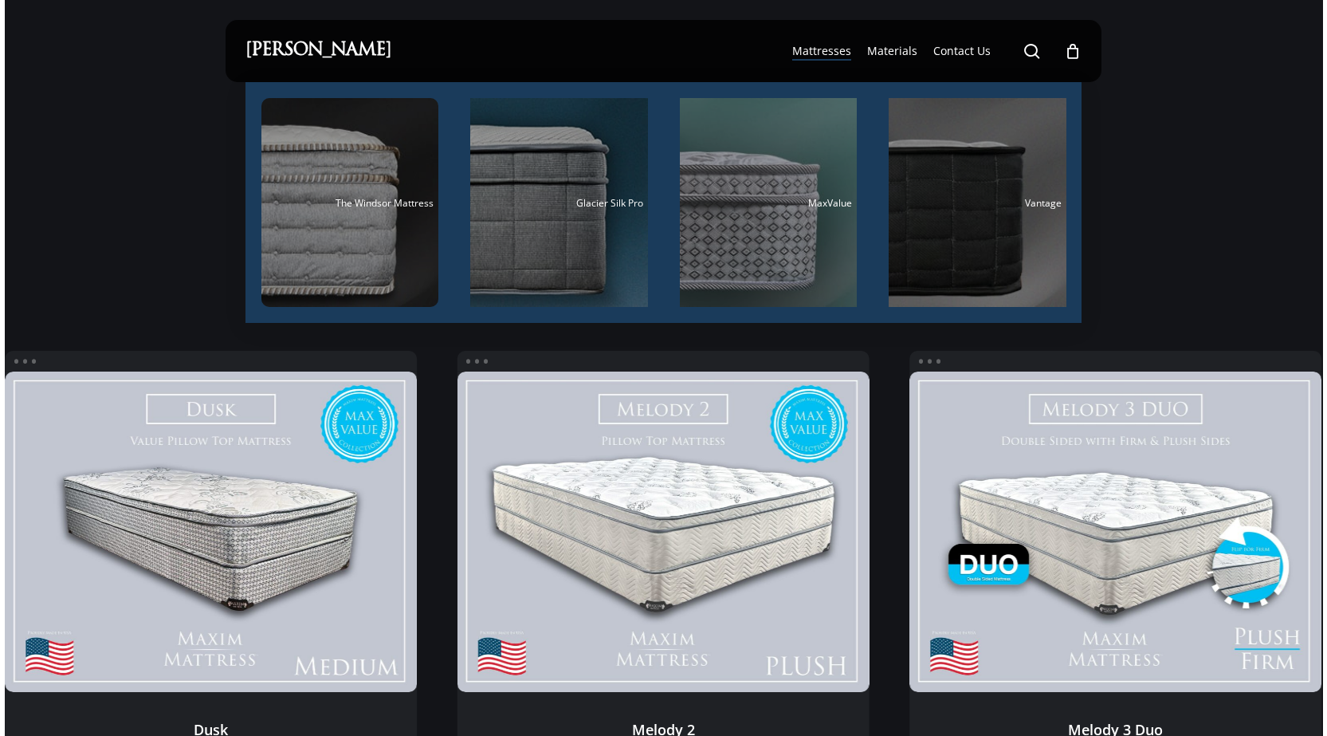
click at [826, 58] on link "Mattresses" at bounding box center [821, 51] width 59 height 16
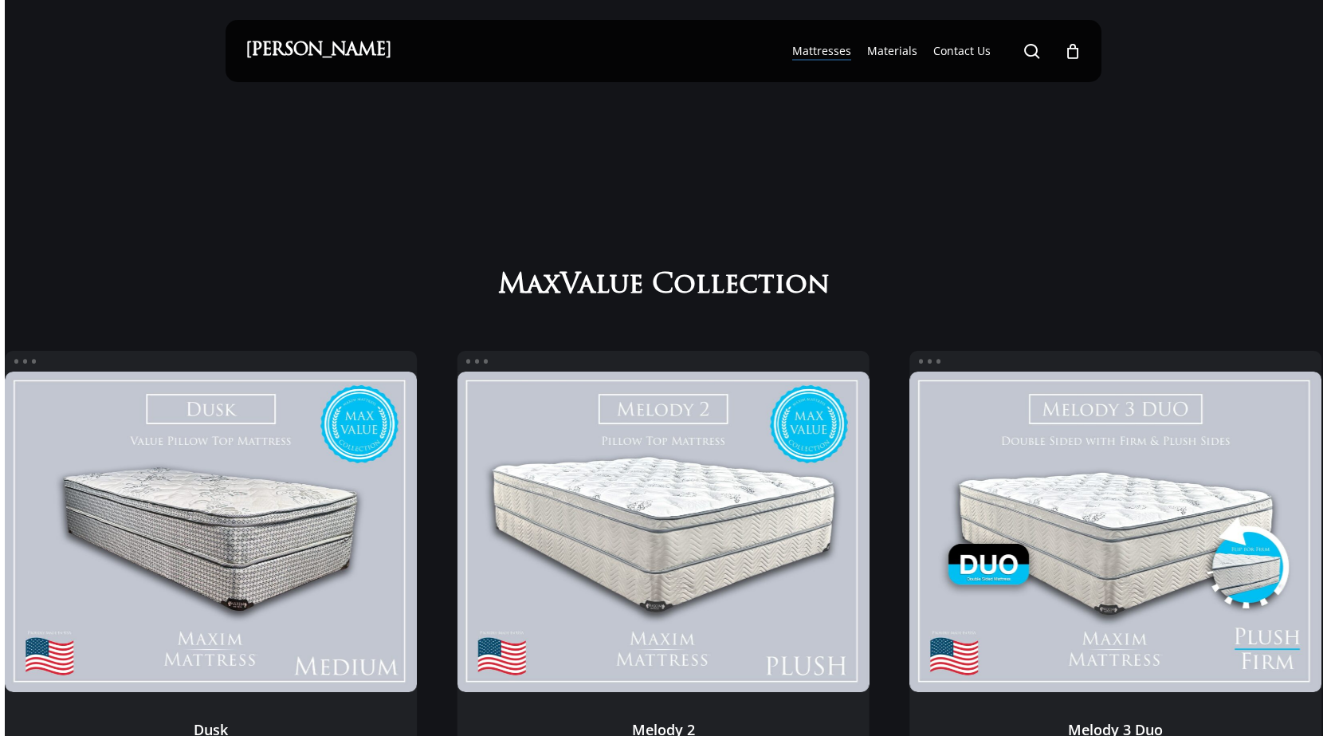
click at [340, 49] on link "[PERSON_NAME]" at bounding box center [318, 51] width 146 height 18
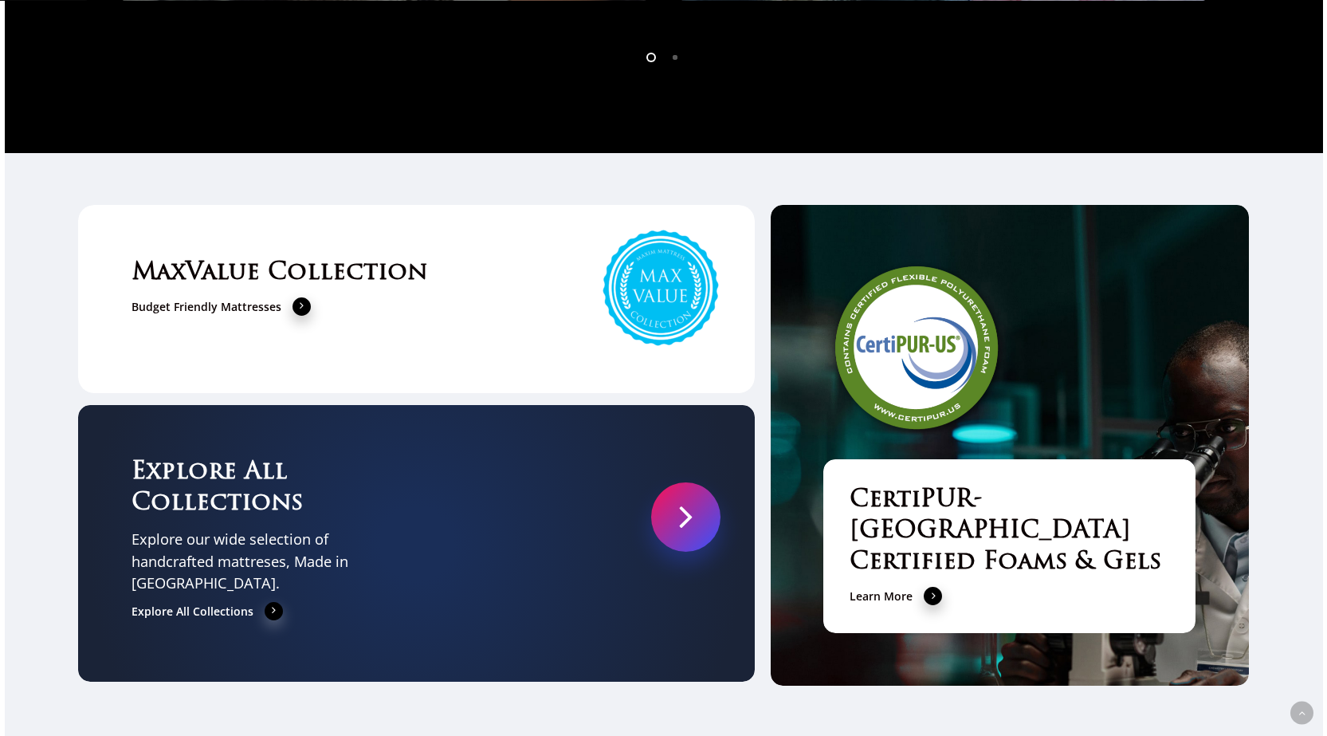
scroll to position [5154, 0]
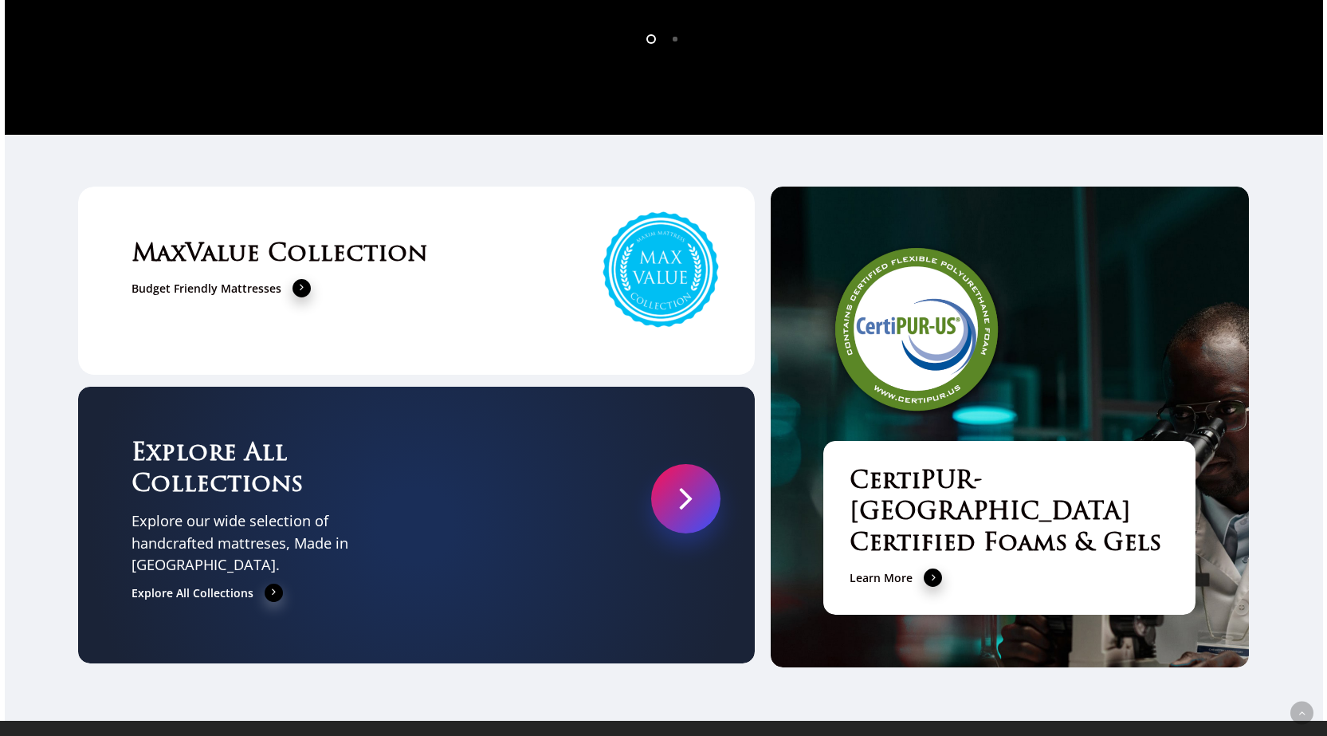
click at [682, 464] on link at bounding box center [685, 498] width 69 height 69
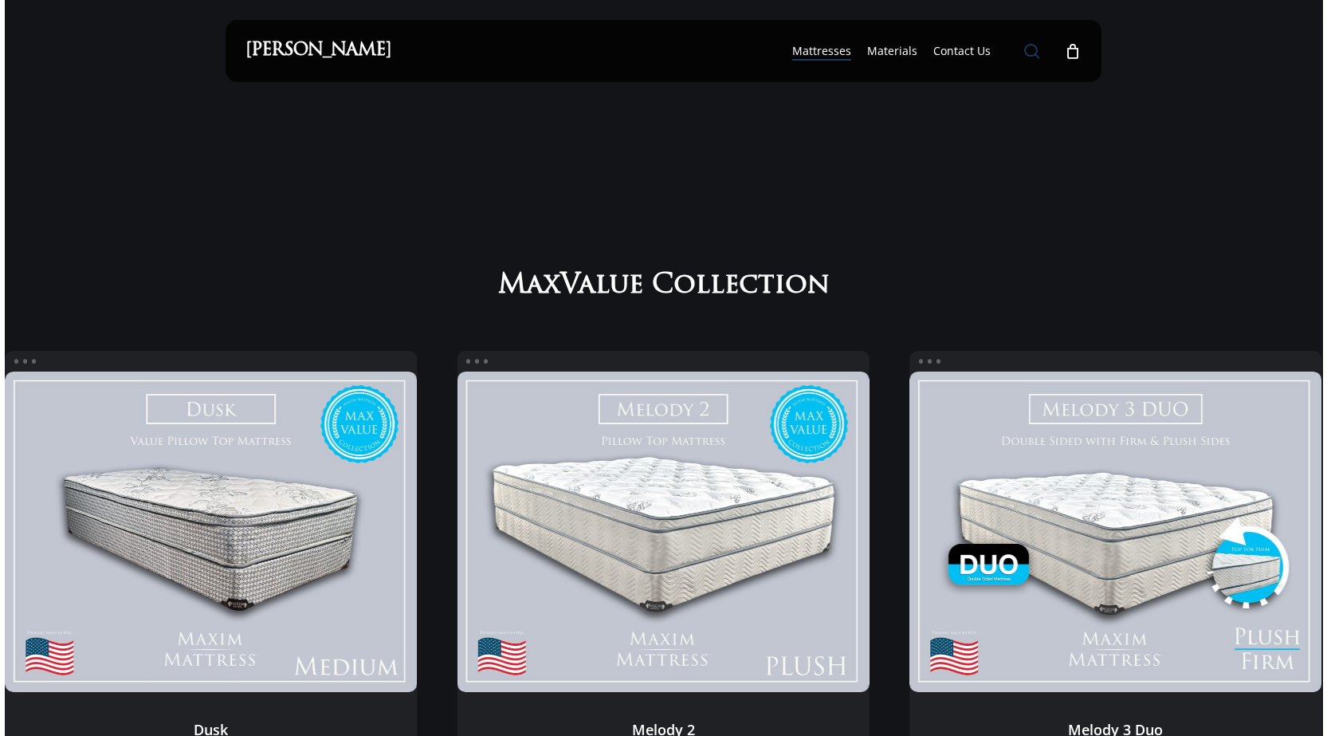
click at [1036, 58] on span "Main Menu" at bounding box center [1032, 51] width 16 height 16
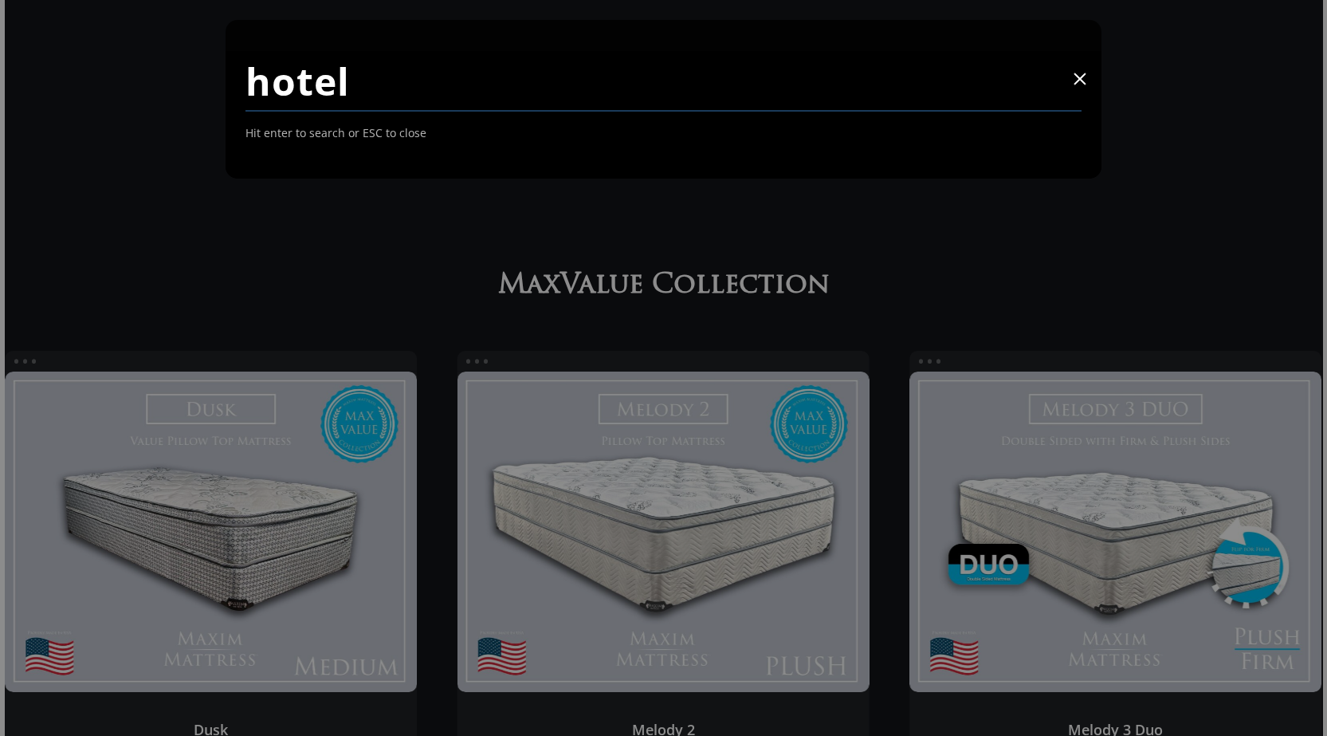
type input "hotel"
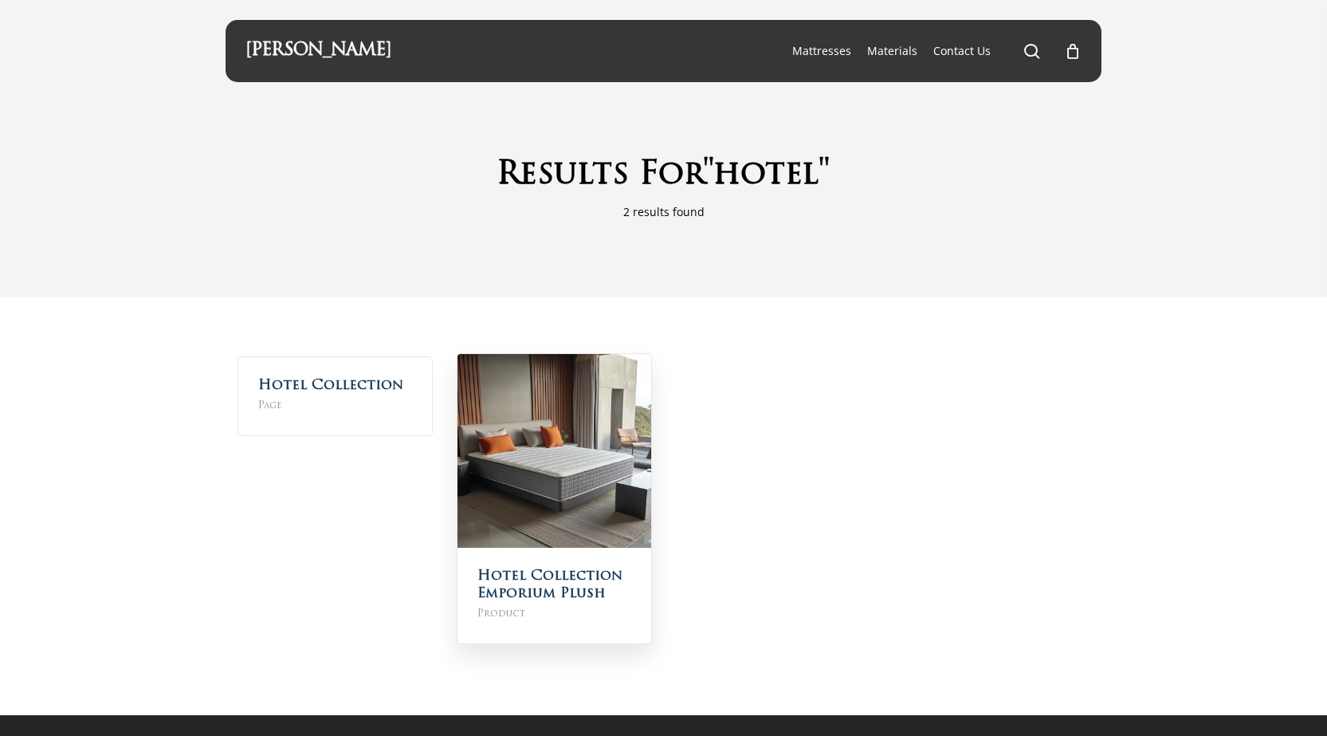
click at [517, 473] on img at bounding box center [555, 451] width 194 height 194
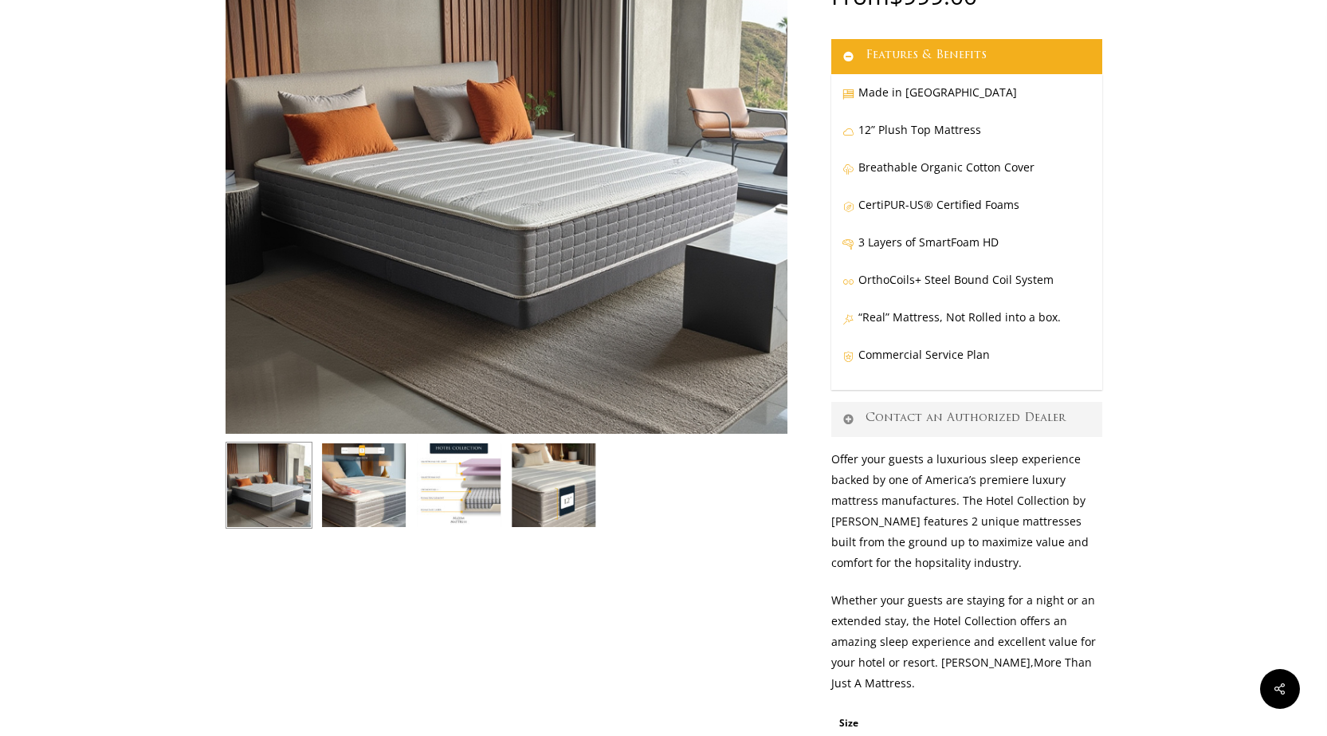
scroll to position [182, 0]
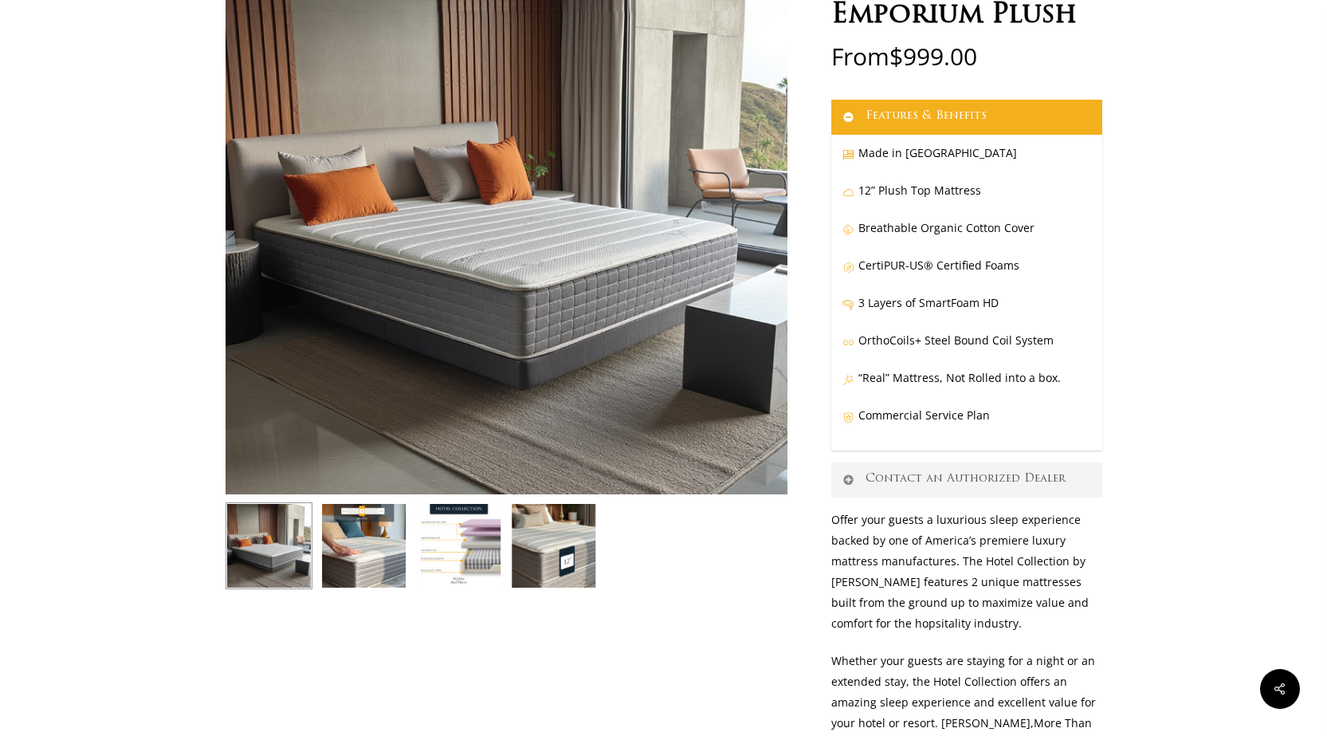
click at [559, 541] on img at bounding box center [553, 545] width 87 height 87
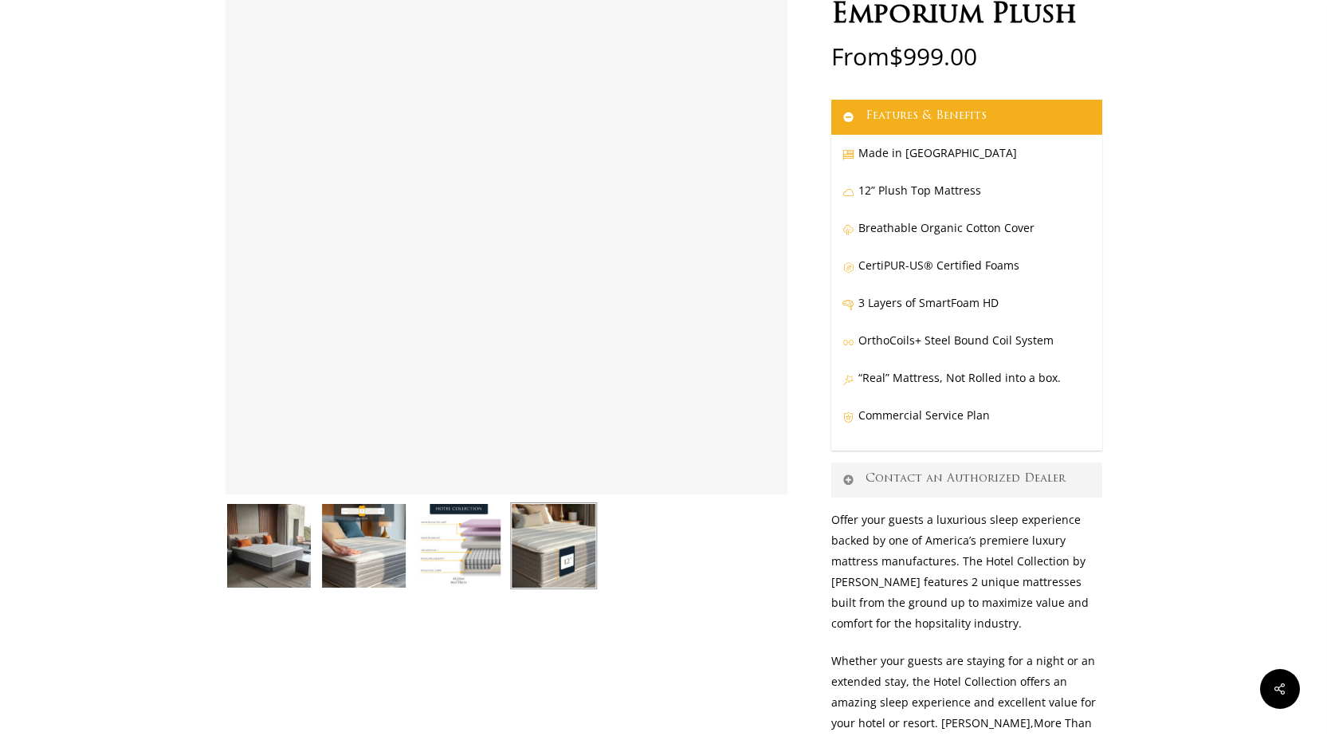
click at [406, 538] on img at bounding box center [363, 545] width 87 height 87
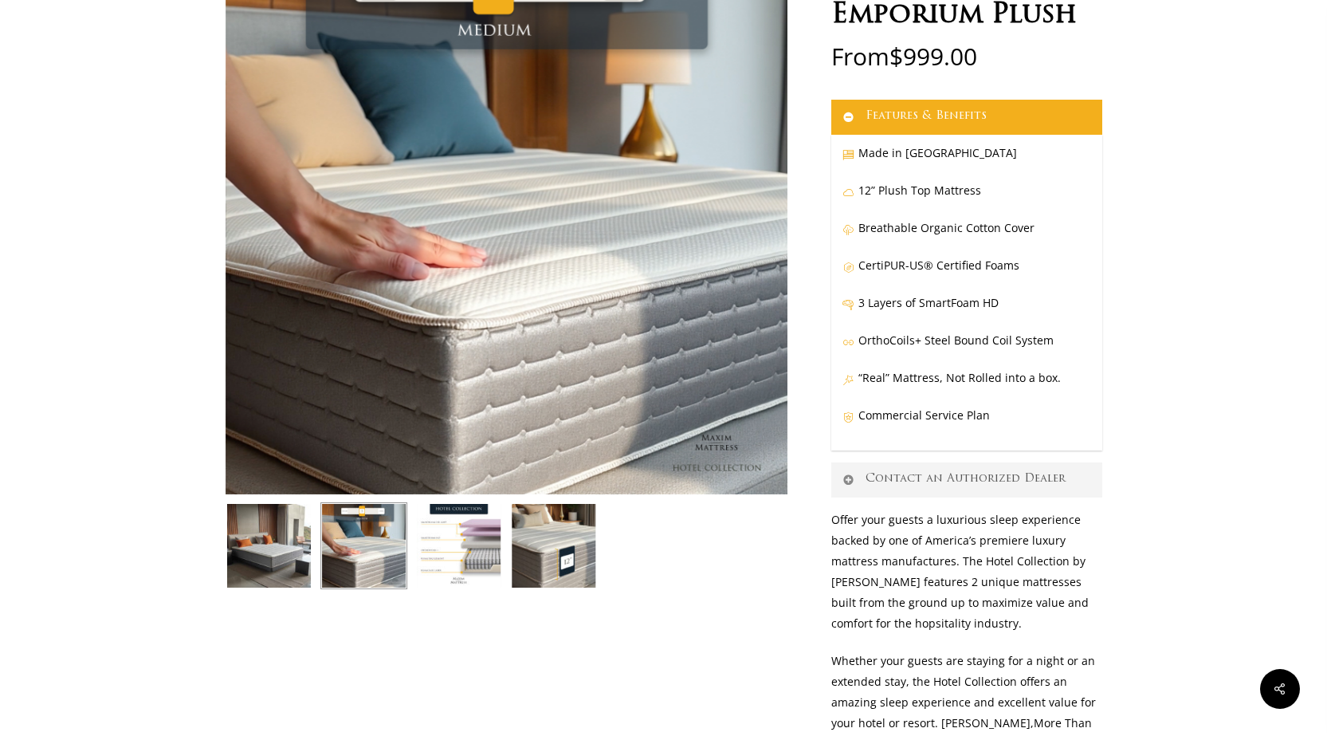
click at [430, 545] on img at bounding box center [458, 545] width 87 height 87
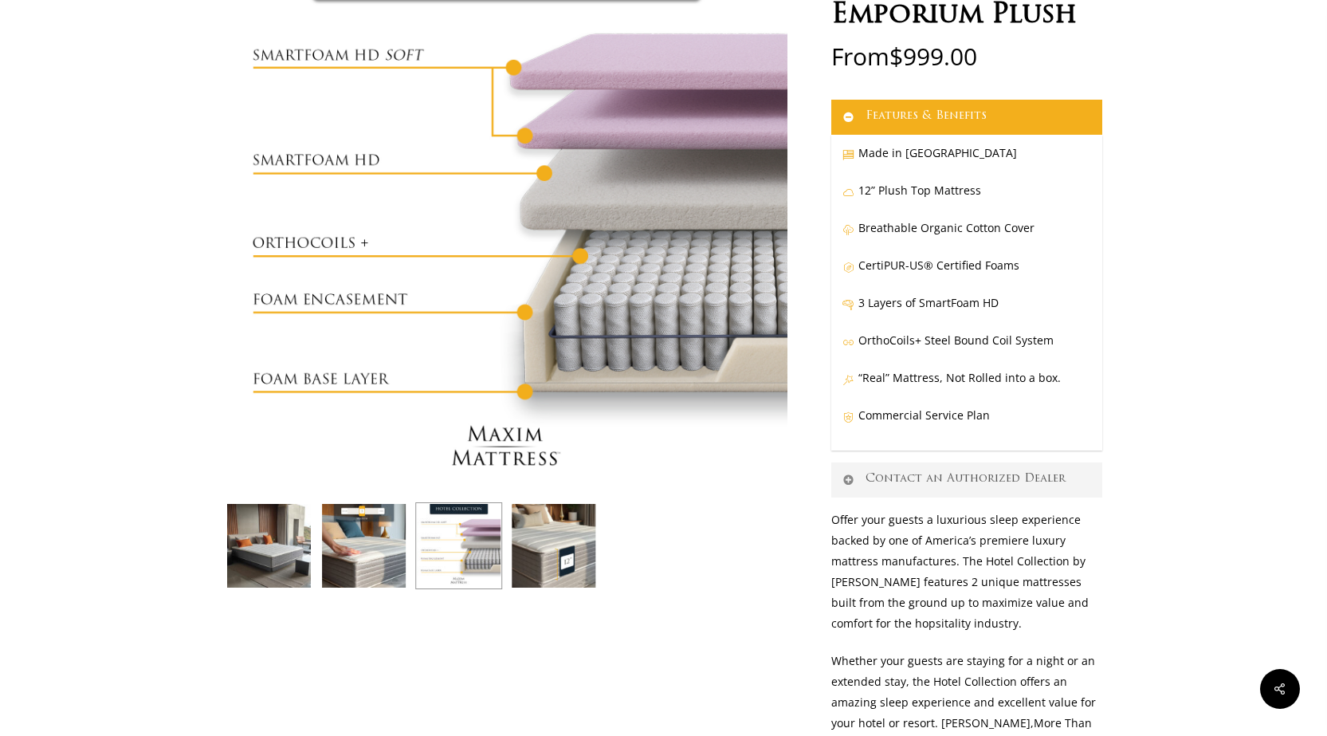
scroll to position [61, 0]
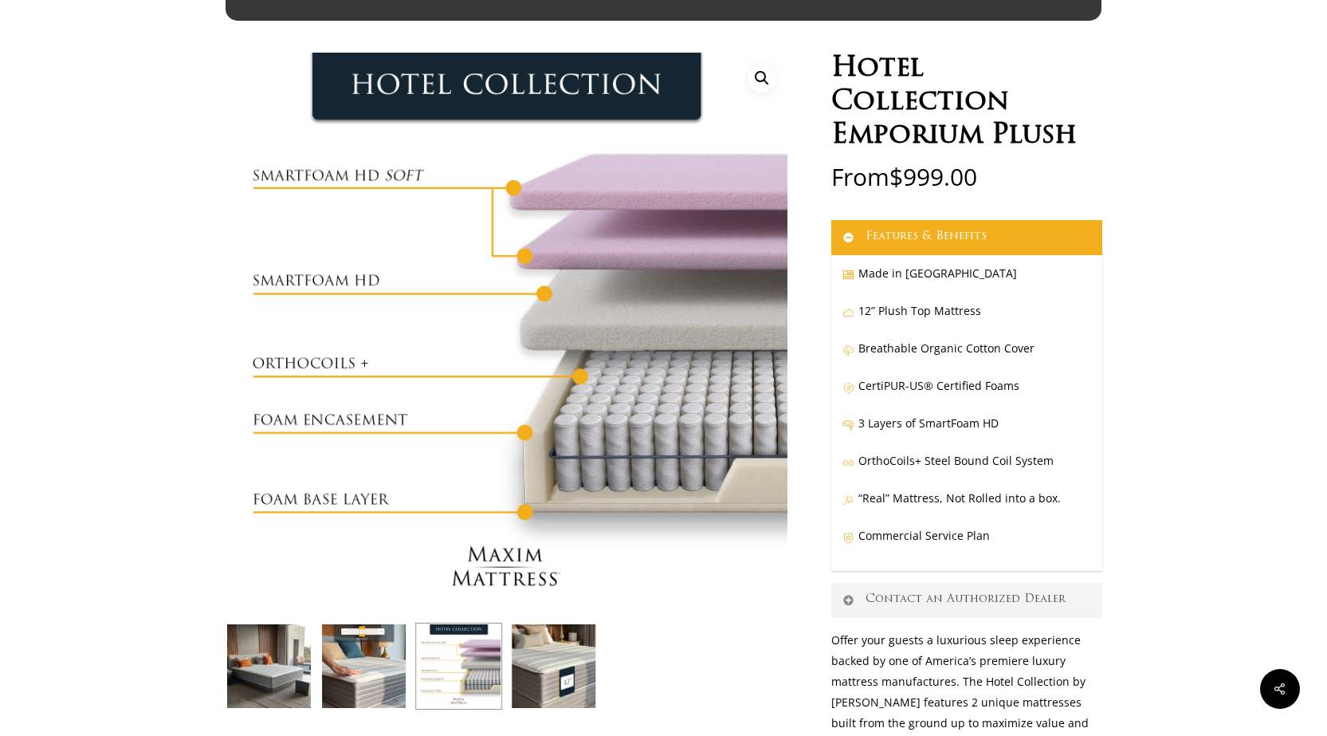
click at [366, 662] on img at bounding box center [363, 665] width 87 height 87
